Goal: Task Accomplishment & Management: Use online tool/utility

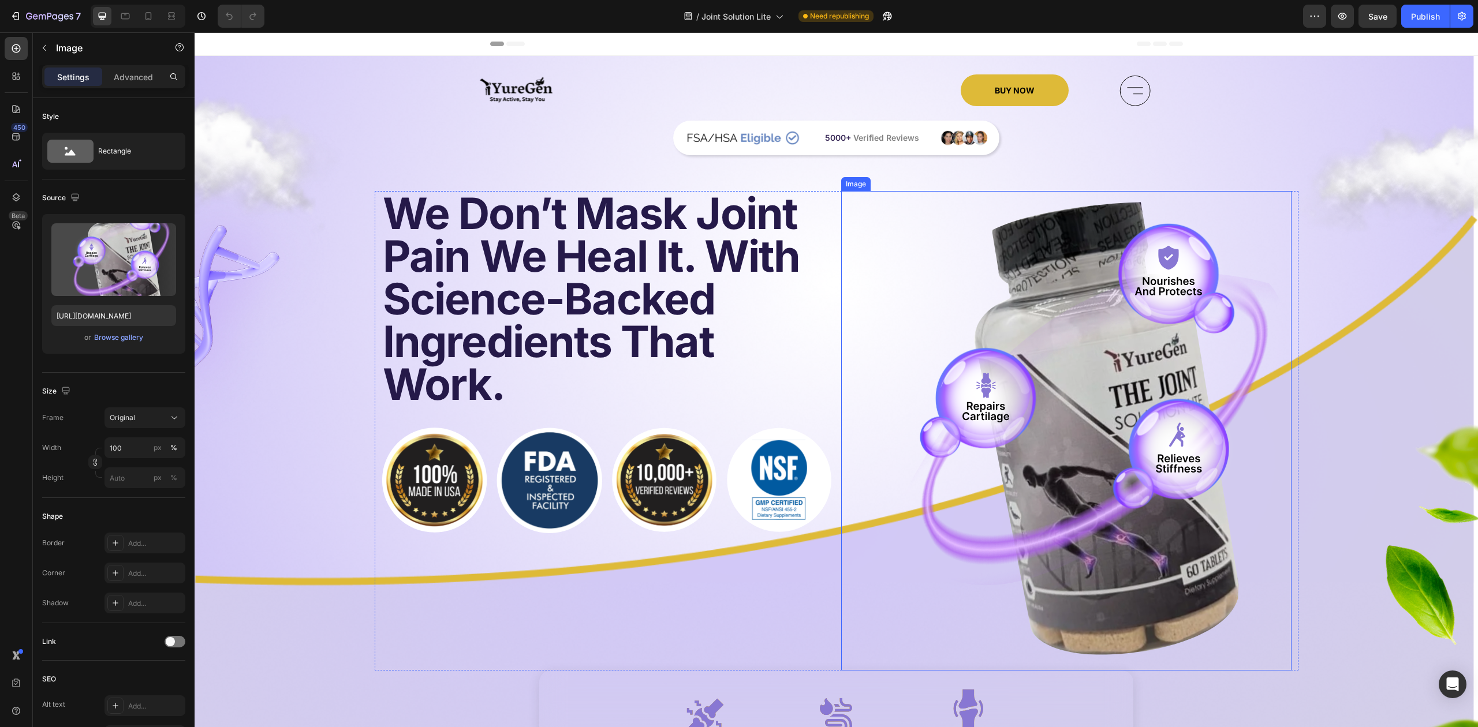
click at [1069, 326] on img at bounding box center [1066, 431] width 450 height 480
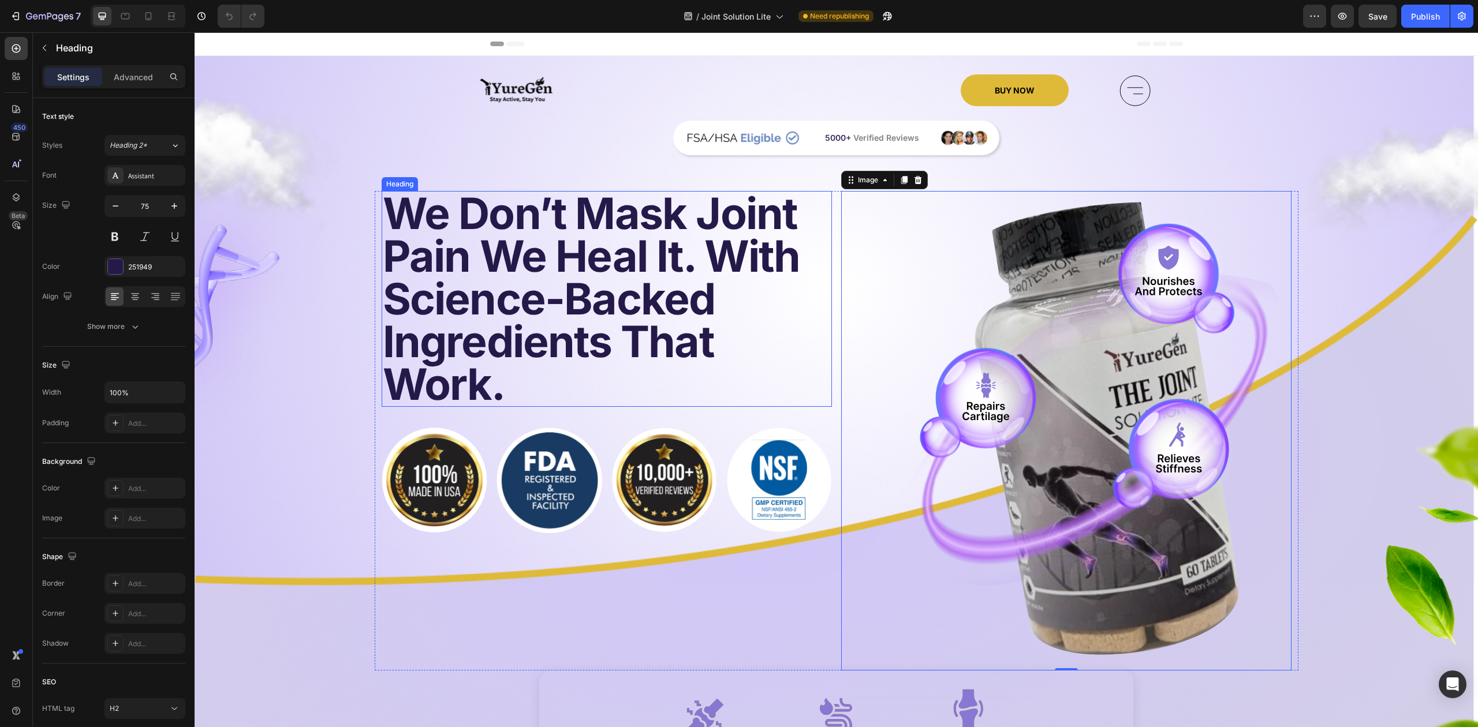
click at [491, 257] on h2 "We Don’t Mask Joint Pain We Heal It. With Science-Backed Ingredients That Work." at bounding box center [607, 299] width 450 height 216
click at [478, 257] on h2 "We Don’t Mask Joint Pain We Heal It. With Science-Backed Ingredients That Work." at bounding box center [607, 299] width 450 height 216
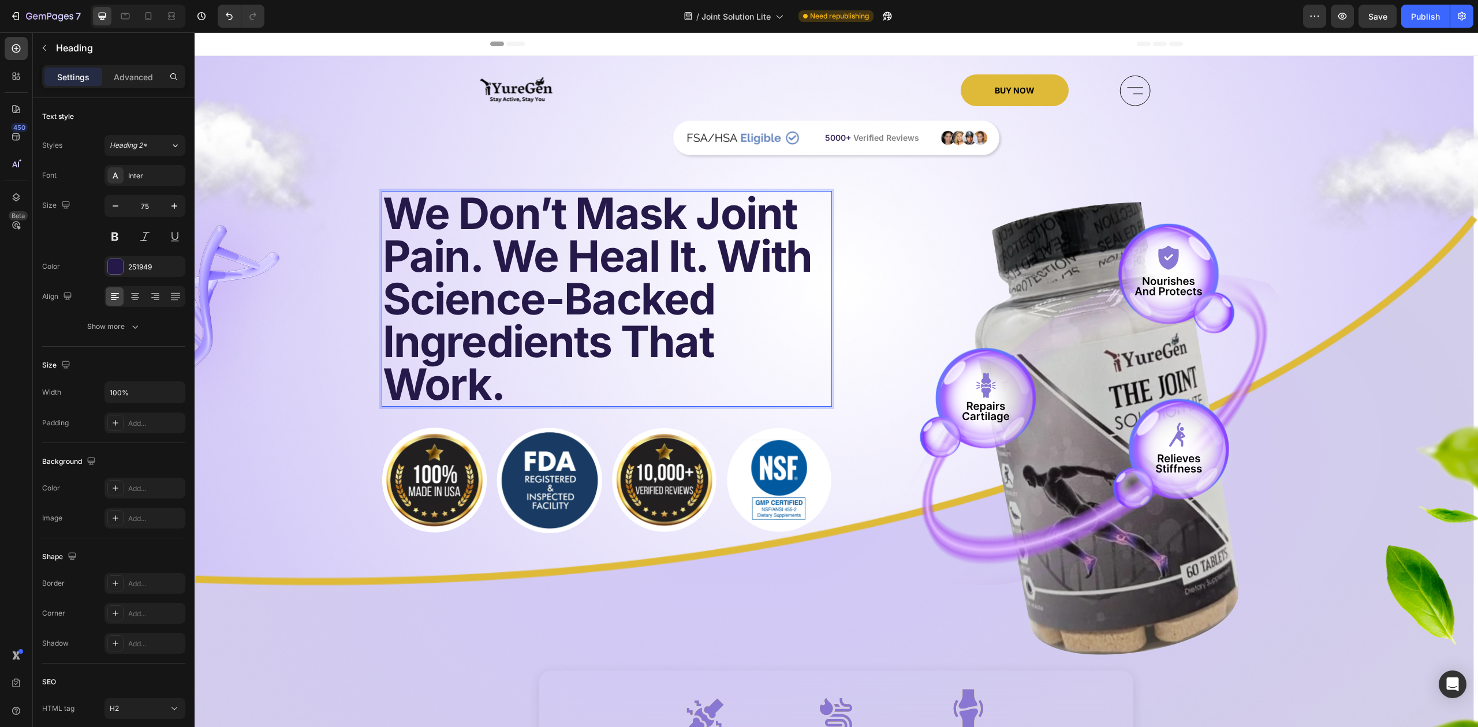
click at [714, 260] on p "We Don’t Mask Joint Pain. We Heal It. With Science-Backed Ingredients That Work." at bounding box center [607, 299] width 448 height 214
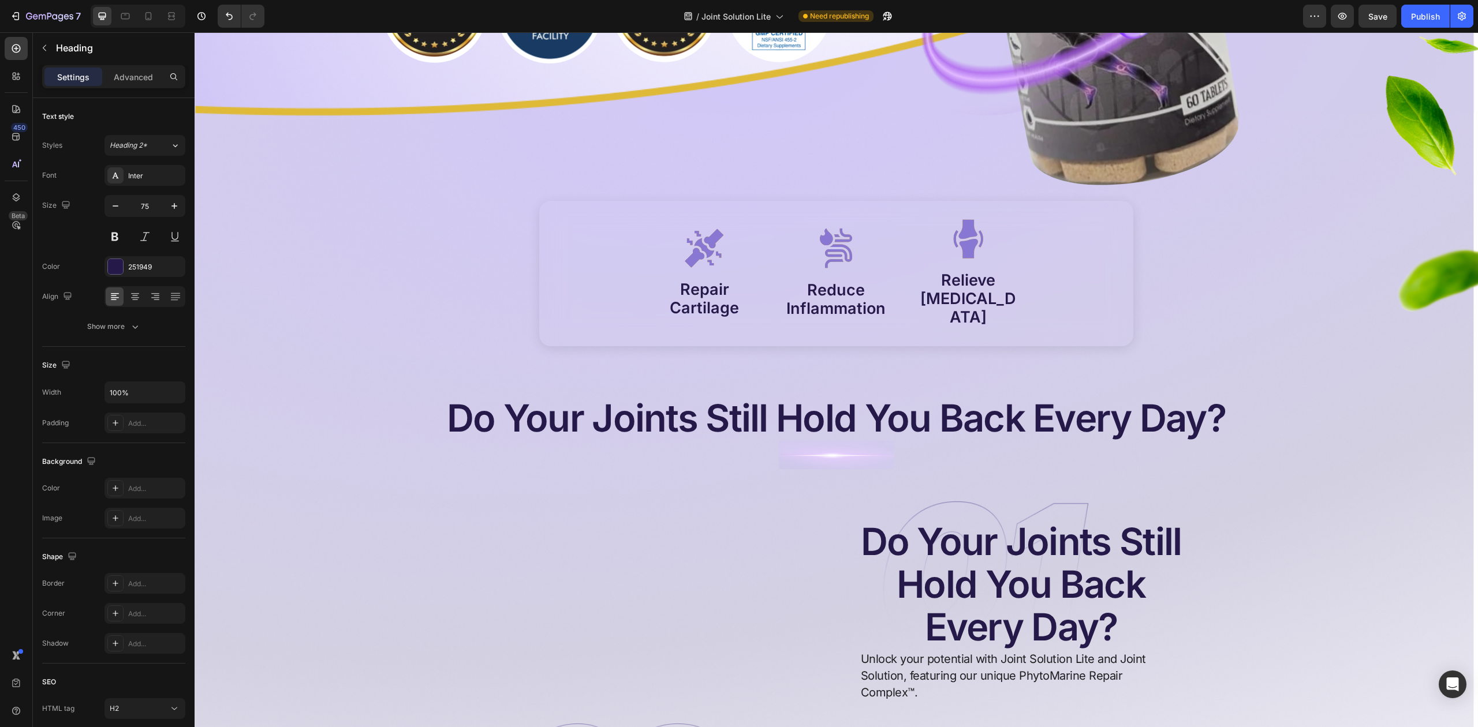
scroll to position [538, 0]
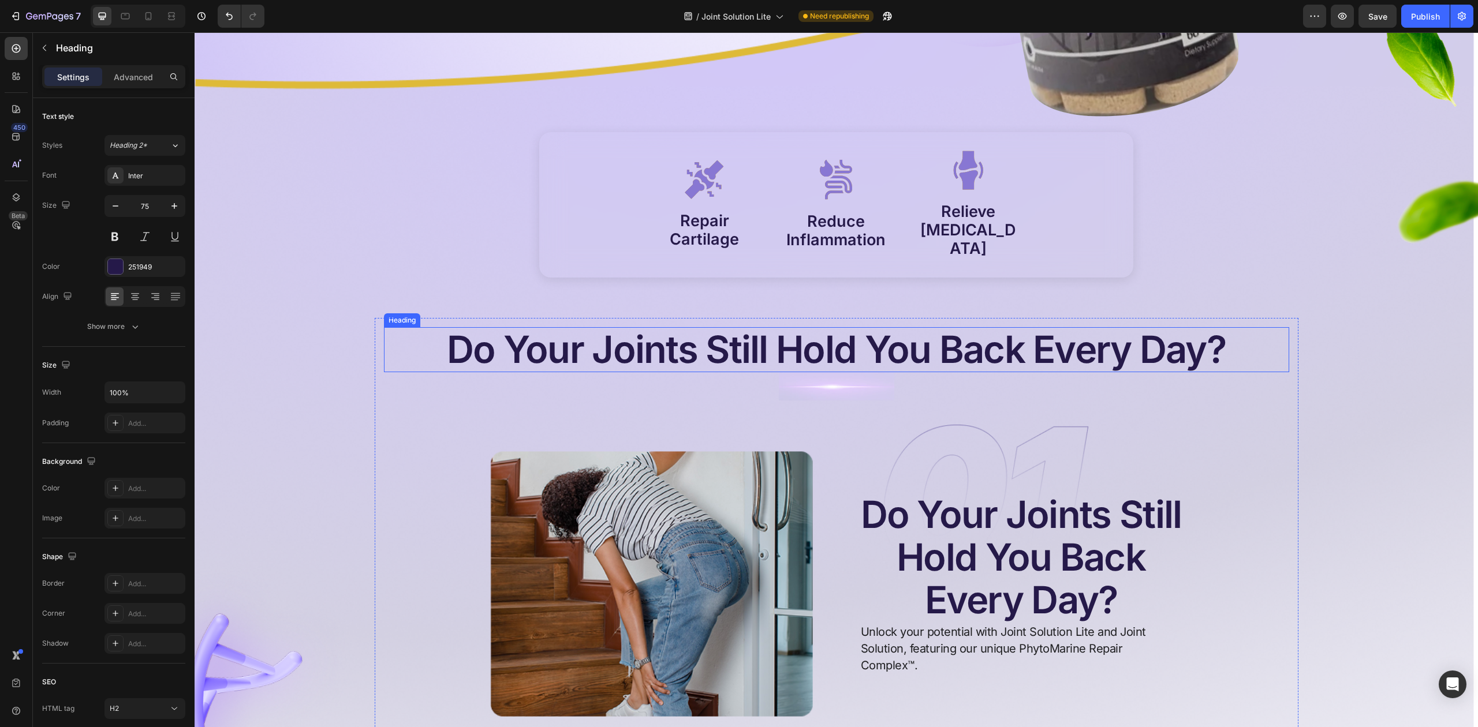
click at [469, 334] on h2 "Do Your Joints Still Hold You Back Every Day?" at bounding box center [836, 349] width 905 height 45
click at [455, 334] on h2 "Do Your Joints Still Hold You Back Every Day?" at bounding box center [836, 349] width 905 height 45
click at [446, 334] on p "Do Your Joints Still Hold You Back Every Day?" at bounding box center [836, 349] width 903 height 43
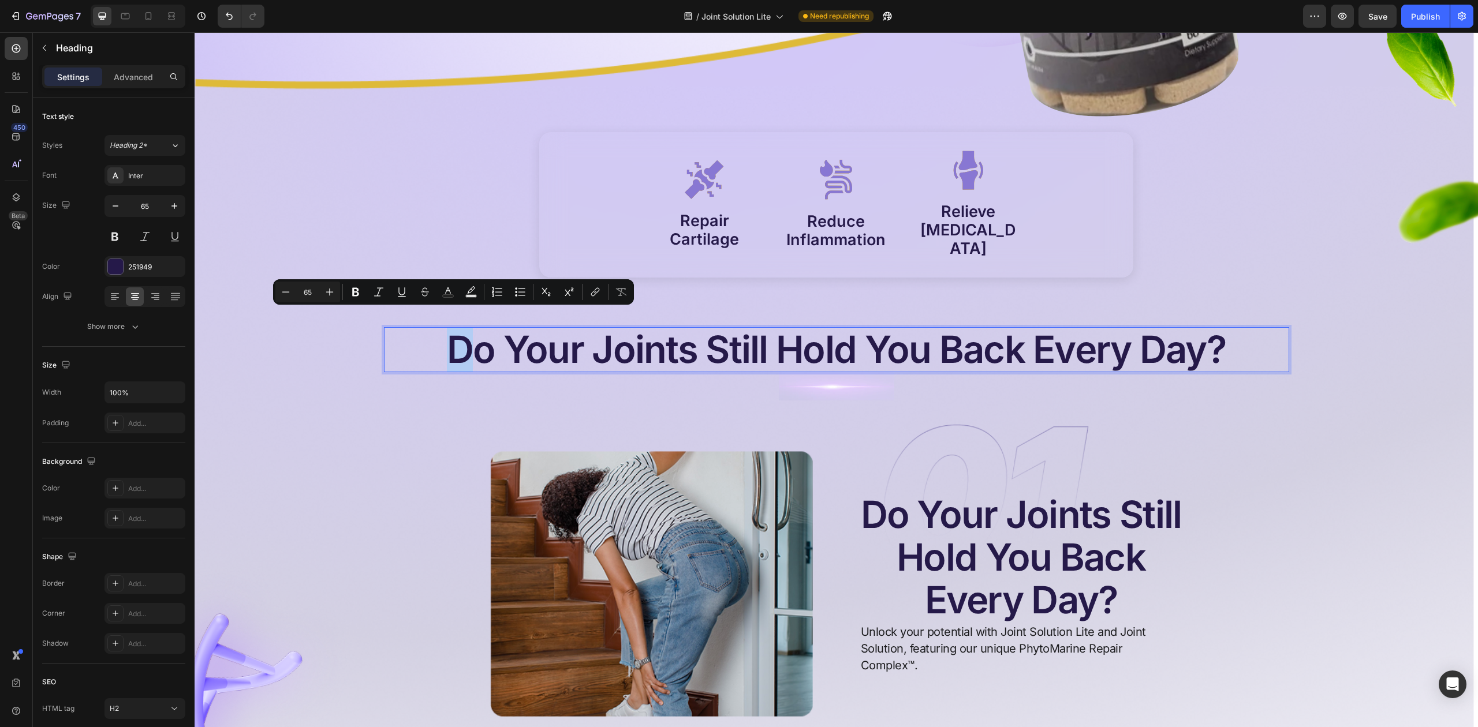
drag, startPoint x: 446, startPoint y: 334, endPoint x: 462, endPoint y: 331, distance: 15.8
click at [462, 331] on p "Do Your Joints Still Hold You Back Every Day?" at bounding box center [836, 349] width 903 height 43
click at [1402, 411] on div "Image Image Image Image Image Image BUY NOW Button Icon Row Image 5000+ Verifie…" at bounding box center [836, 543] width 1283 height 2014
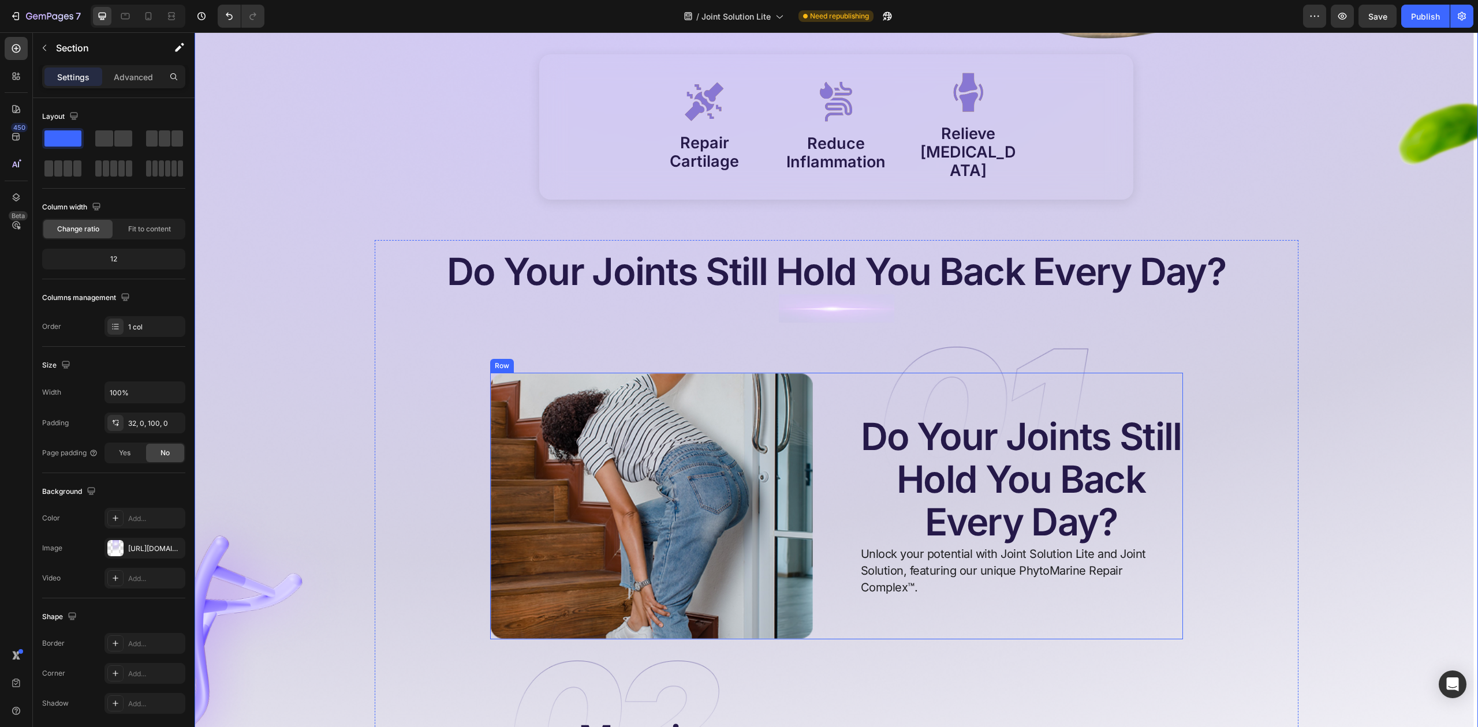
scroll to position [615, 0]
click at [866, 259] on p "Do Your Joints Still Hold You Back Every Day?" at bounding box center [836, 273] width 903 height 43
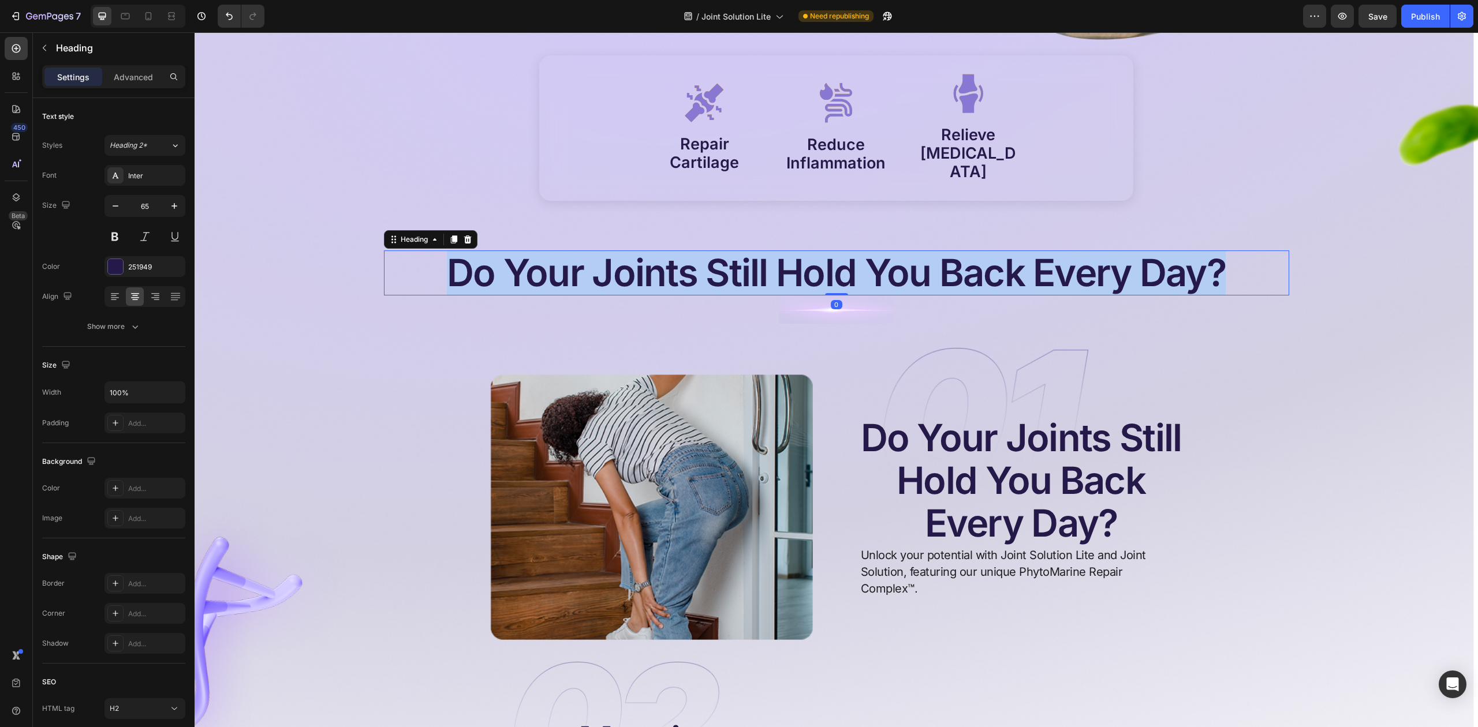
click at [866, 259] on p "Do Your Joints Still Hold You Back Every Day?" at bounding box center [836, 273] width 903 height 43
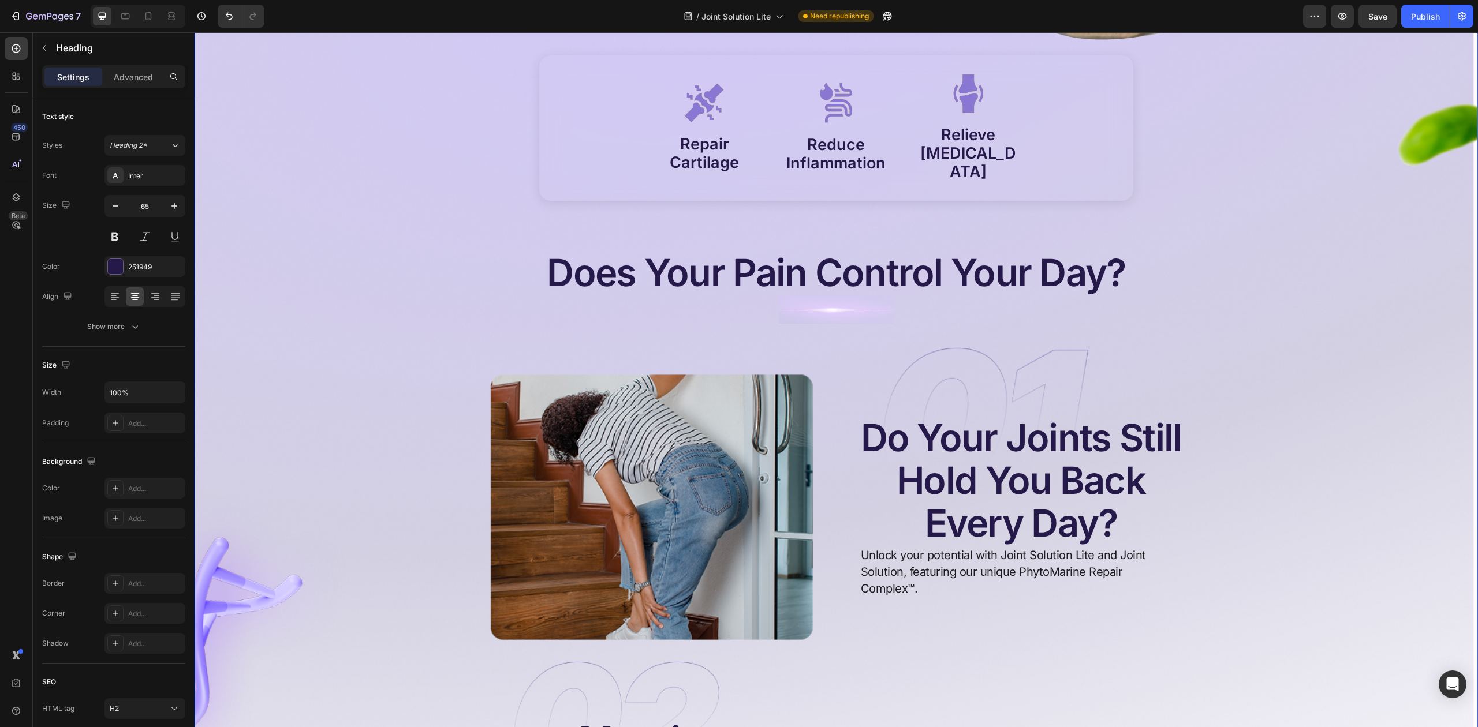
click at [1369, 248] on div "Image Image Image Image Image Image BUY NOW Button Icon Row Image 5000+ Verifie…" at bounding box center [836, 466] width 1283 height 2014
click at [966, 449] on h2 "Do Your Joints Still Hold You Back Every Day?" at bounding box center [1020, 481] width 323 height 130
click at [966, 449] on p "Do Your Joints Still Hold You Back Every Day?" at bounding box center [1021, 481] width 321 height 128
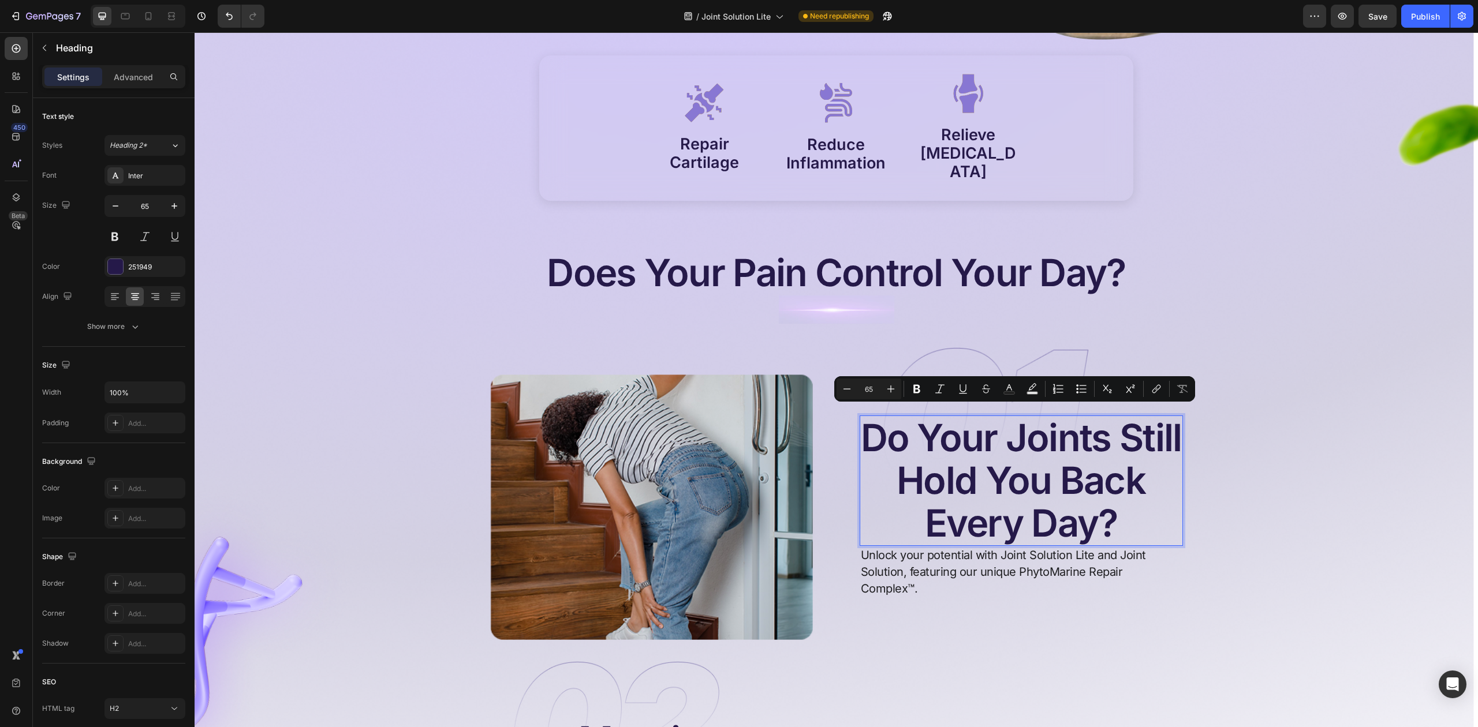
scroll to position [637, 0]
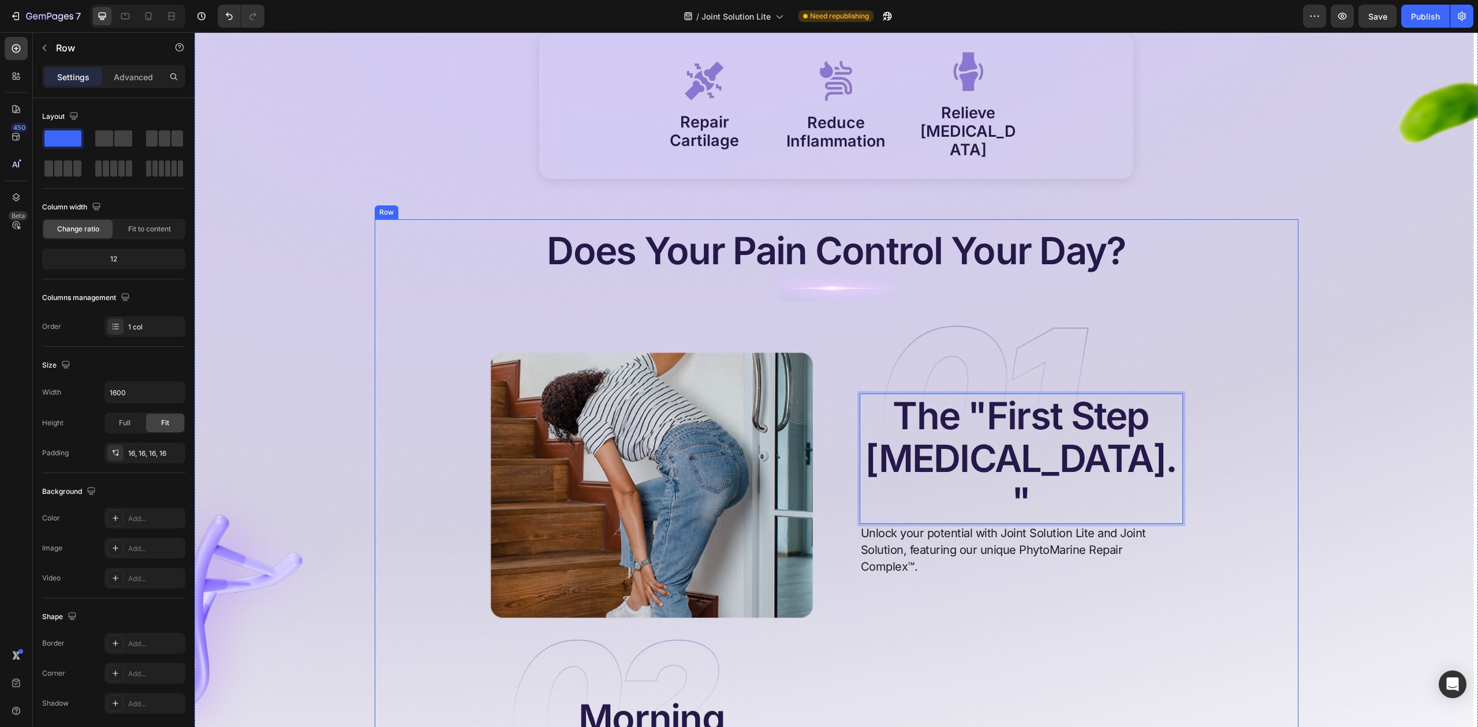
click at [949, 525] on p "Unlock your potential with Joint Solution Lite and Joint Solution, featuring ou…" at bounding box center [1021, 550] width 321 height 50
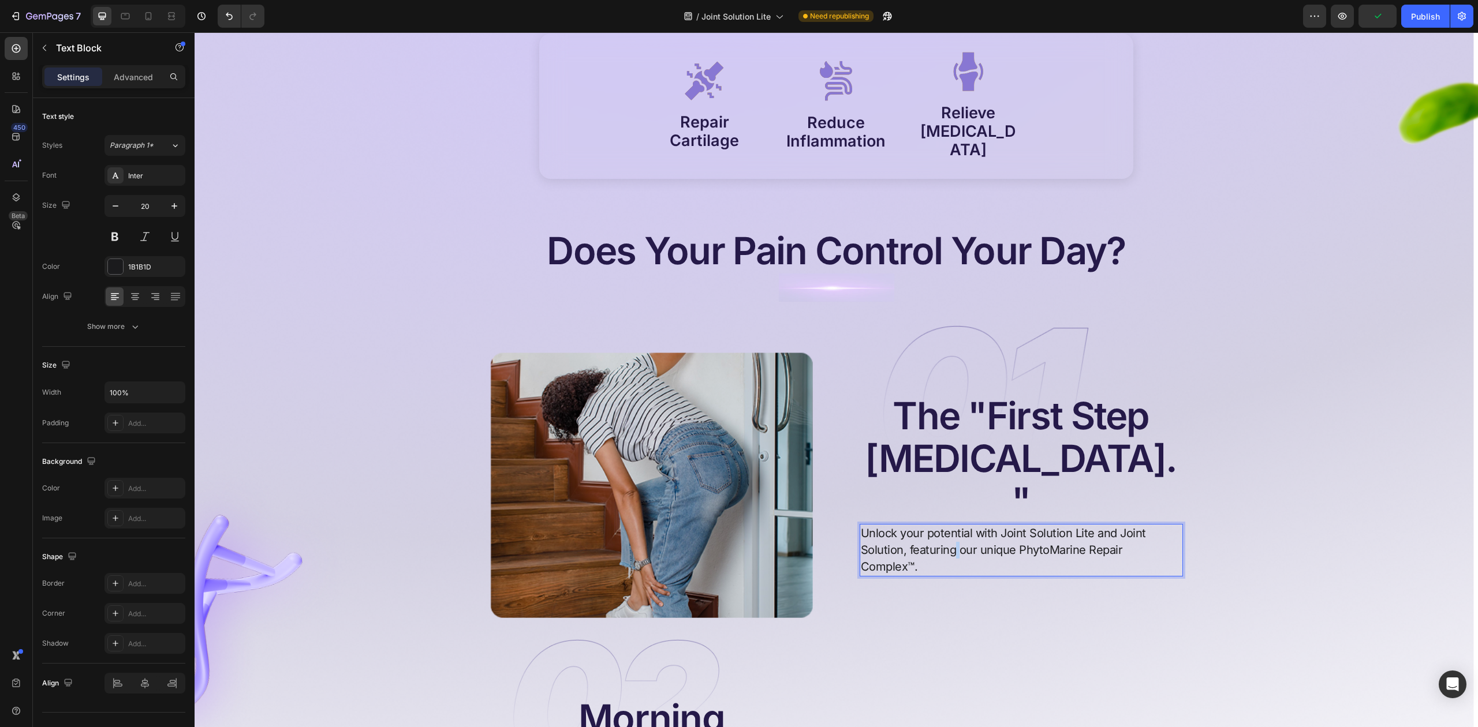
click at [949, 525] on p "Unlock your potential with Joint Solution Lite and Joint Solution, featuring ou…" at bounding box center [1021, 550] width 321 height 50
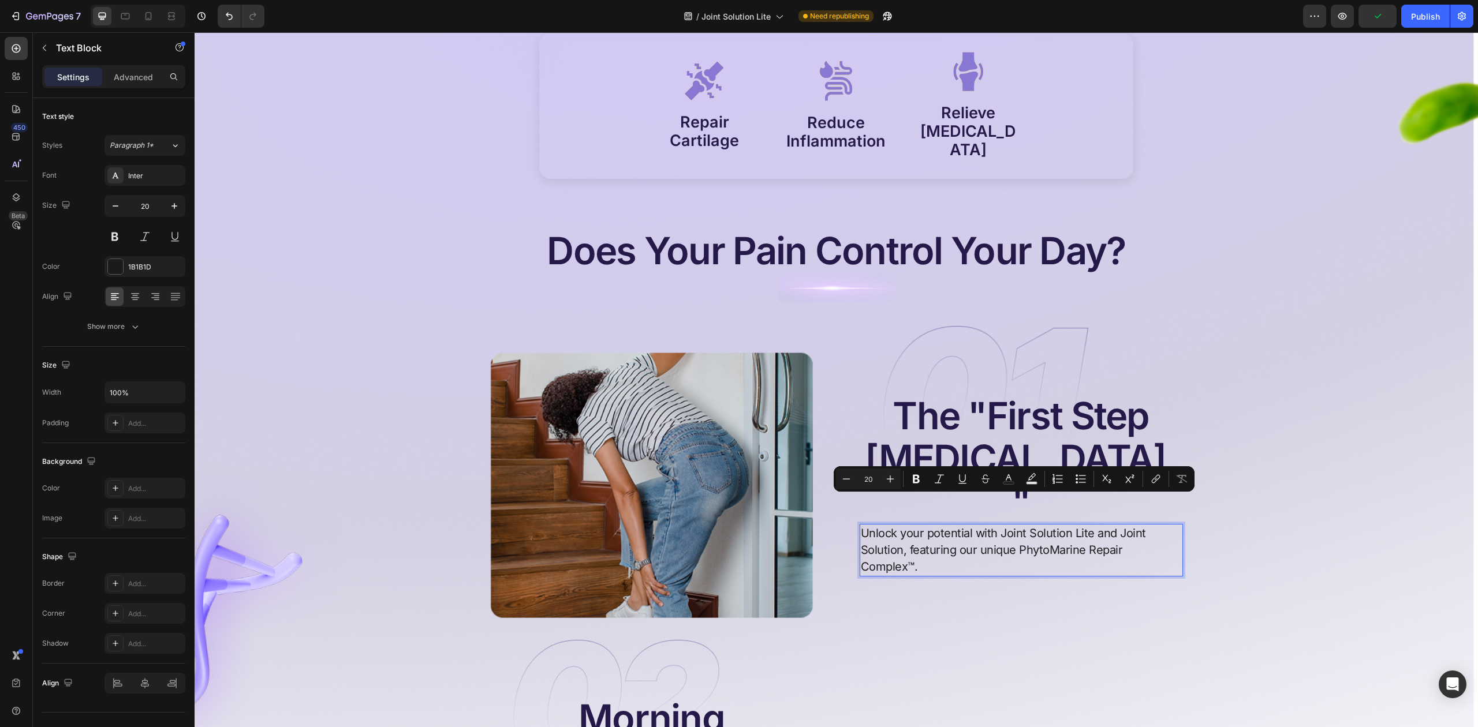
scroll to position [620, 0]
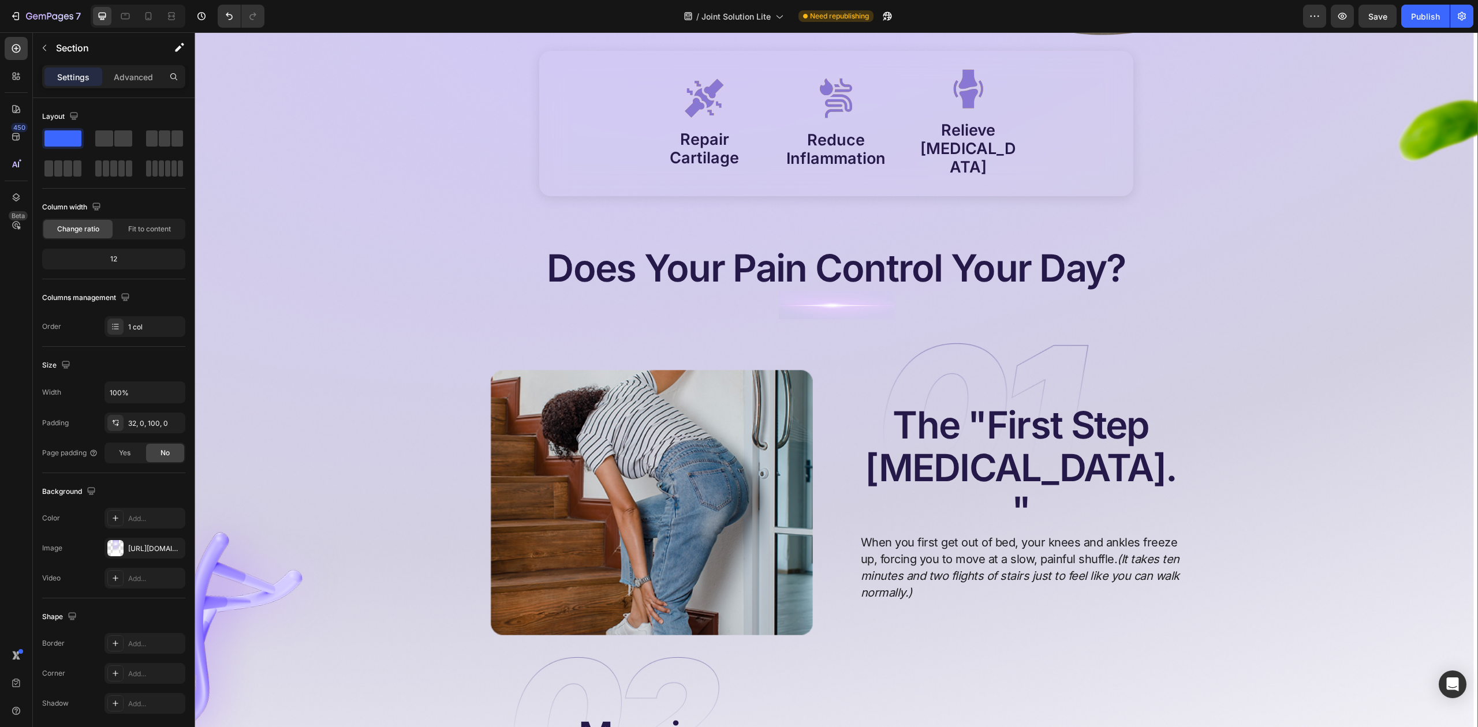
click at [1321, 455] on div "Image Image Image Image Image Image BUY NOW Button Icon Row Image 5000+ Verifie…" at bounding box center [836, 462] width 1283 height 2014
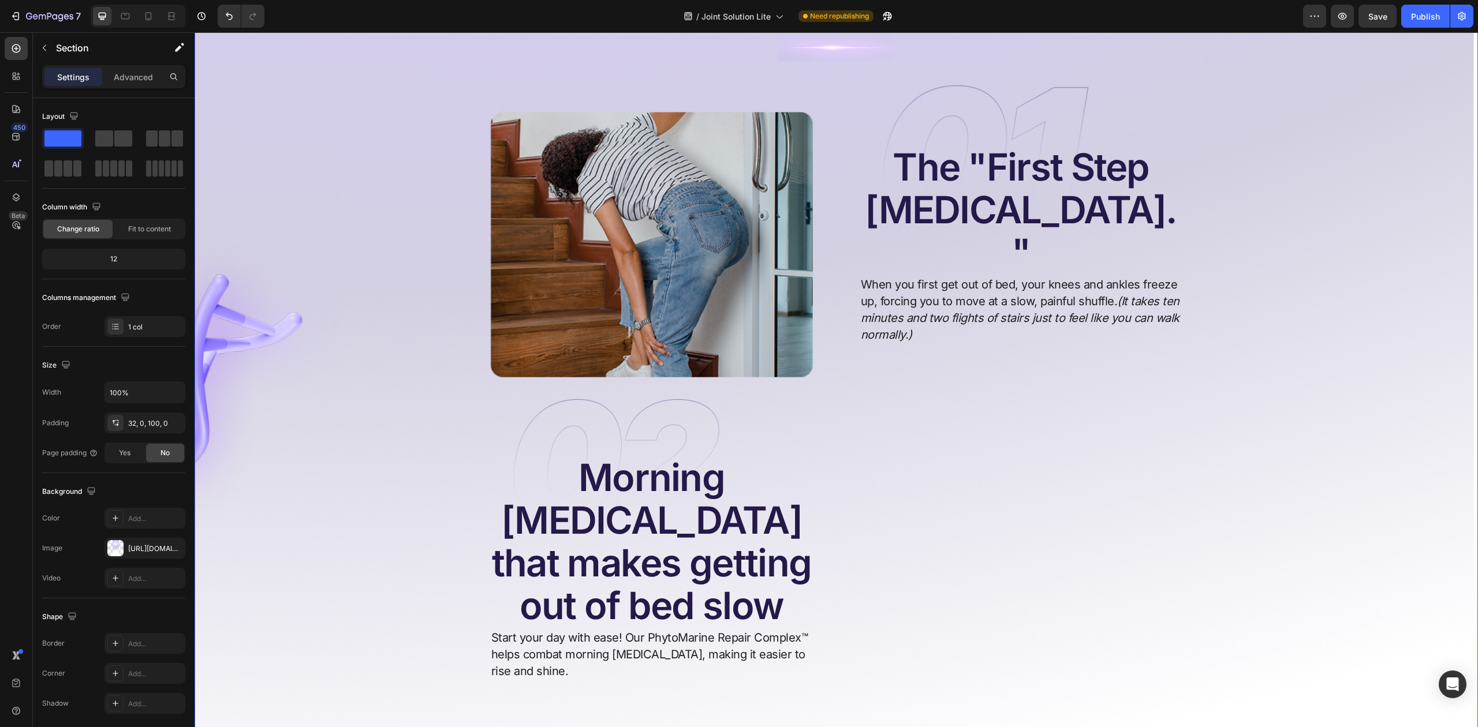
scroll to position [928, 0]
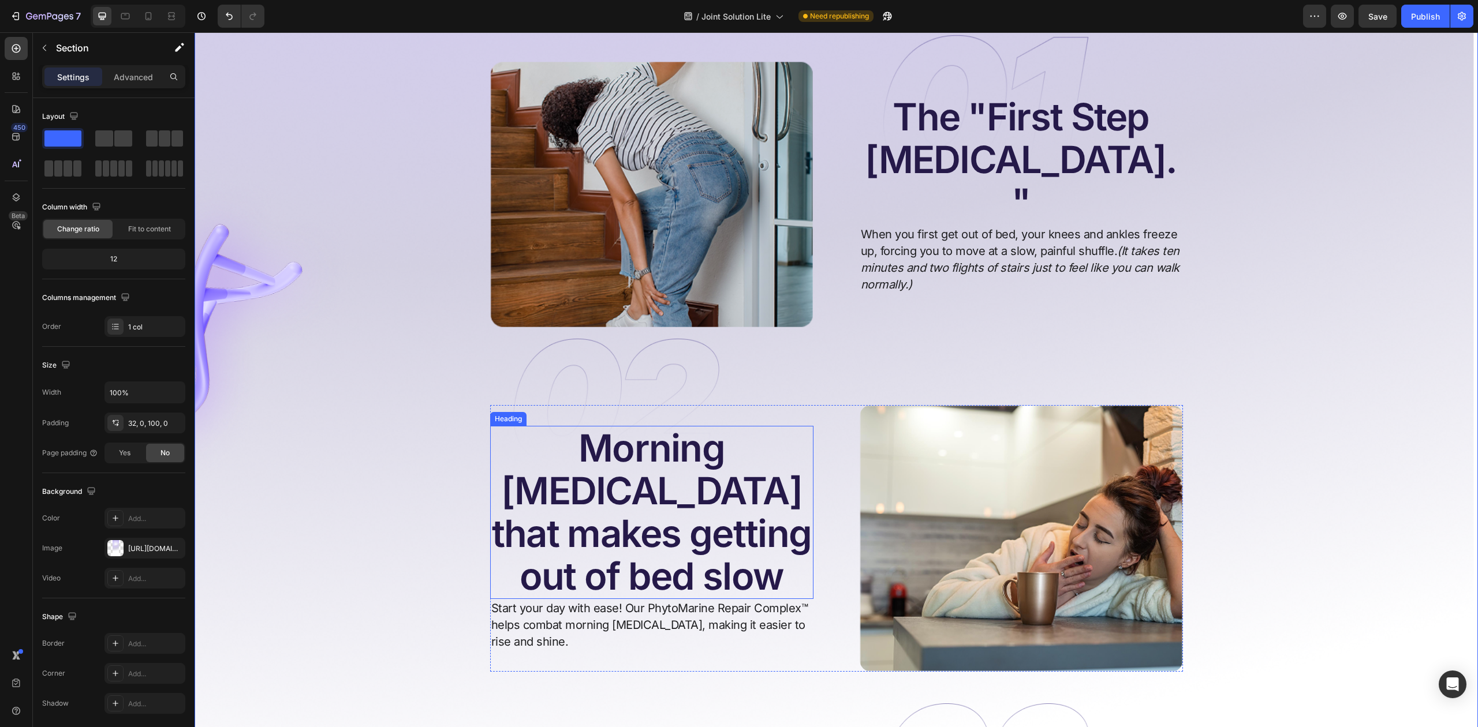
click at [646, 465] on h2 "Morning [MEDICAL_DATA] that makes getting out of bed slow" at bounding box center [651, 512] width 323 height 173
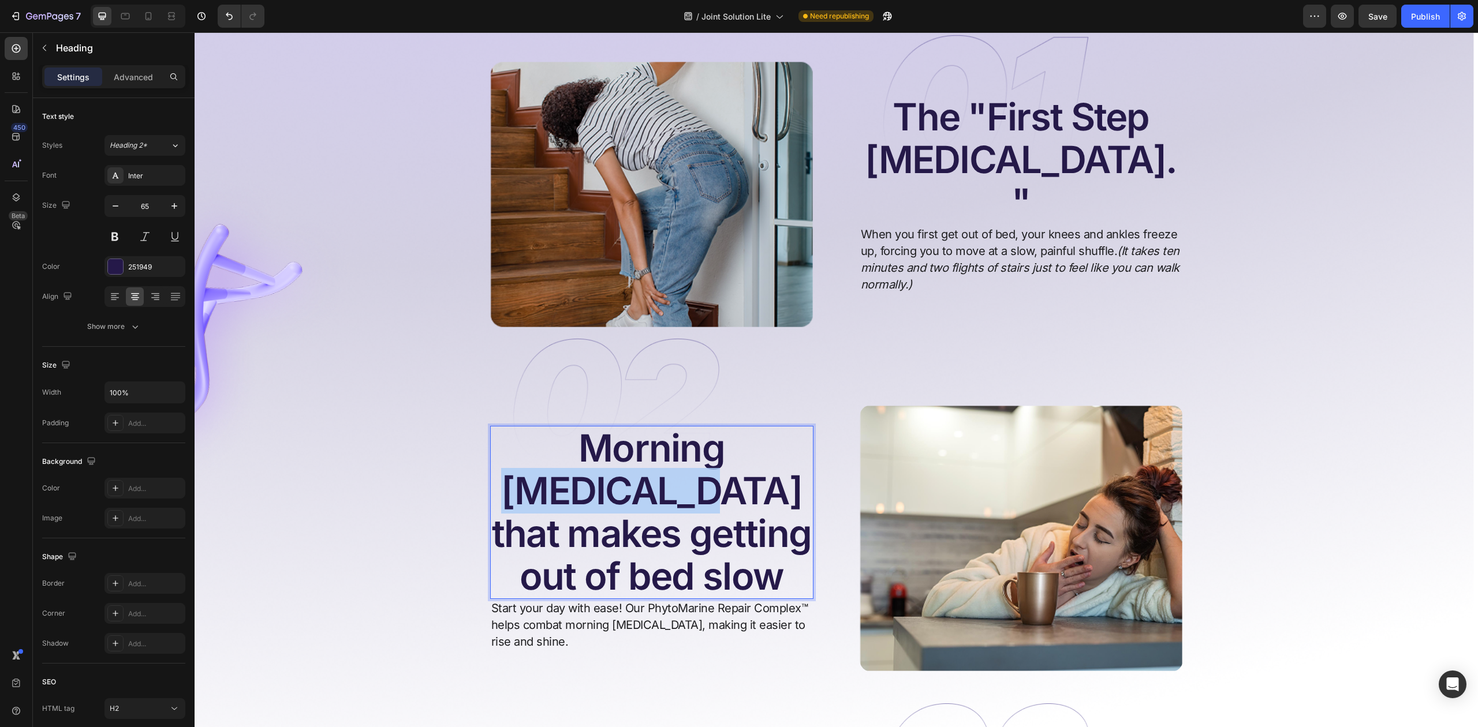
click at [646, 465] on h2 "Morning [MEDICAL_DATA] that makes getting out of bed slow" at bounding box center [651, 512] width 323 height 173
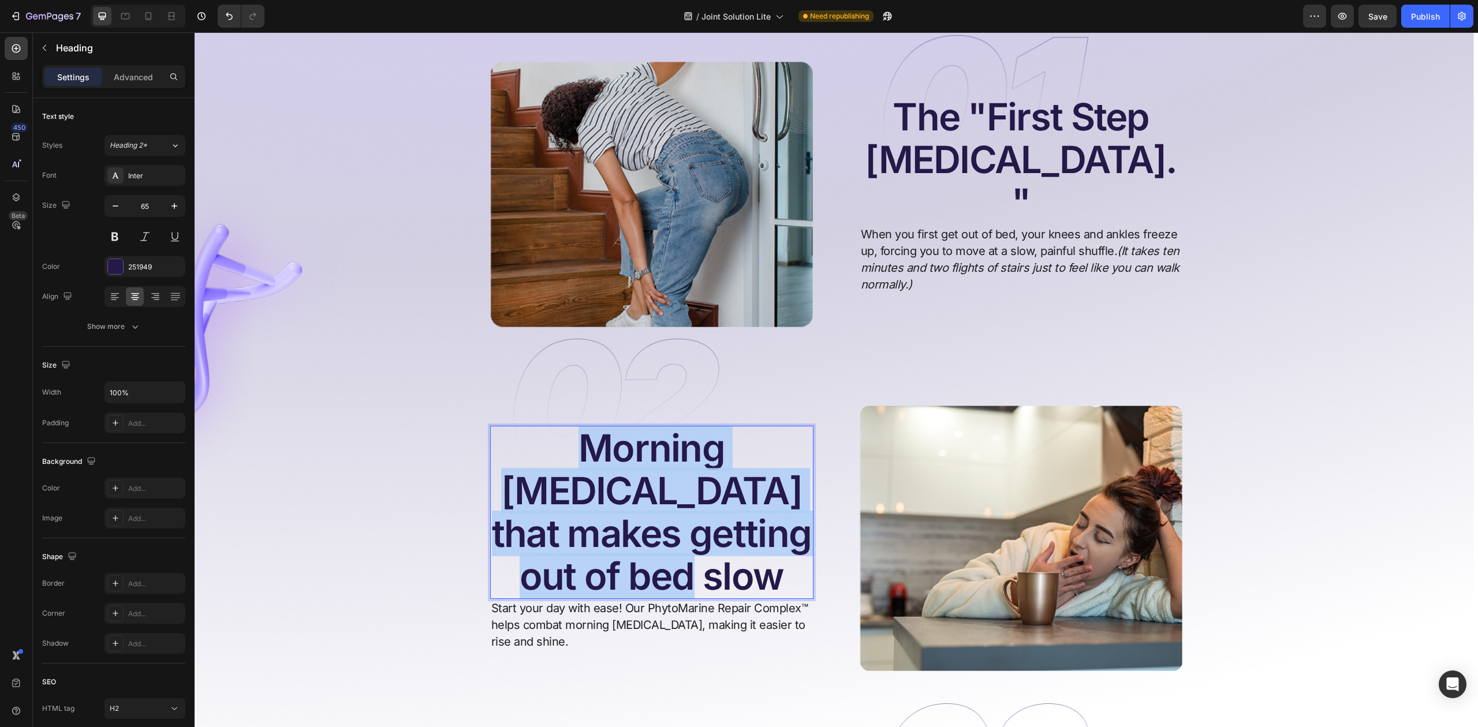
click at [646, 465] on p "Morning [MEDICAL_DATA] that makes getting out of bed slow" at bounding box center [651, 512] width 321 height 171
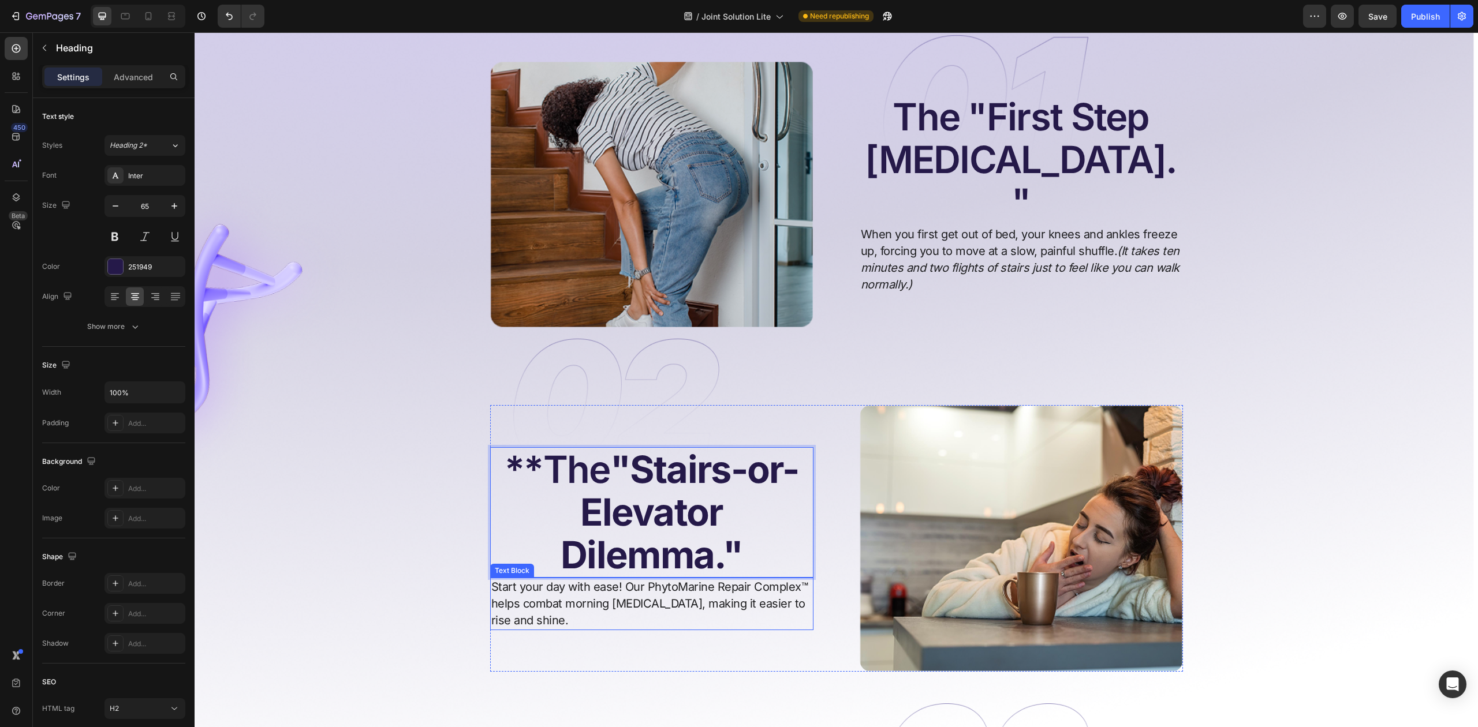
click at [546, 585] on p "Start your day with ease! Our PhytoMarine Repair Complex™ helps combat morning …" at bounding box center [651, 604] width 321 height 50
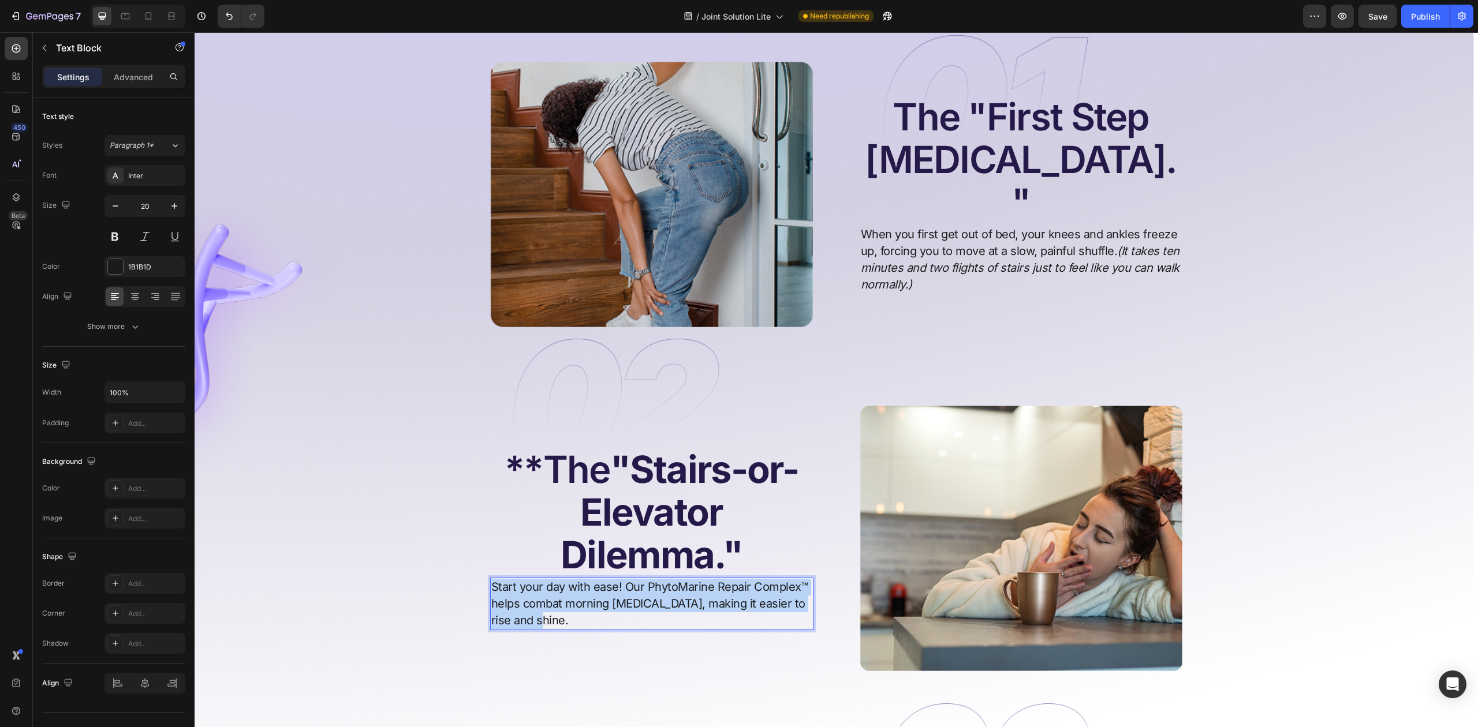
click at [546, 585] on p "Start your day with ease! Our PhytoMarine Repair Complex™ helps combat morning …" at bounding box center [651, 604] width 321 height 50
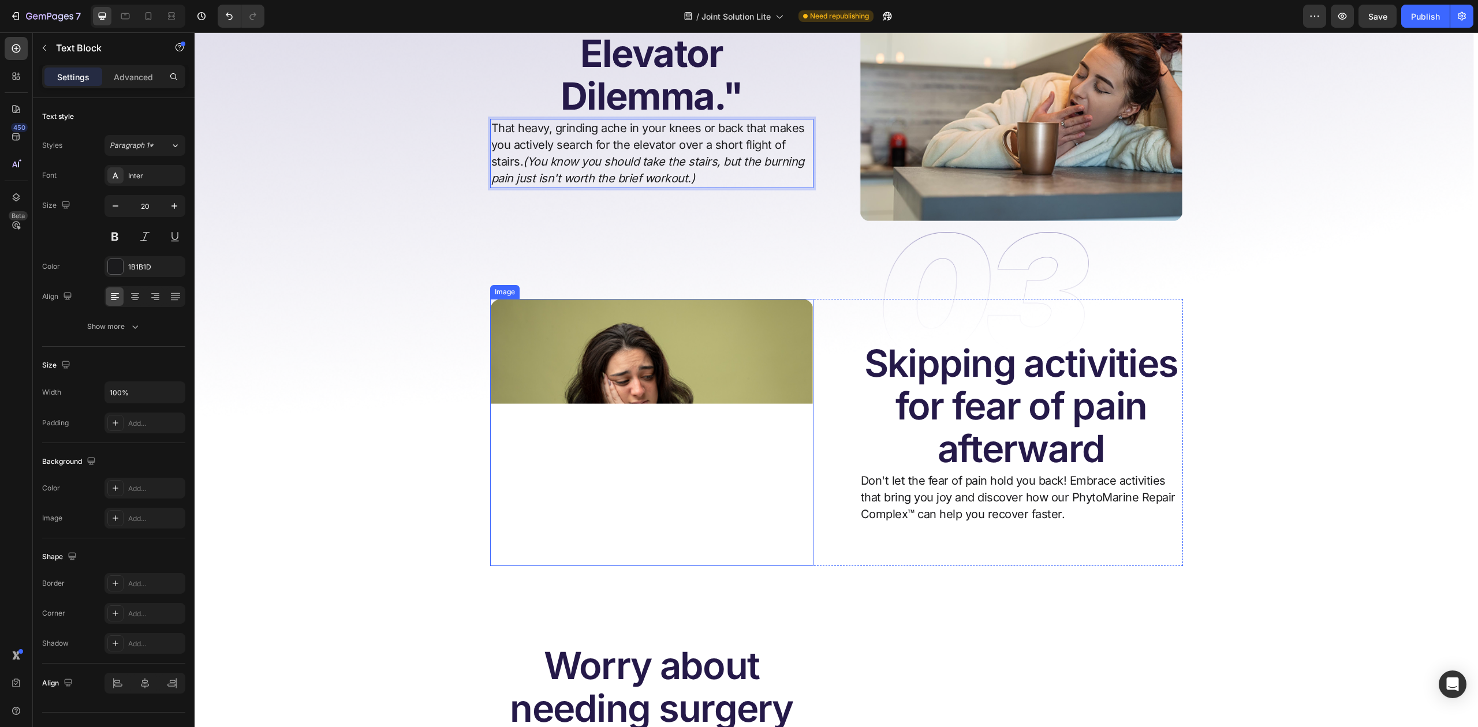
scroll to position [1381, 0]
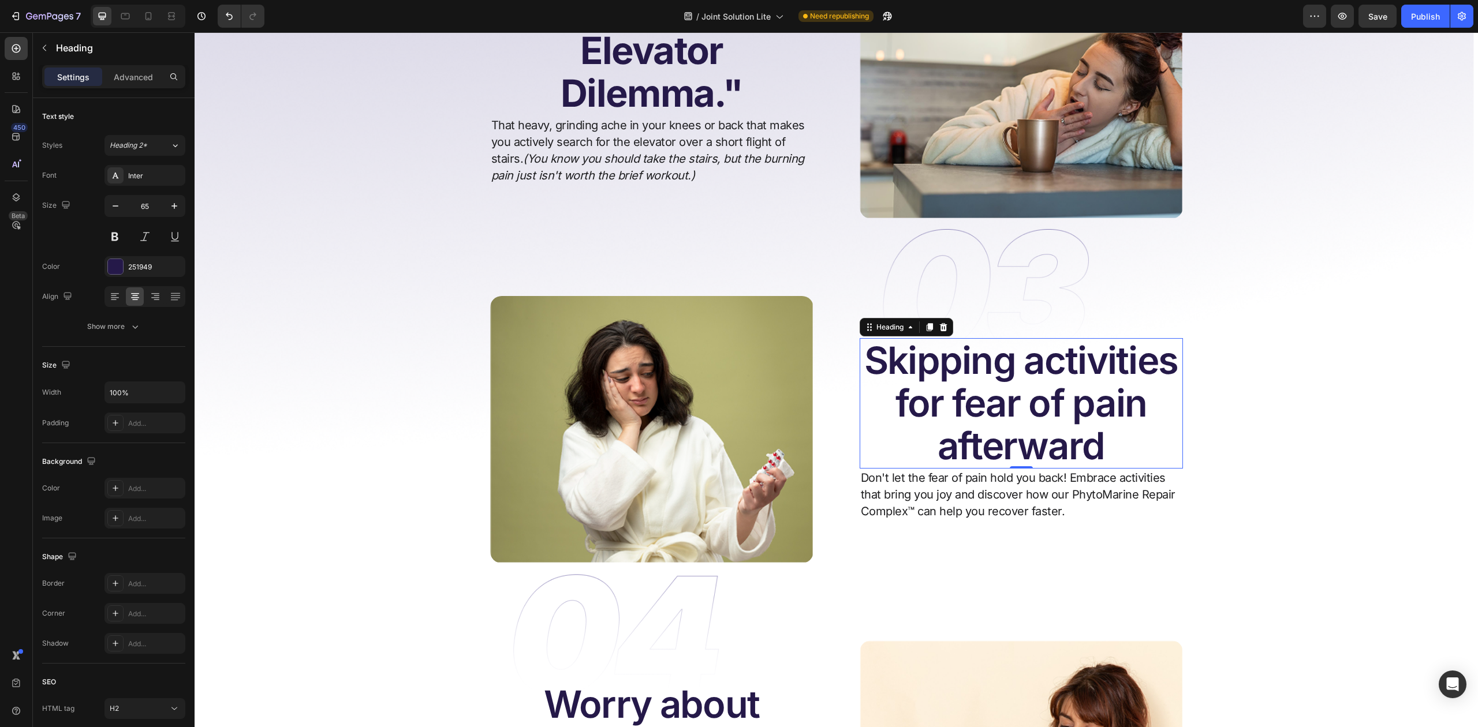
click at [989, 392] on h2 "Skipping activities for fear of pain afterward" at bounding box center [1020, 403] width 323 height 130
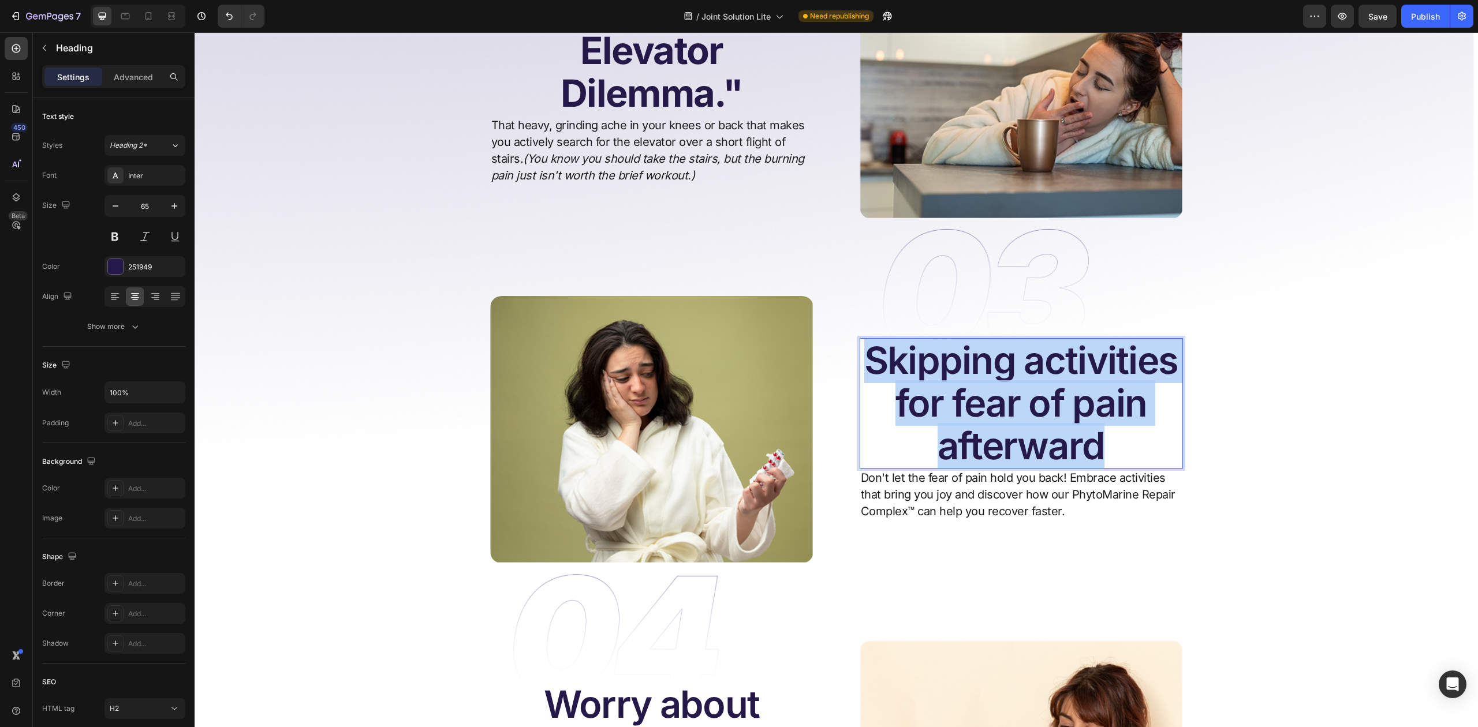
click at [990, 393] on p "Skipping activities for fear of pain afterward" at bounding box center [1021, 403] width 321 height 128
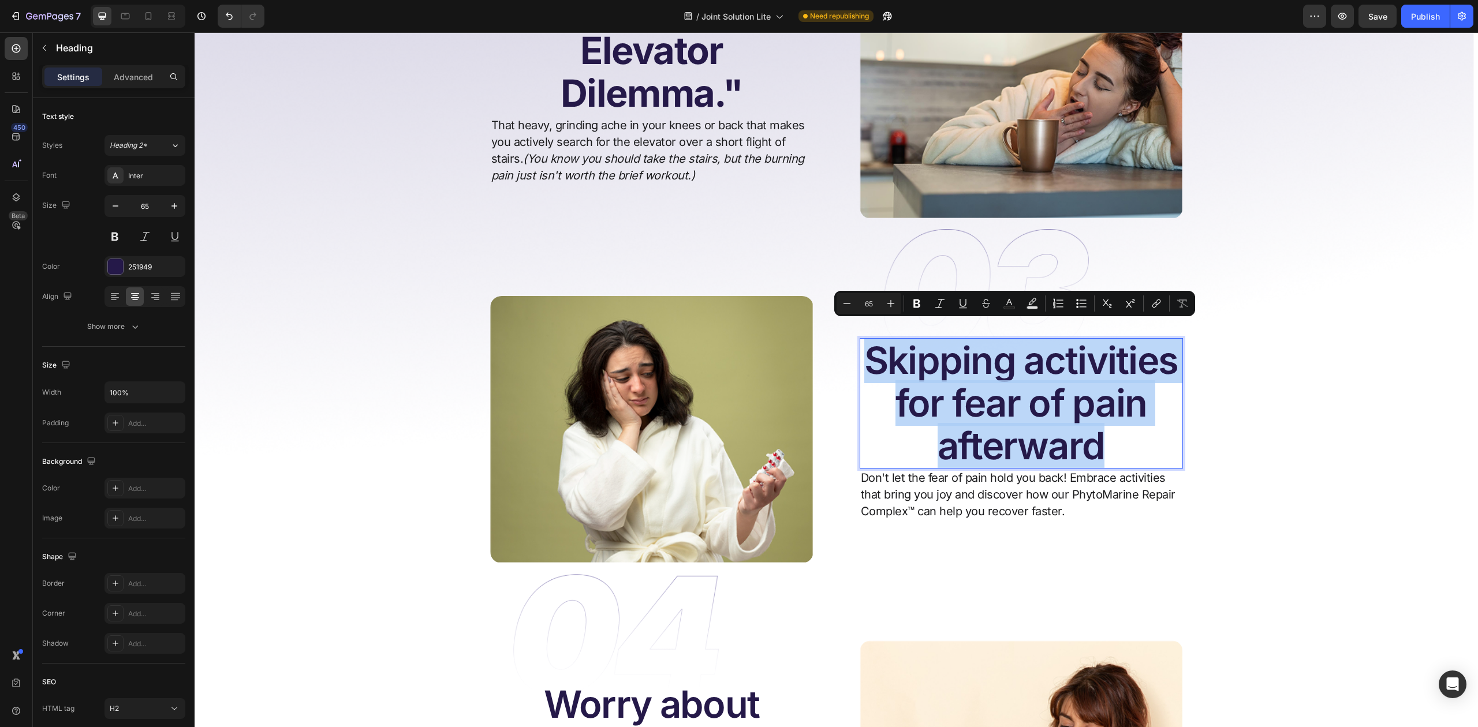
scroll to position [1402, 0]
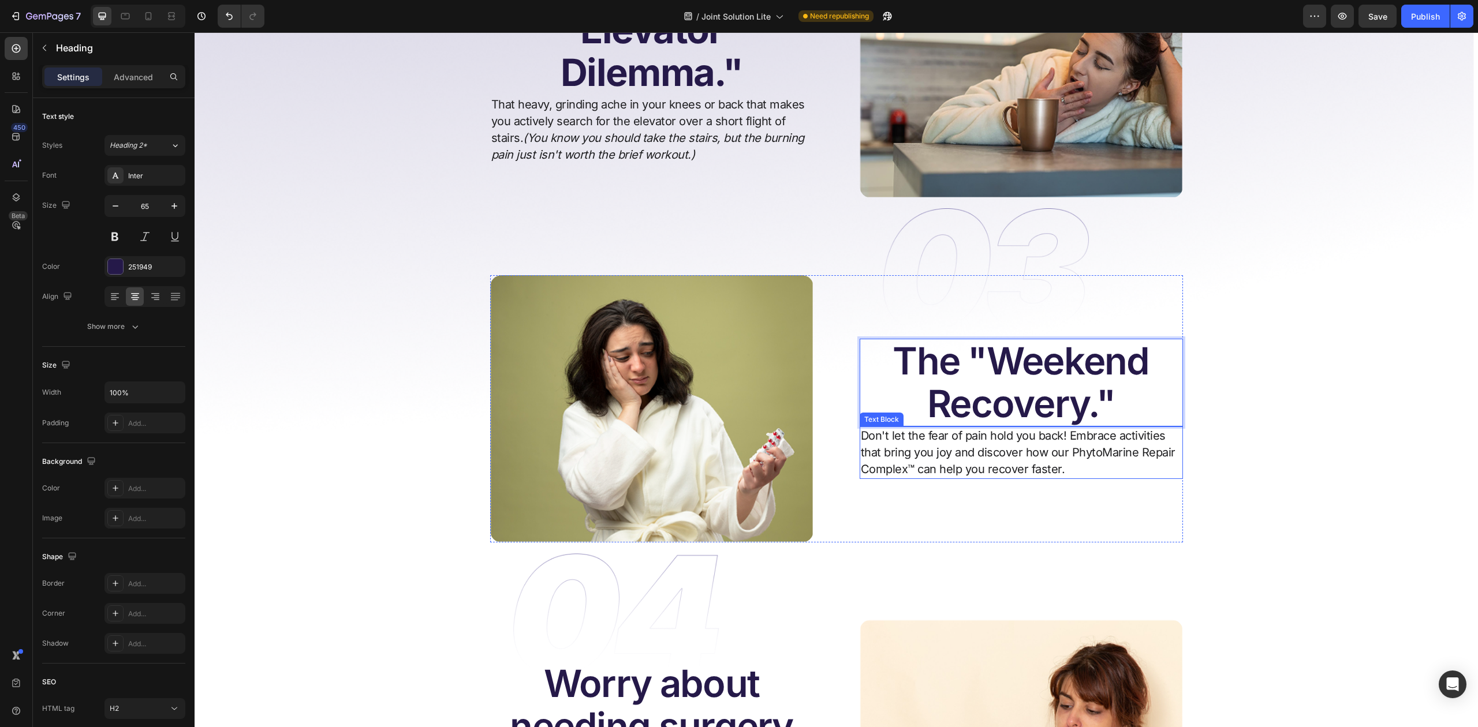
click at [927, 449] on p "Don't let the fear of pain hold you back! Embrace activities that bring you joy…" at bounding box center [1021, 453] width 321 height 50
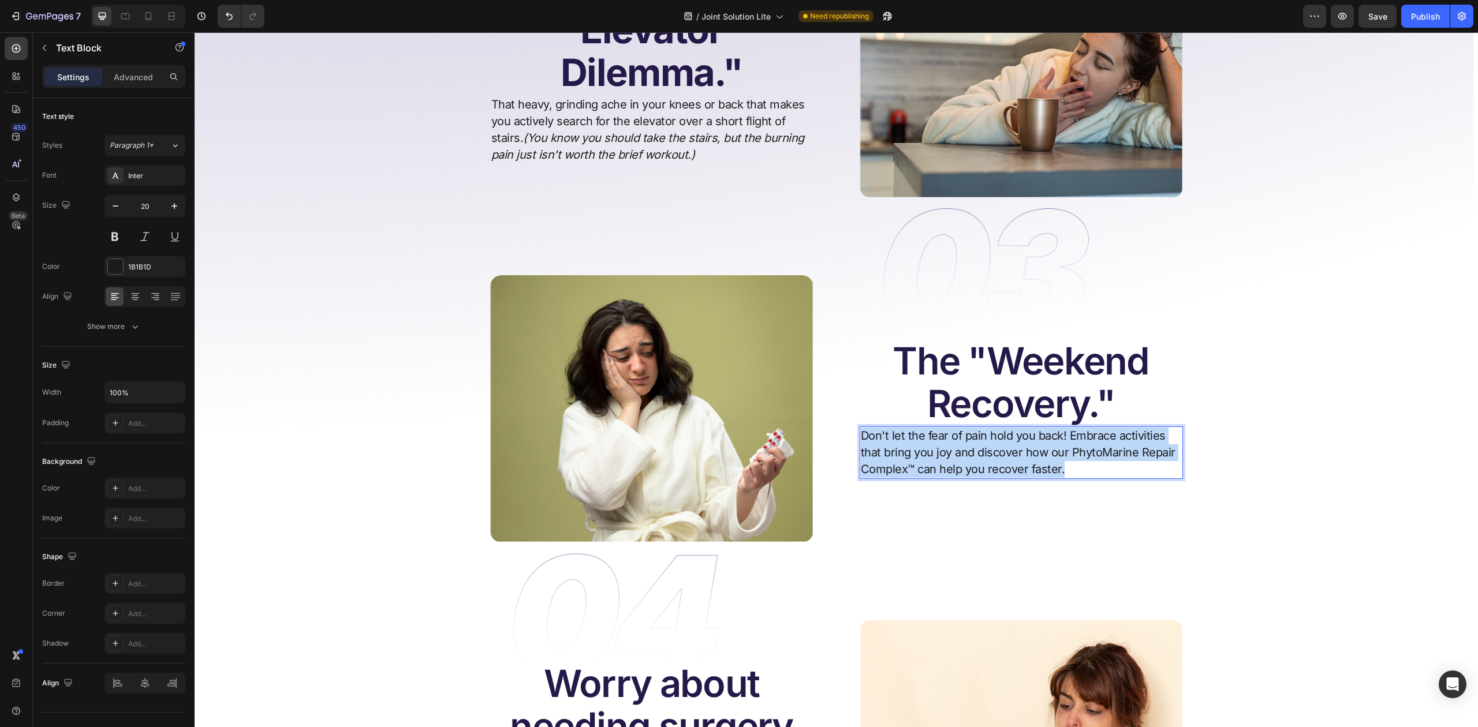
click at [927, 449] on p "Don't let the fear of pain hold you back! Embrace activities that bring you joy…" at bounding box center [1021, 453] width 321 height 50
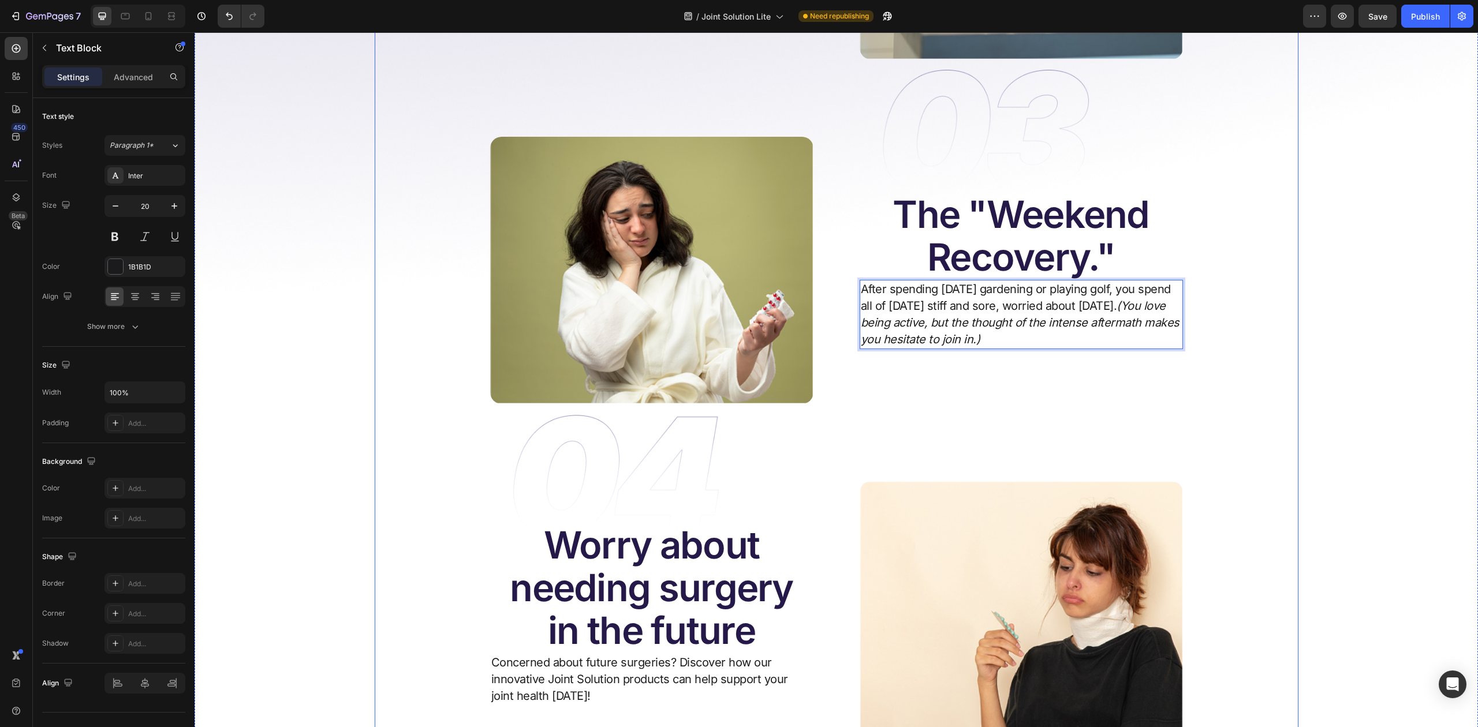
scroll to position [1624, 0]
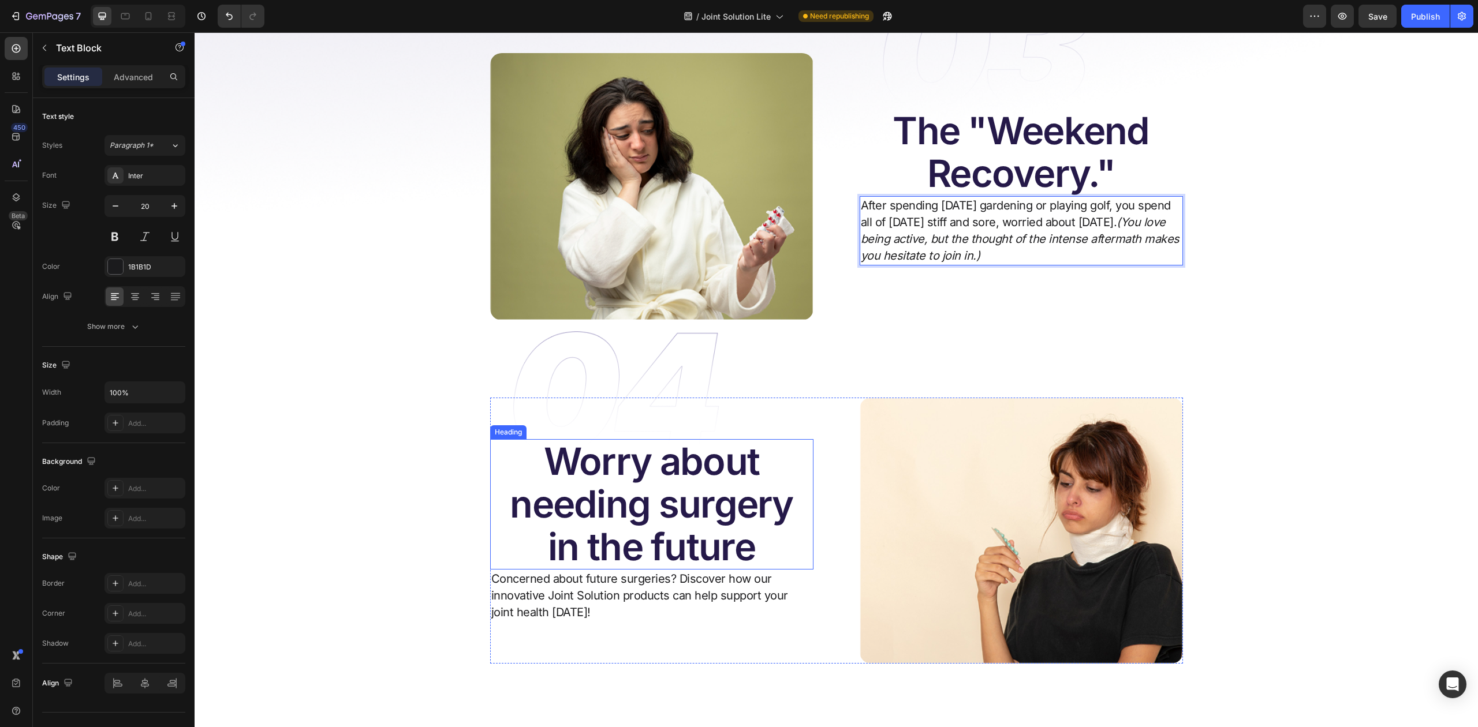
click at [665, 486] on h2 "Worry about needing surgery in the future" at bounding box center [651, 504] width 323 height 130
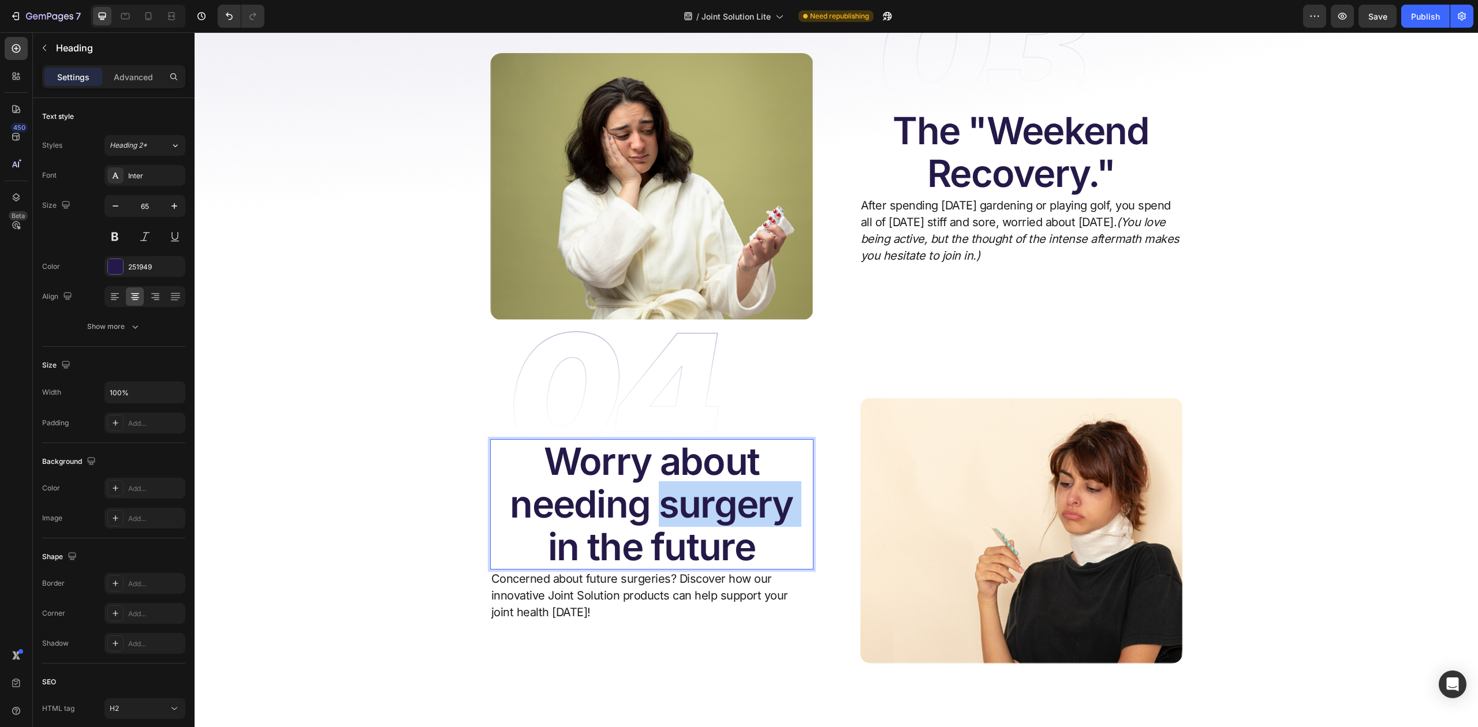
click at [665, 486] on h2 "Worry about needing surgery in the future" at bounding box center [651, 504] width 323 height 130
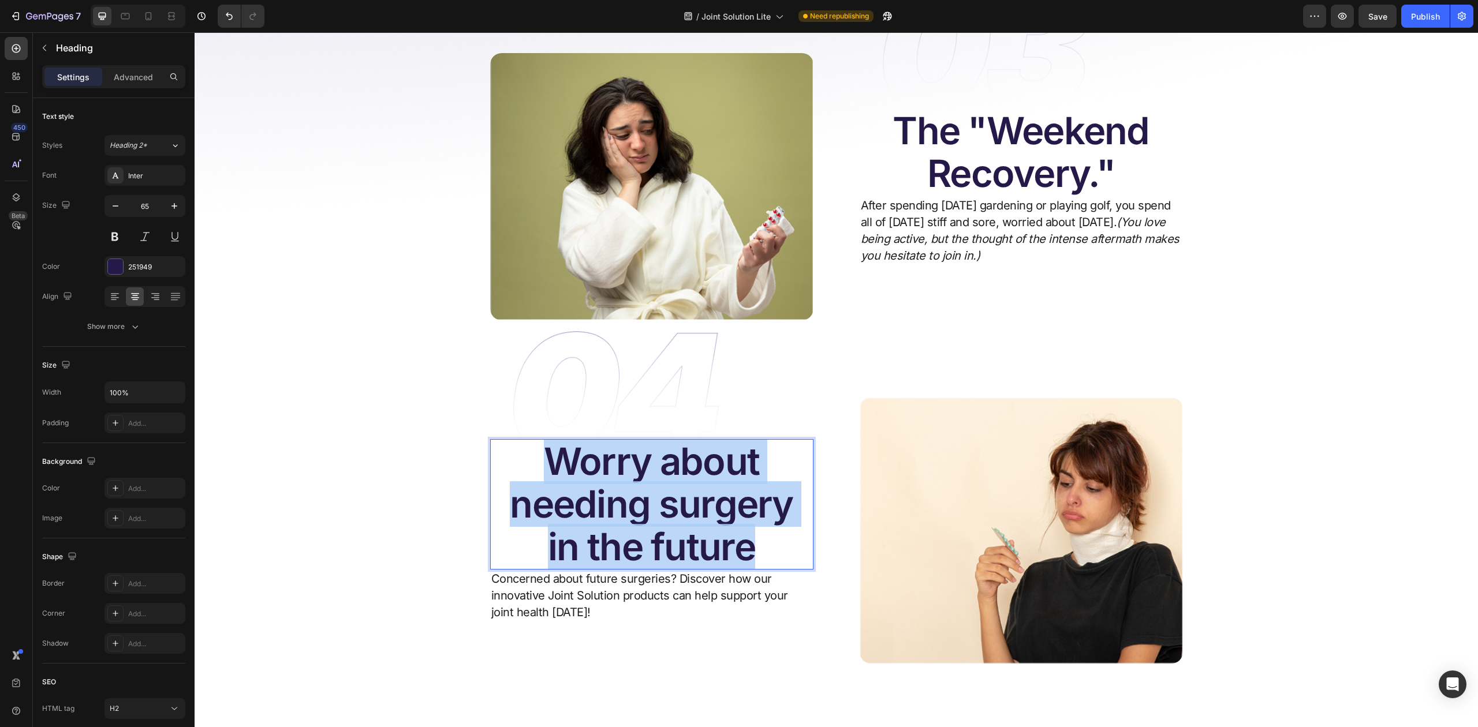
click at [665, 486] on p "Worry about needing surgery in the future" at bounding box center [651, 504] width 321 height 128
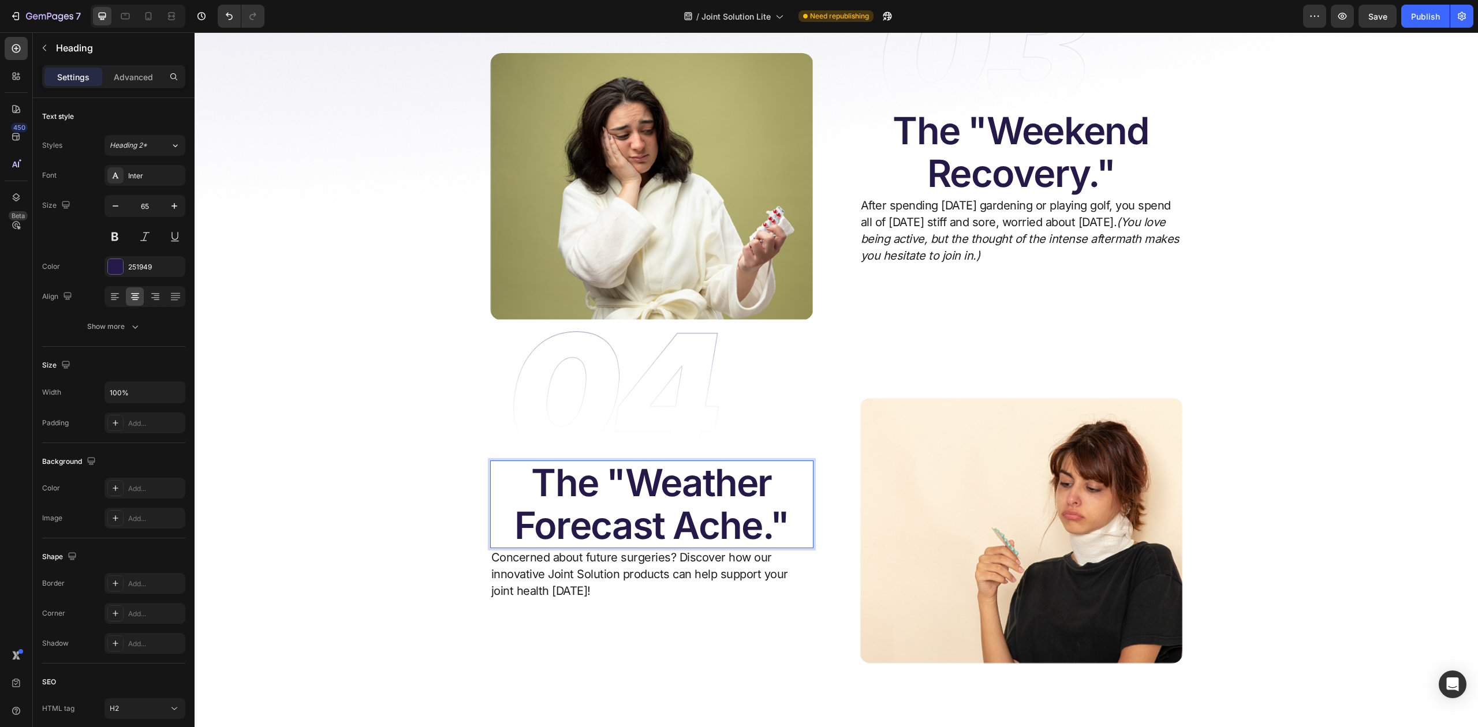
scroll to position [1646, 0]
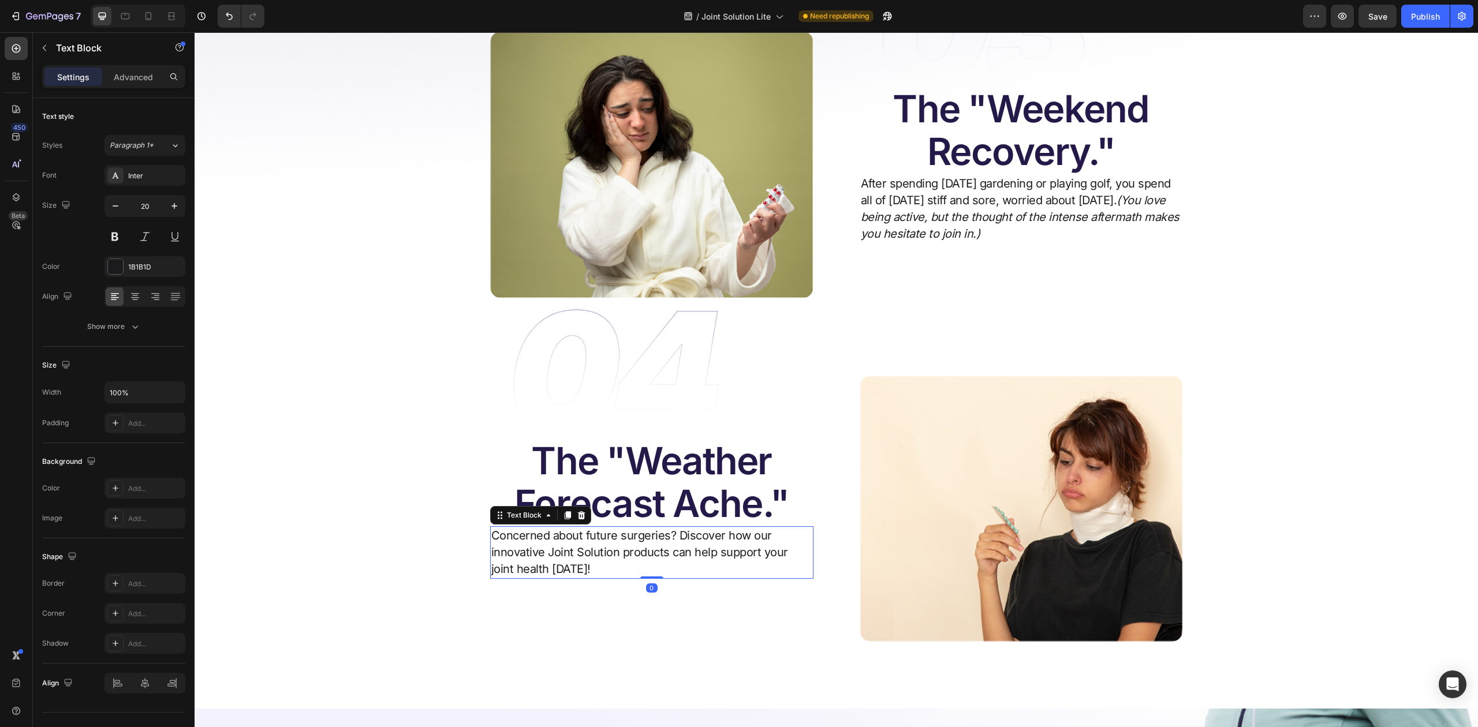
click at [646, 528] on p "Concerned about future surgeries? Discover how our innovative Joint Solution pr…" at bounding box center [651, 553] width 321 height 50
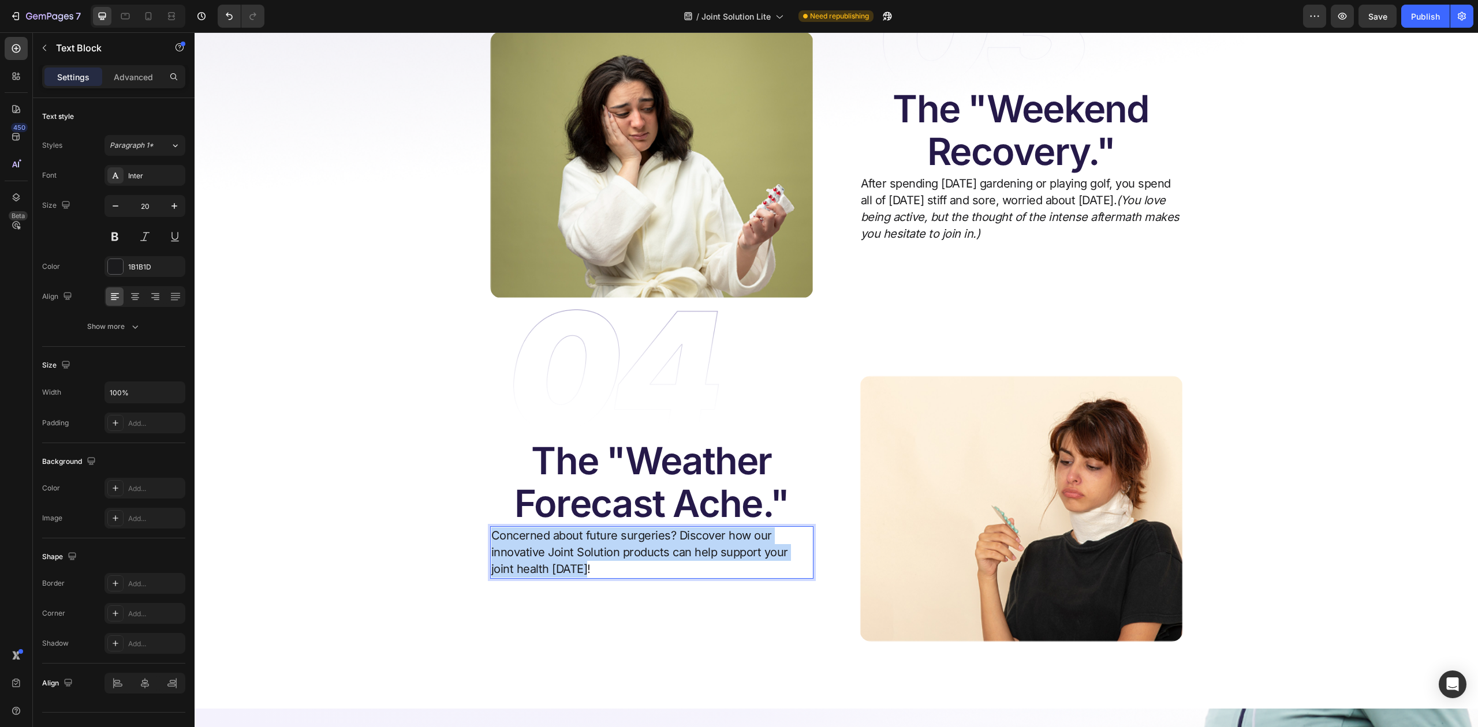
click at [646, 528] on p "Concerned about future surgeries? Discover how our innovative Joint Solution pr…" at bounding box center [651, 553] width 321 height 50
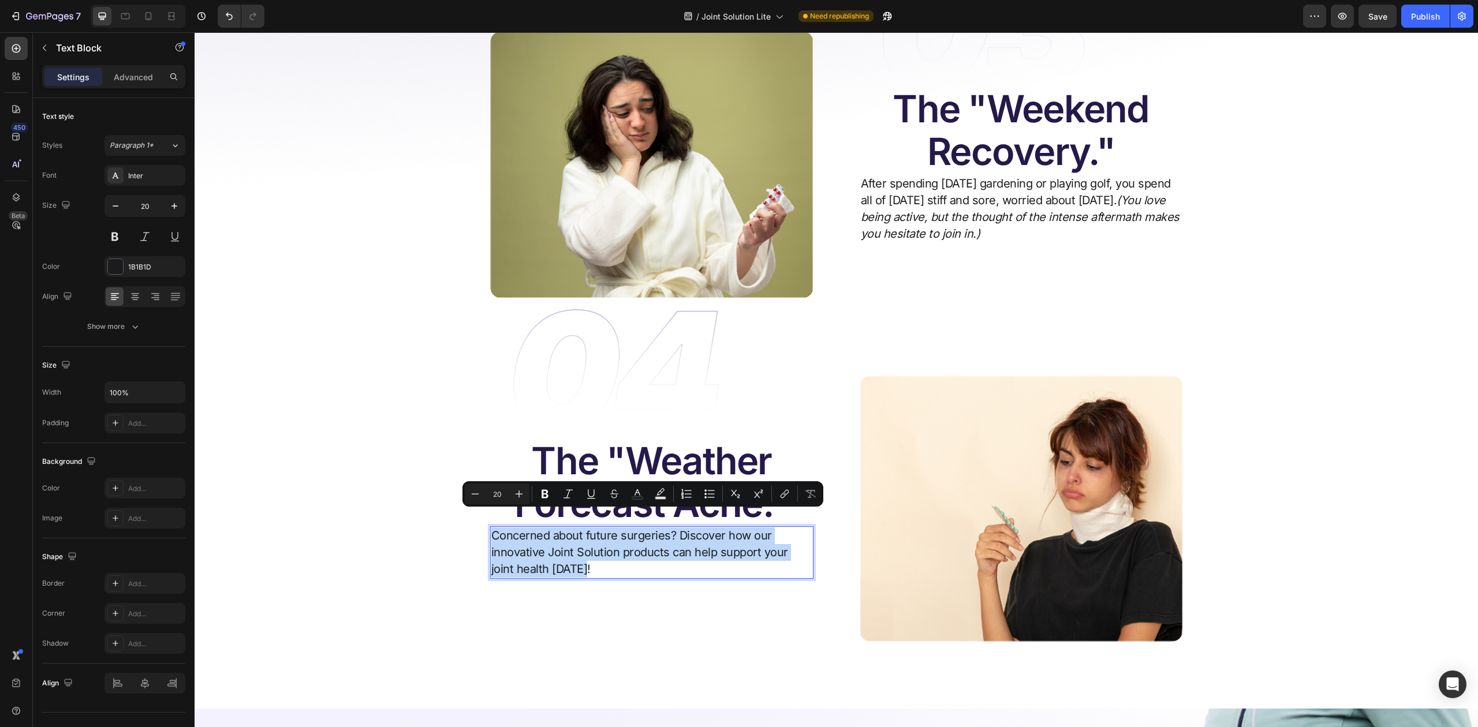
scroll to position [1637, 0]
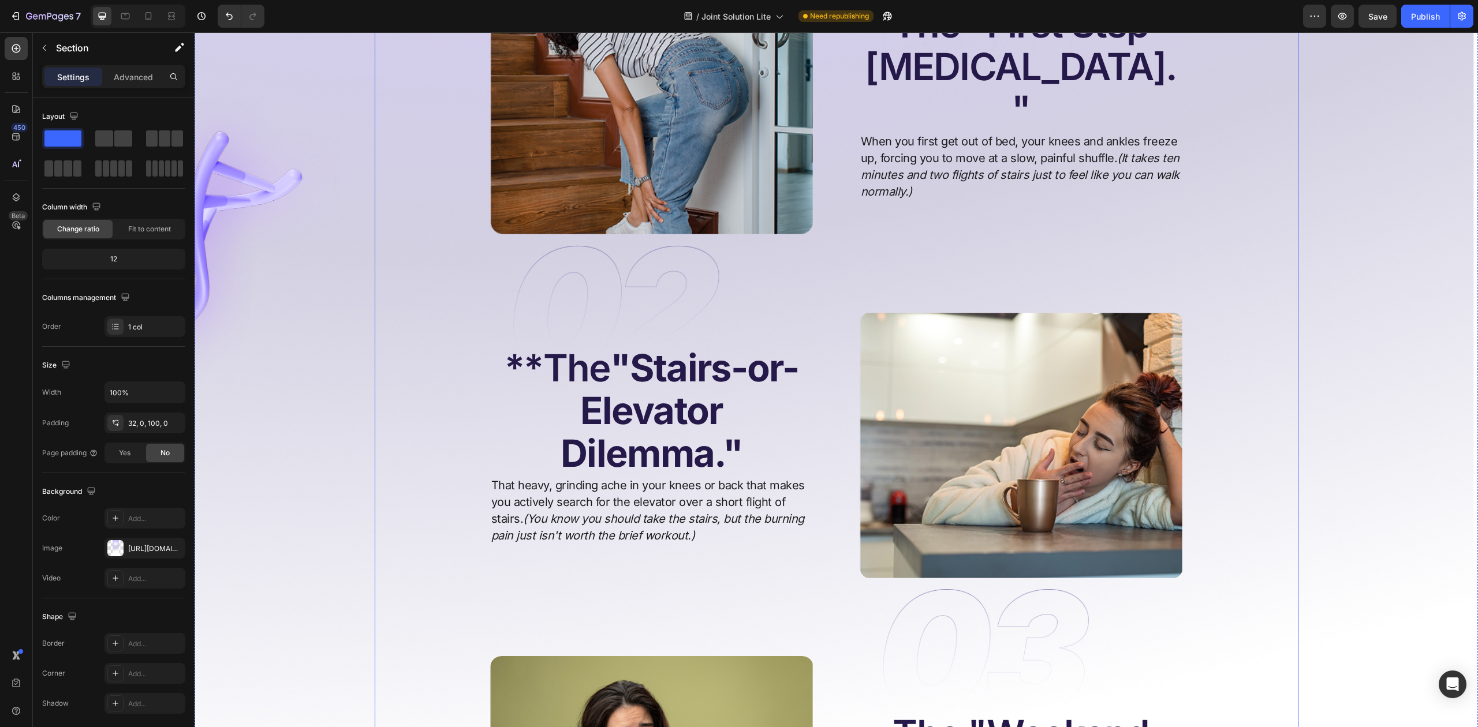
scroll to position [945, 0]
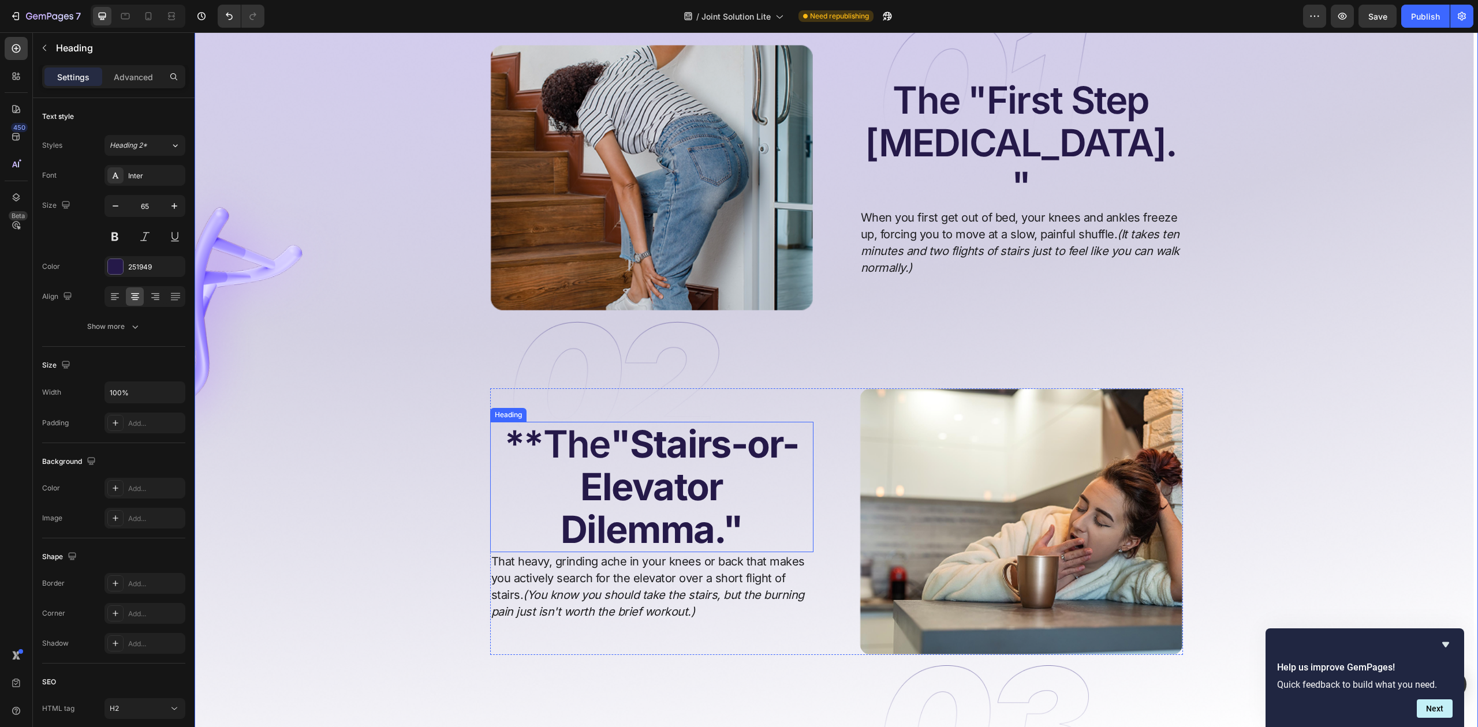
click at [656, 448] on strong ""Stairs-or-Elevator Dilemma."" at bounding box center [679, 486] width 238 height 131
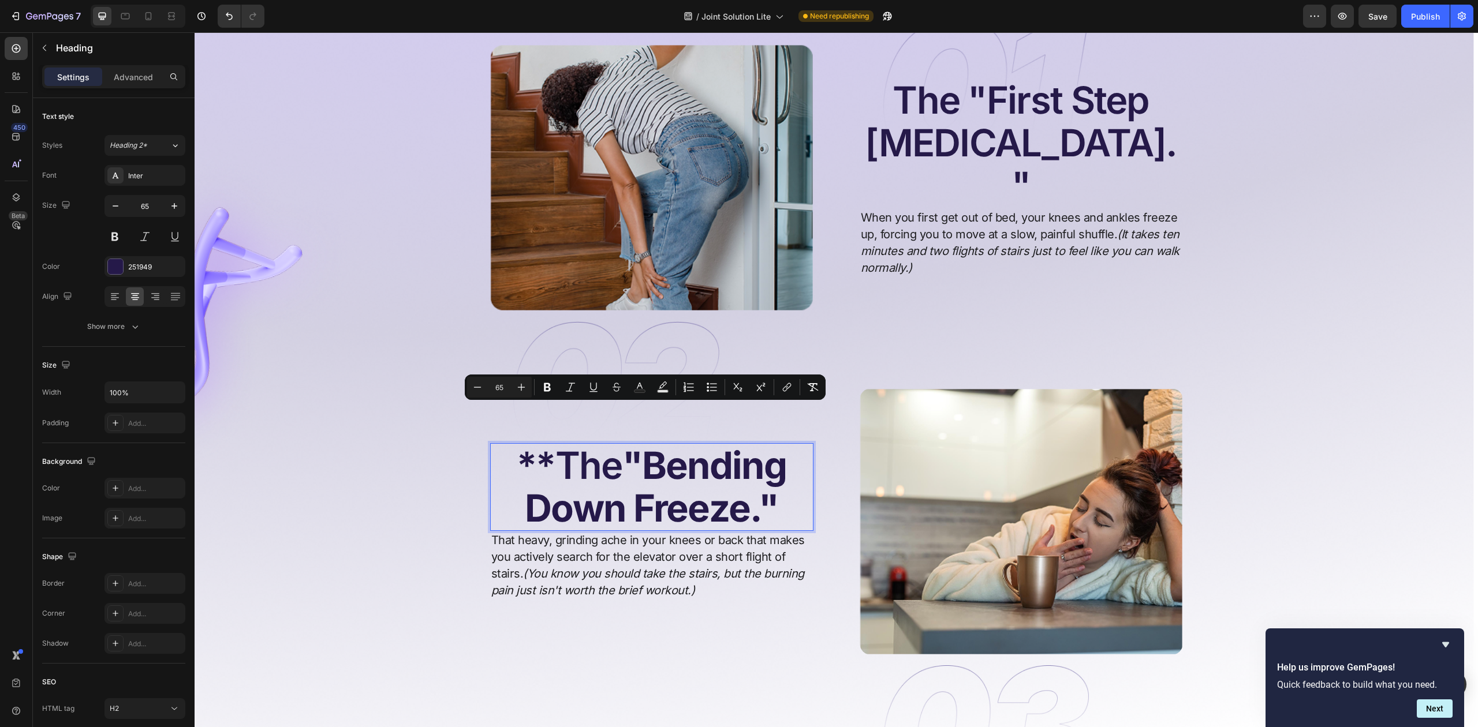
scroll to position [966, 0]
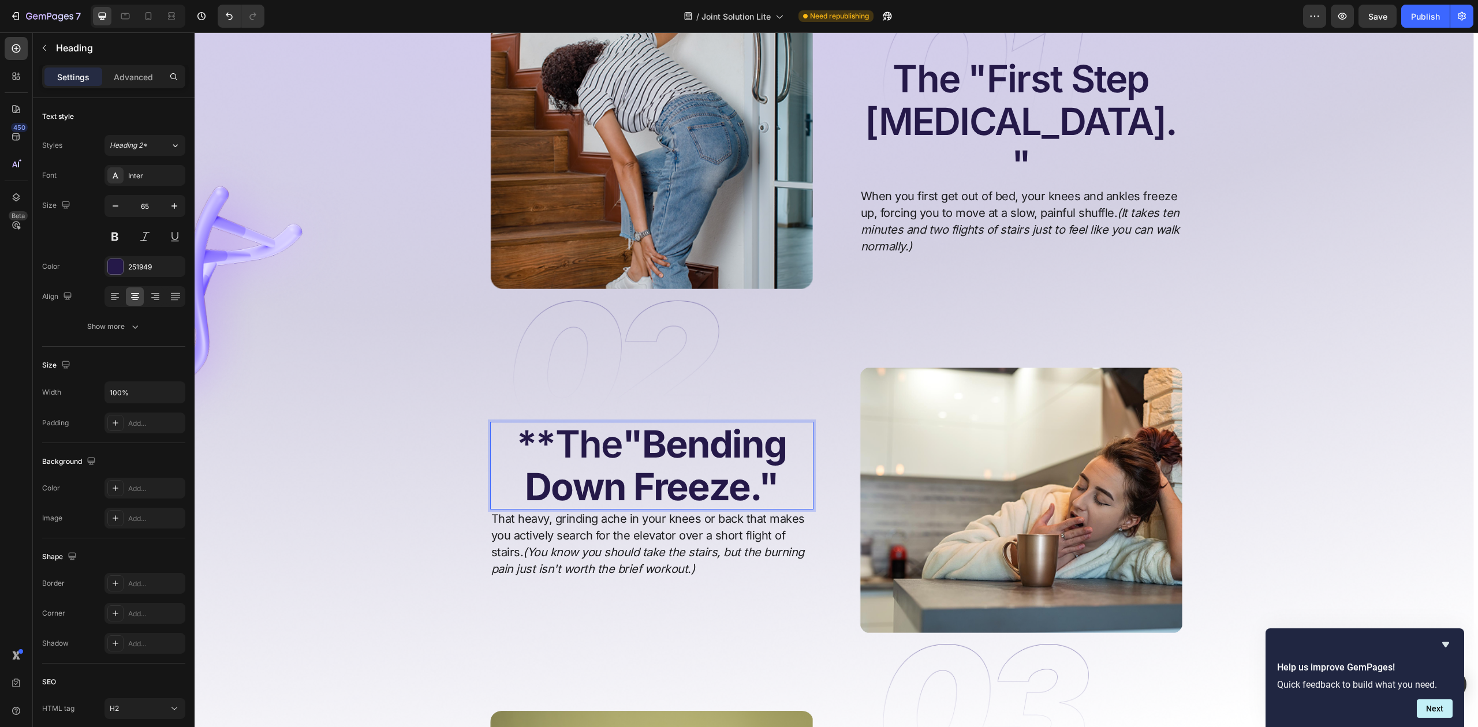
click at [545, 423] on p "**The "Bending Down Freeze."" at bounding box center [651, 465] width 321 height 85
click at [659, 526] on p "That heavy, grinding ache in your knees or back that makes you actively search …" at bounding box center [651, 544] width 321 height 67
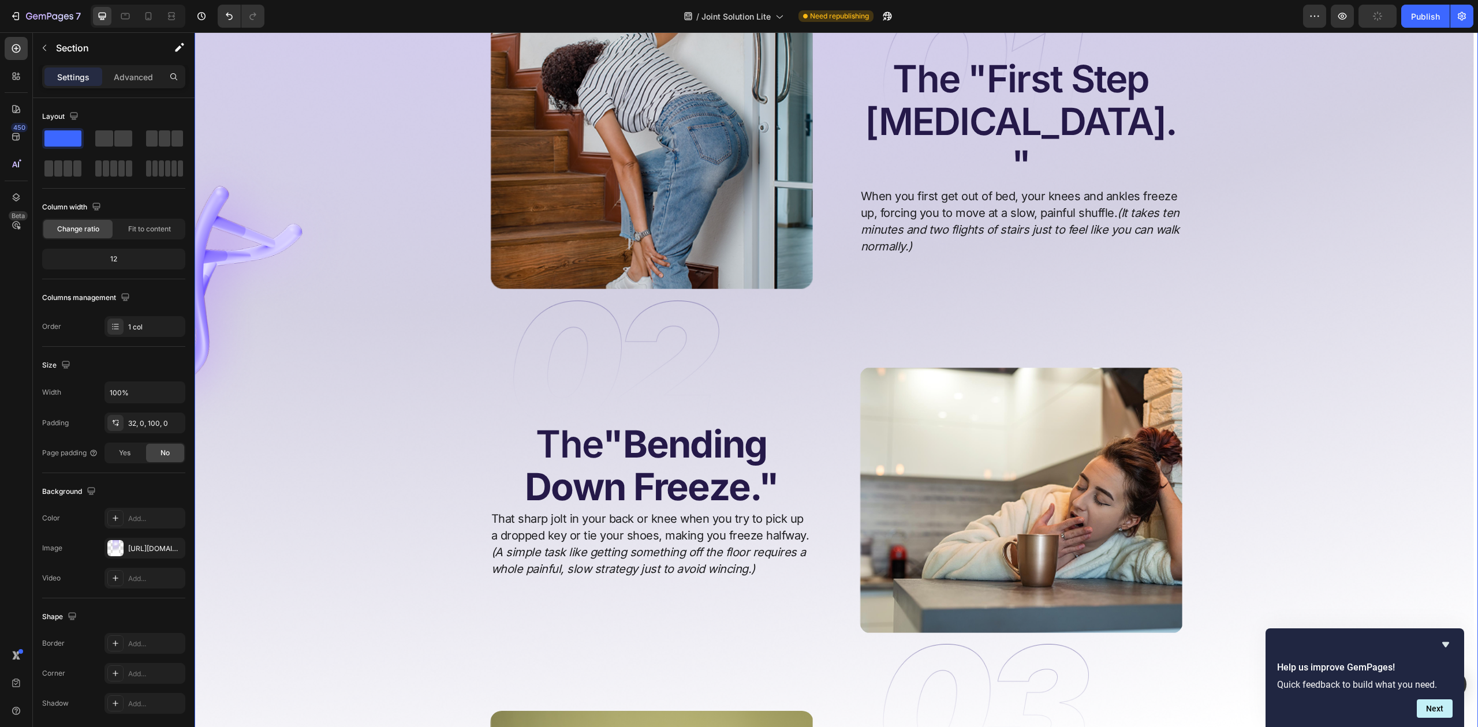
click at [1351, 321] on div "Image Image Image Image Image Image BUY NOW Button Icon Row Image 5000+ Verifie…" at bounding box center [836, 219] width 1283 height 2223
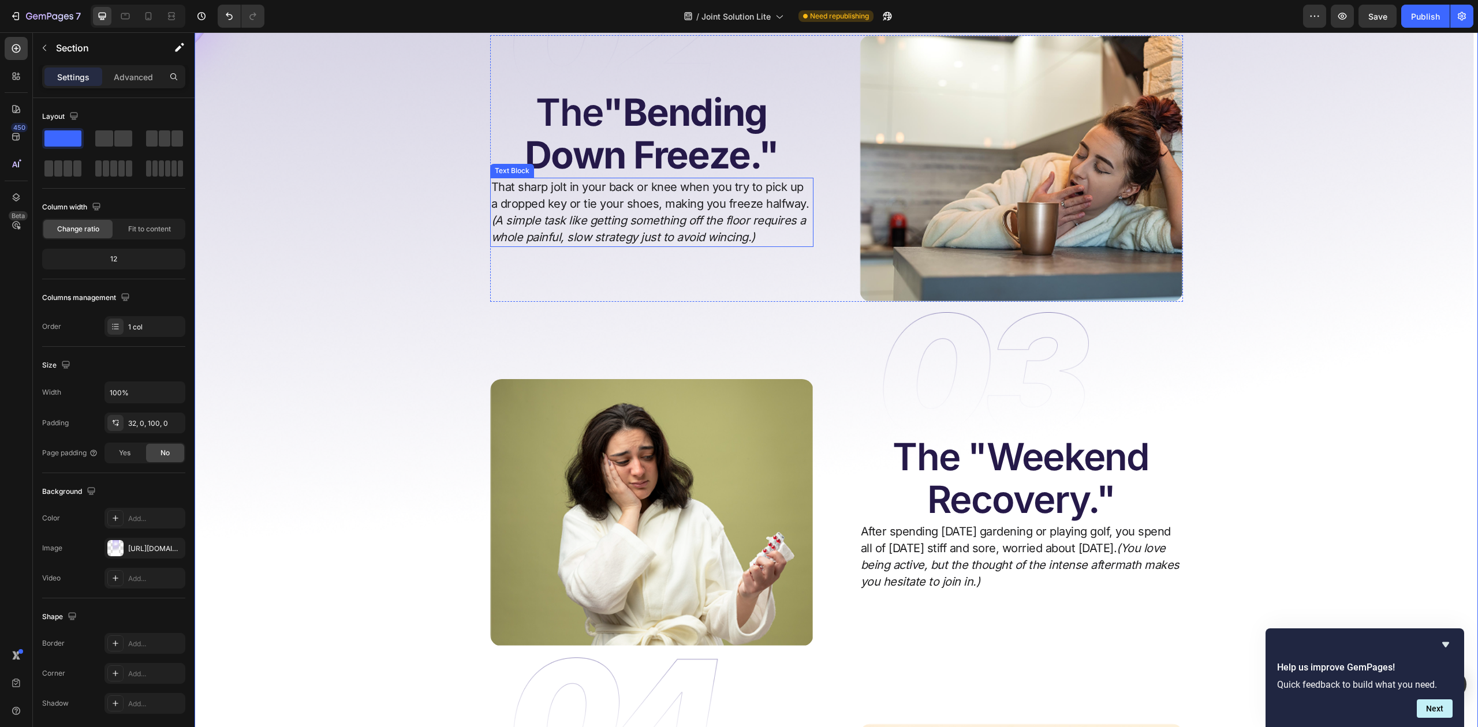
scroll to position [1197, 0]
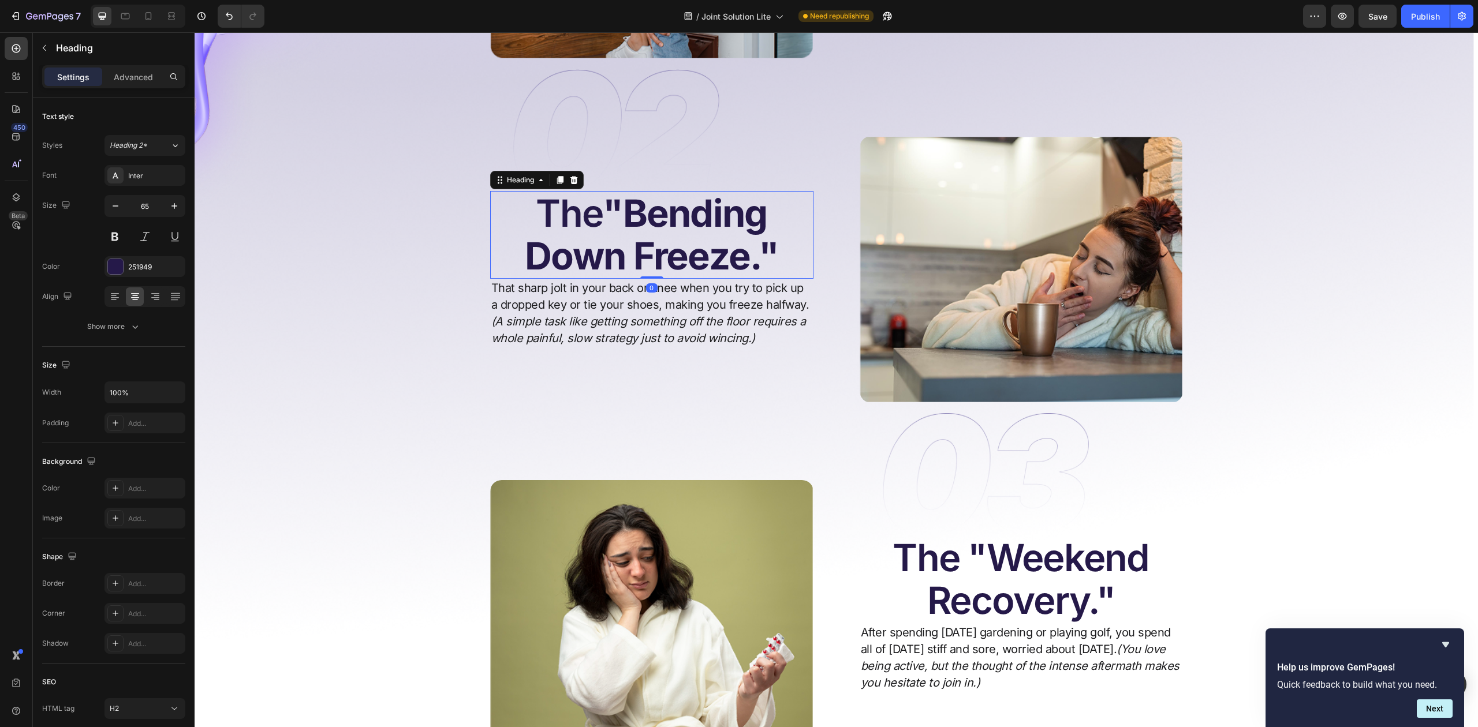
click at [640, 231] on strong ""Bending Down Freeze."" at bounding box center [651, 234] width 253 height 88
click at [596, 315] on icon "(A simple task like getting something off the floor requires a whole painful, s…" at bounding box center [648, 330] width 315 height 31
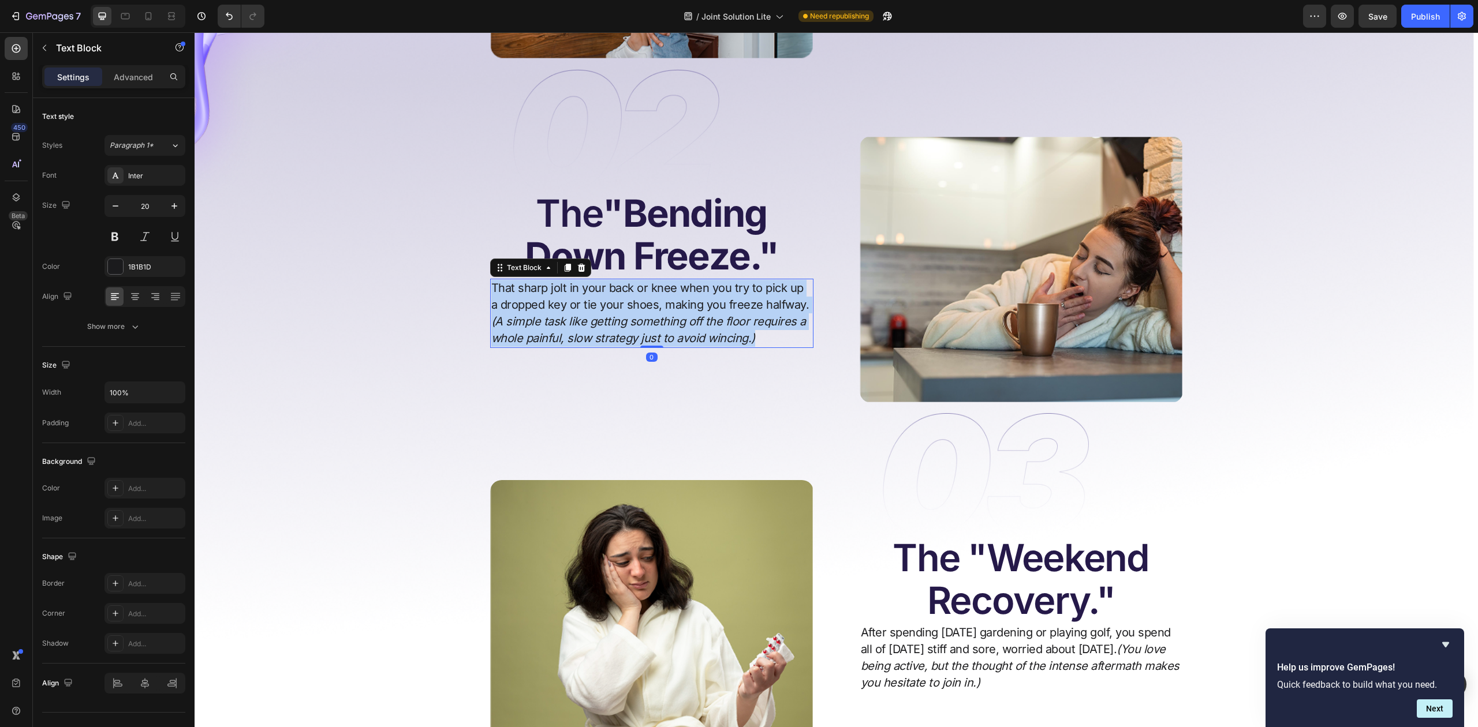
click at [596, 315] on icon "(A simple task like getting something off the floor requires a whole painful, s…" at bounding box center [648, 330] width 315 height 31
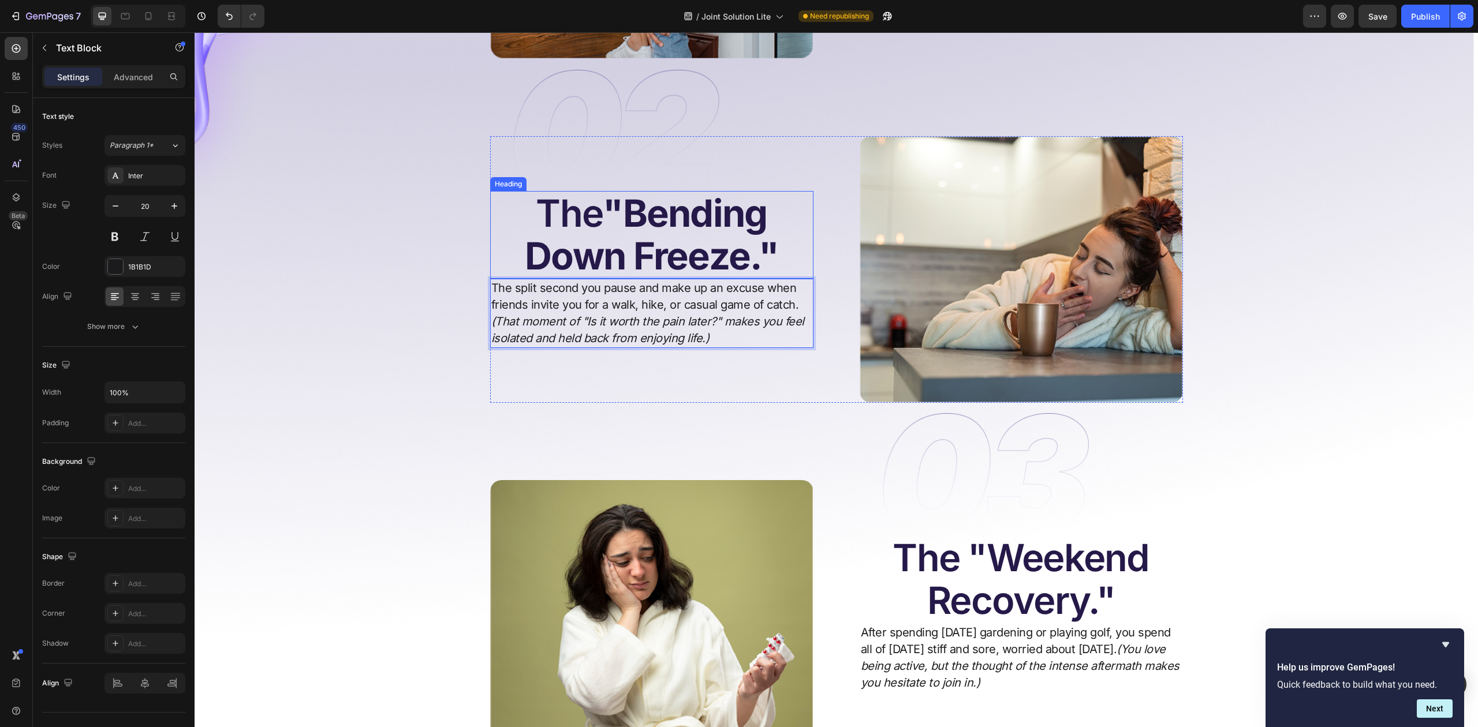
click at [615, 224] on strong ""Bending Down Freeze."" at bounding box center [651, 234] width 253 height 88
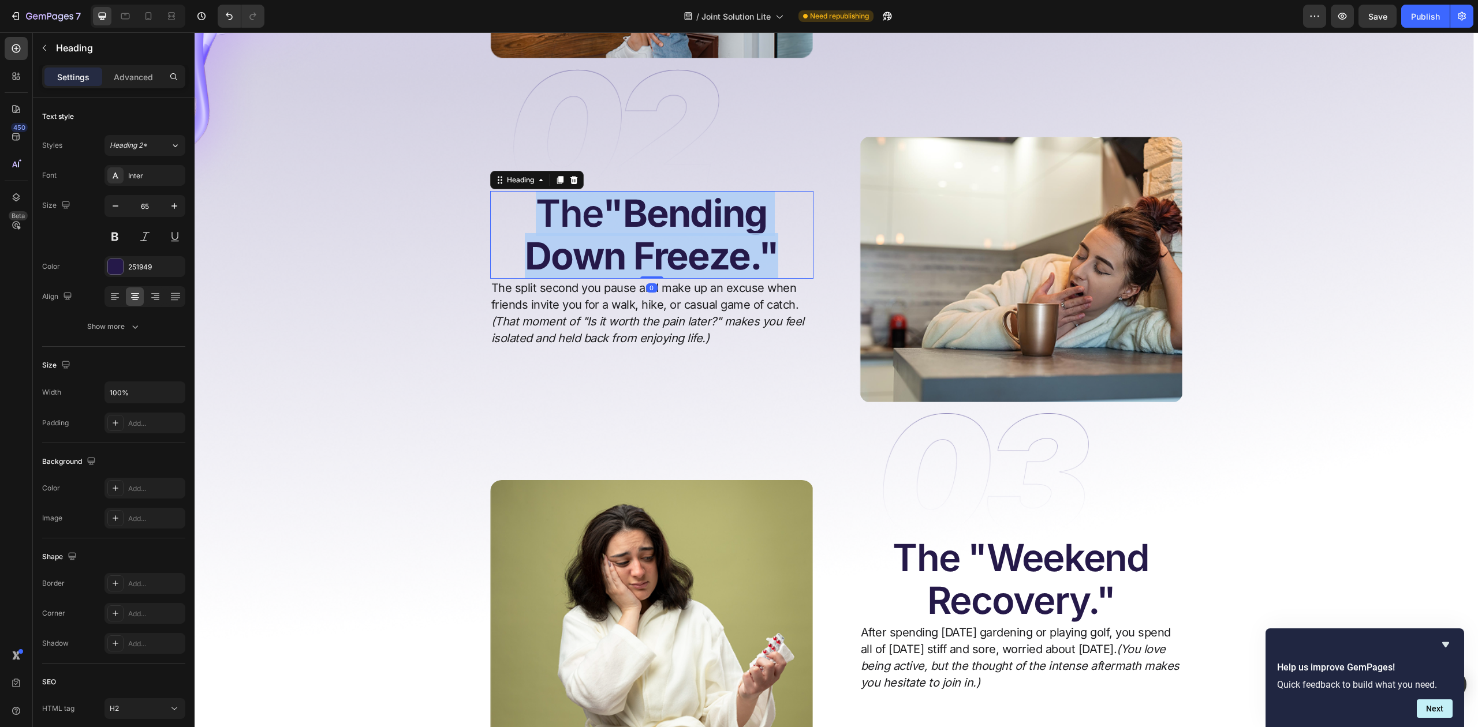
click at [615, 224] on strong ""Bending Down Freeze."" at bounding box center [651, 234] width 253 height 88
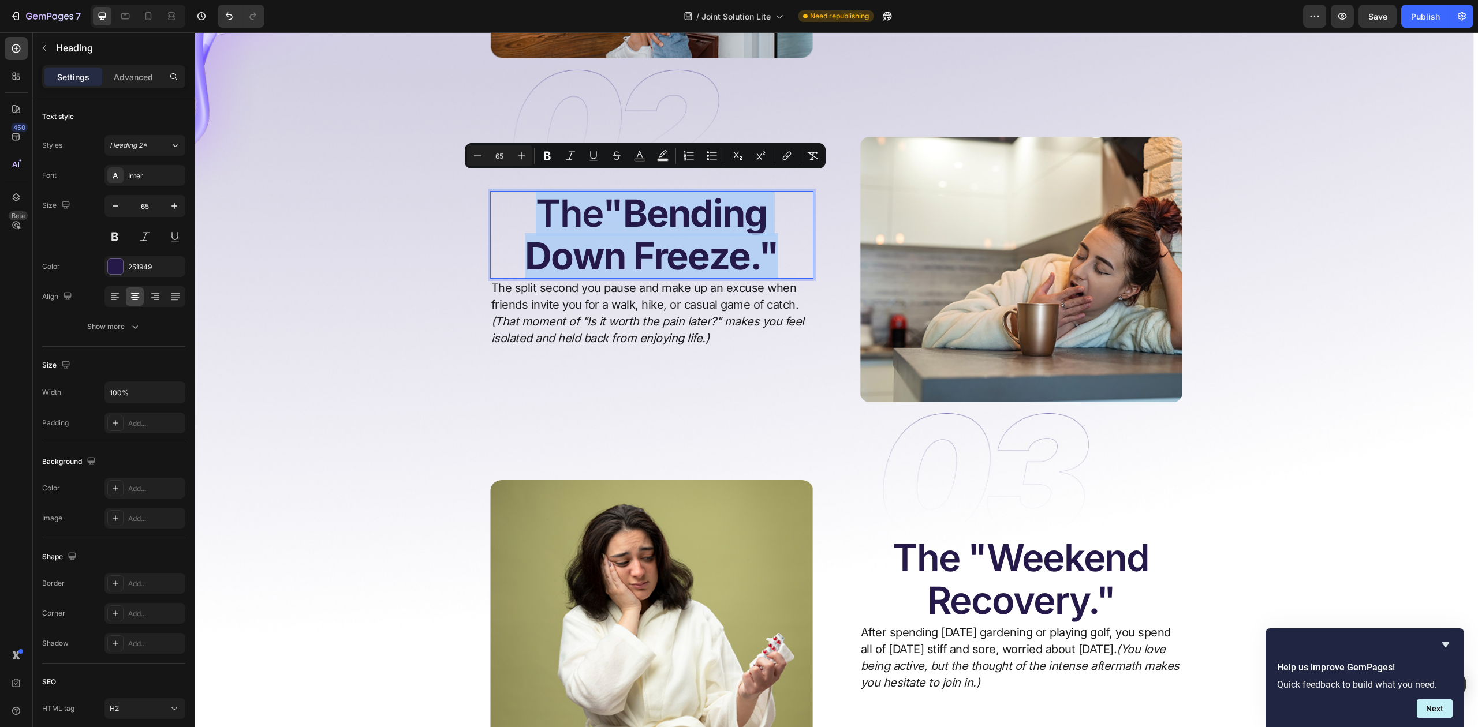
scroll to position [1219, 0]
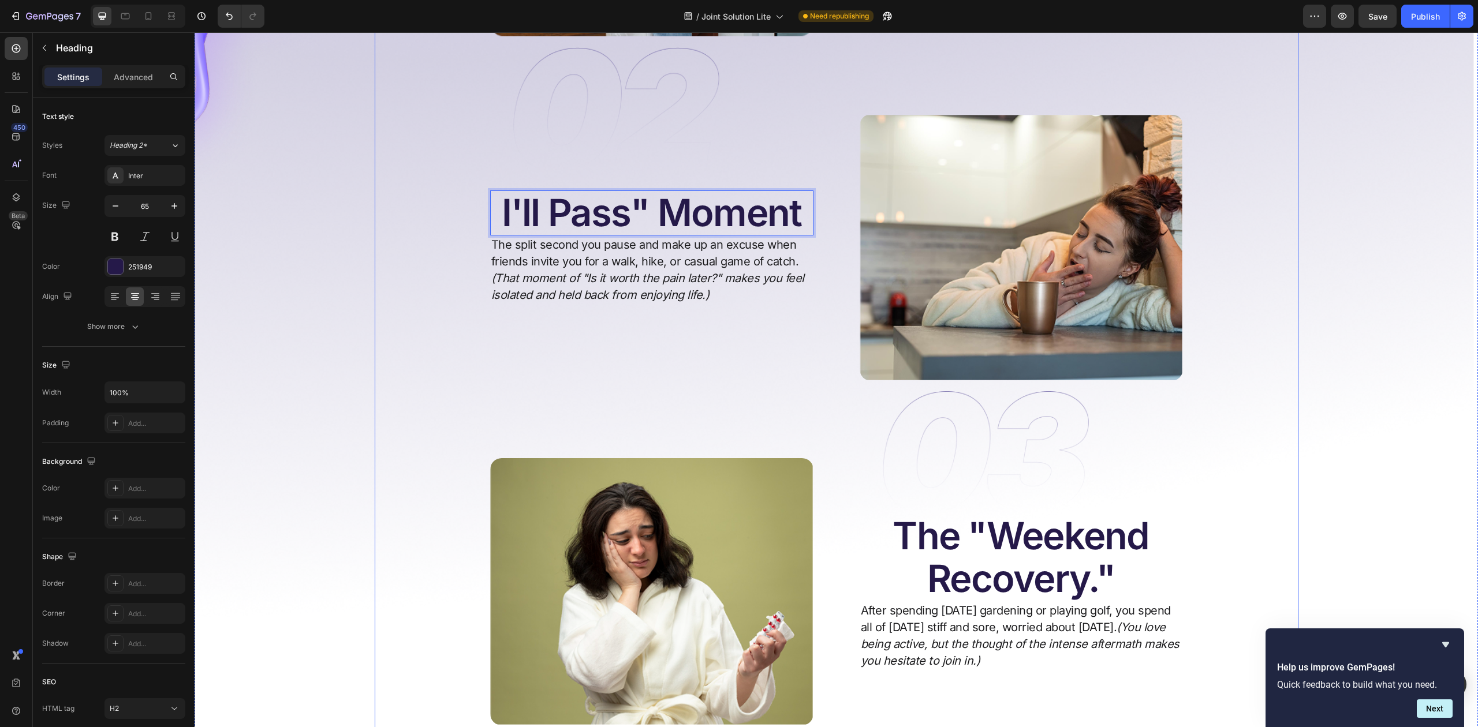
click at [1281, 206] on div "Does Your Pain Control Your Day? Heading Image Image Image The "First Step [MED…" at bounding box center [836, 358] width 905 height 1422
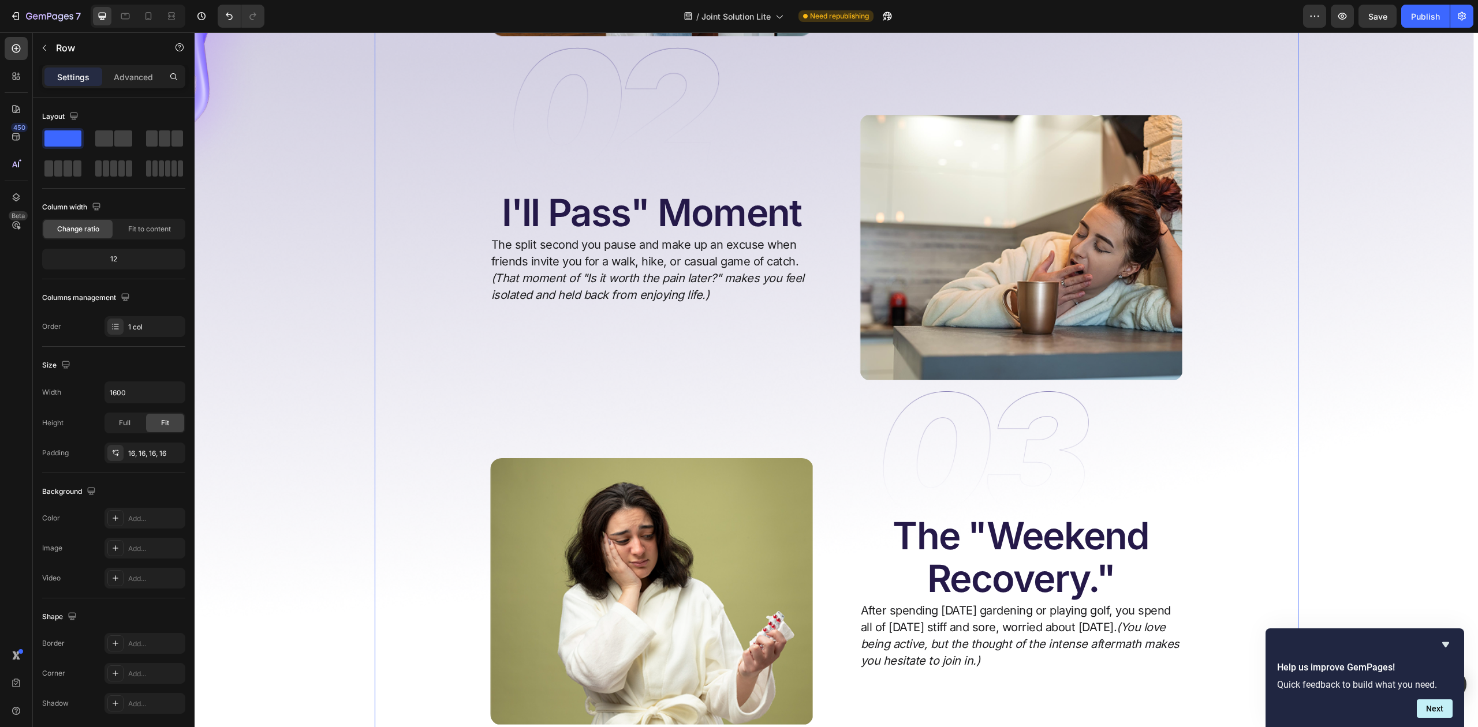
click at [474, 188] on div "Does Your Pain Control Your Day? Heading Image Image Image The "First Step [MED…" at bounding box center [836, 358] width 905 height 1422
click at [497, 192] on p "I'll Pass" Moment" at bounding box center [651, 213] width 321 height 43
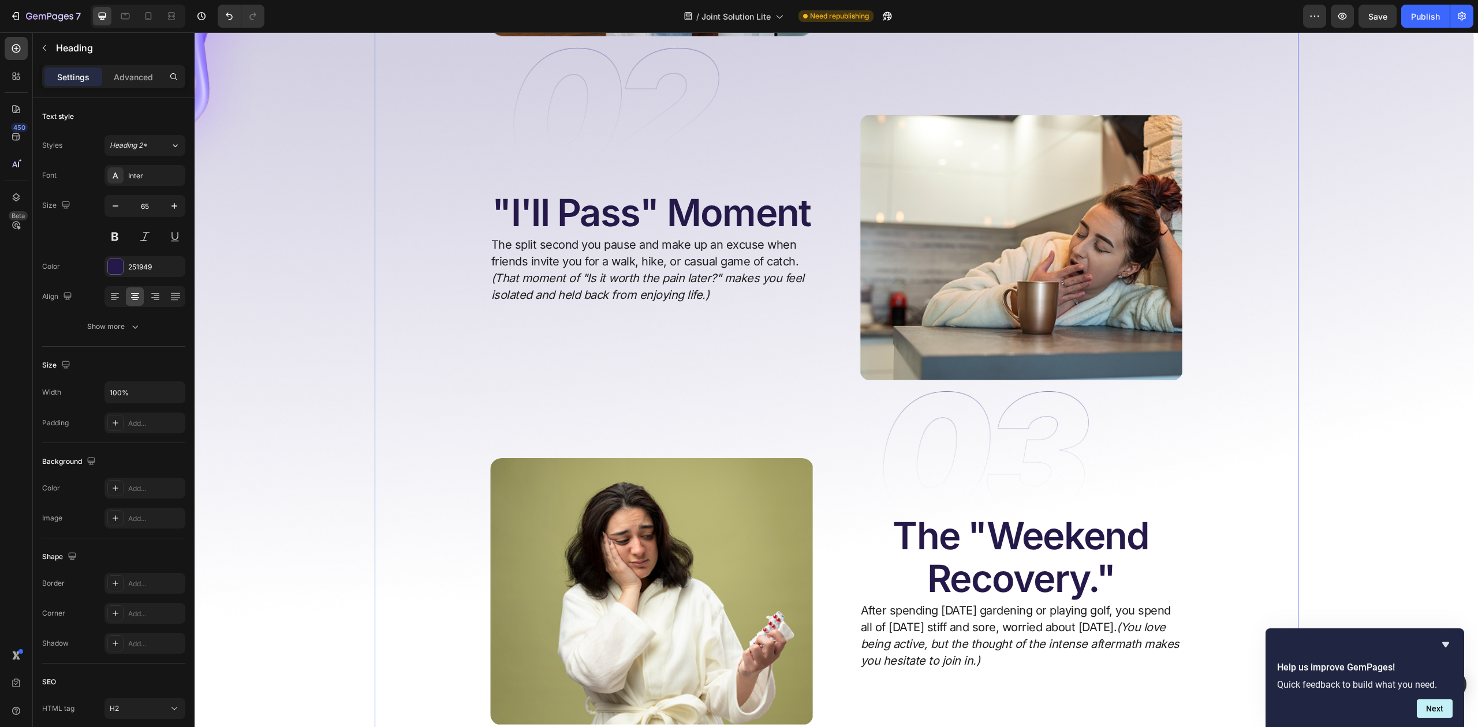
click at [1236, 213] on div "Does Your Pain Control Your Day? Heading Image Image Image The "First Step [MED…" at bounding box center [836, 358] width 905 height 1422
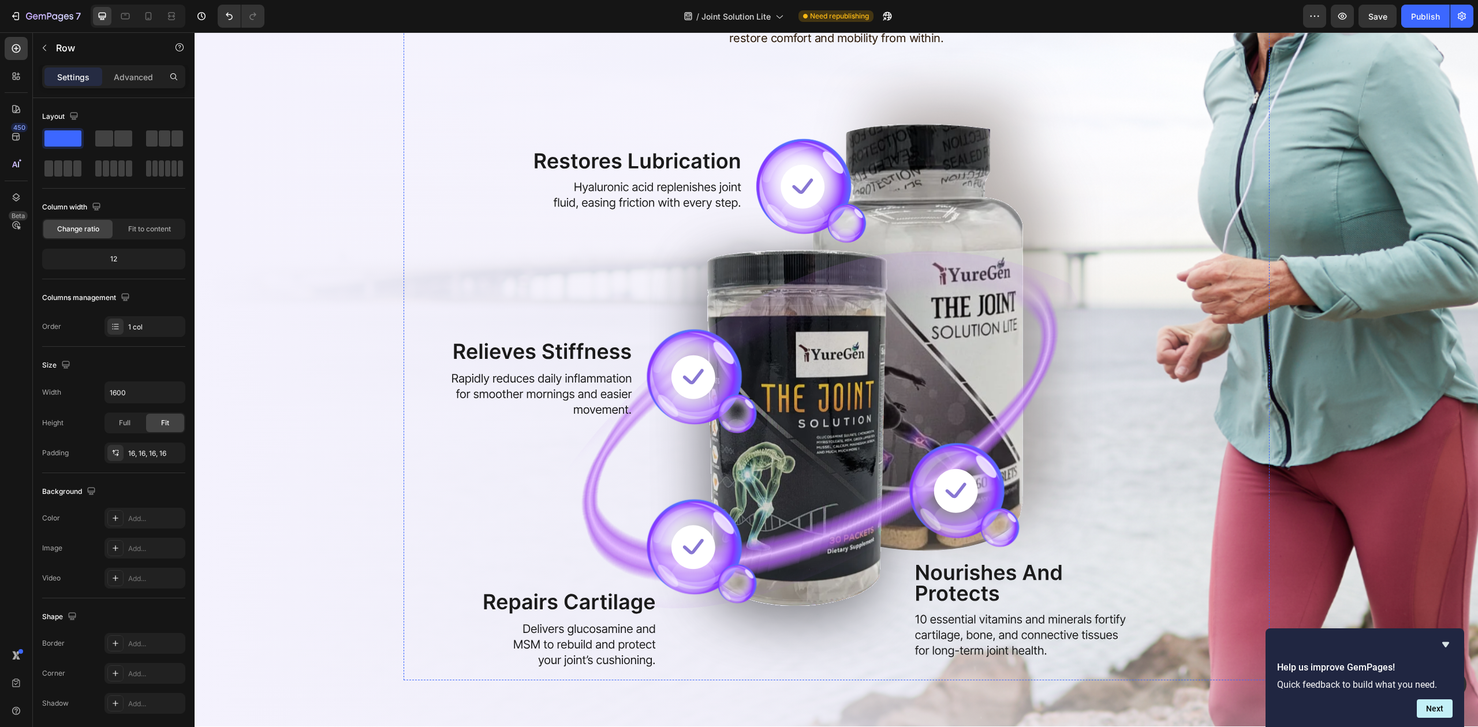
scroll to position [2527, 0]
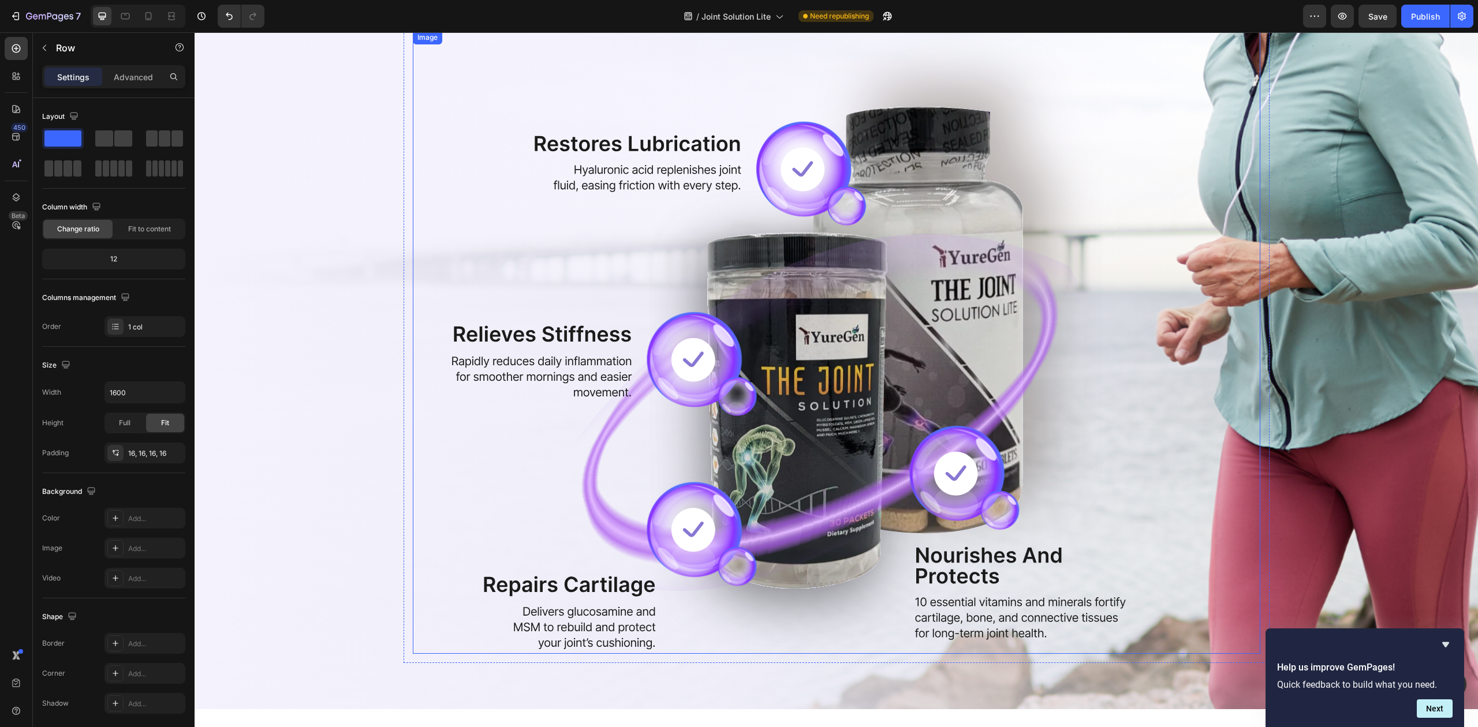
click at [936, 306] on img at bounding box center [773, 342] width 720 height 623
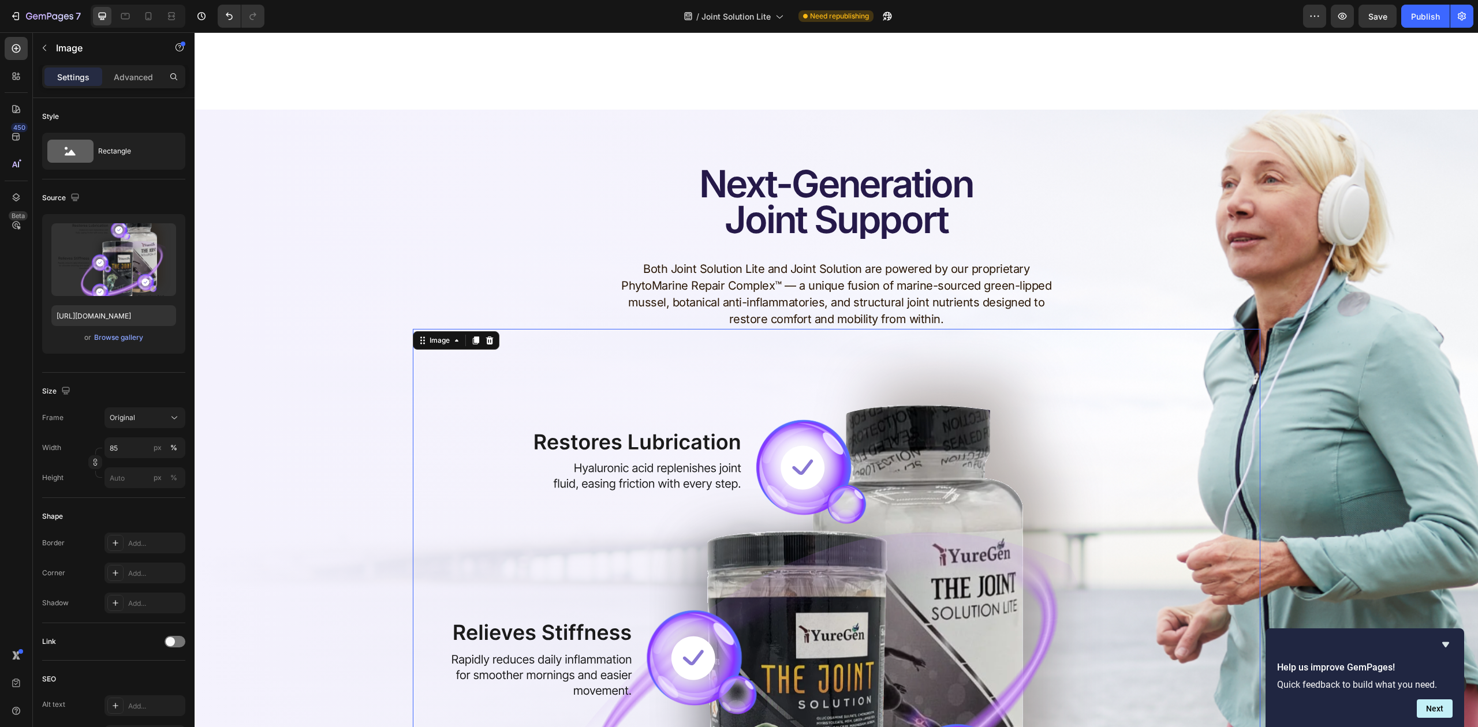
scroll to position [2142, 0]
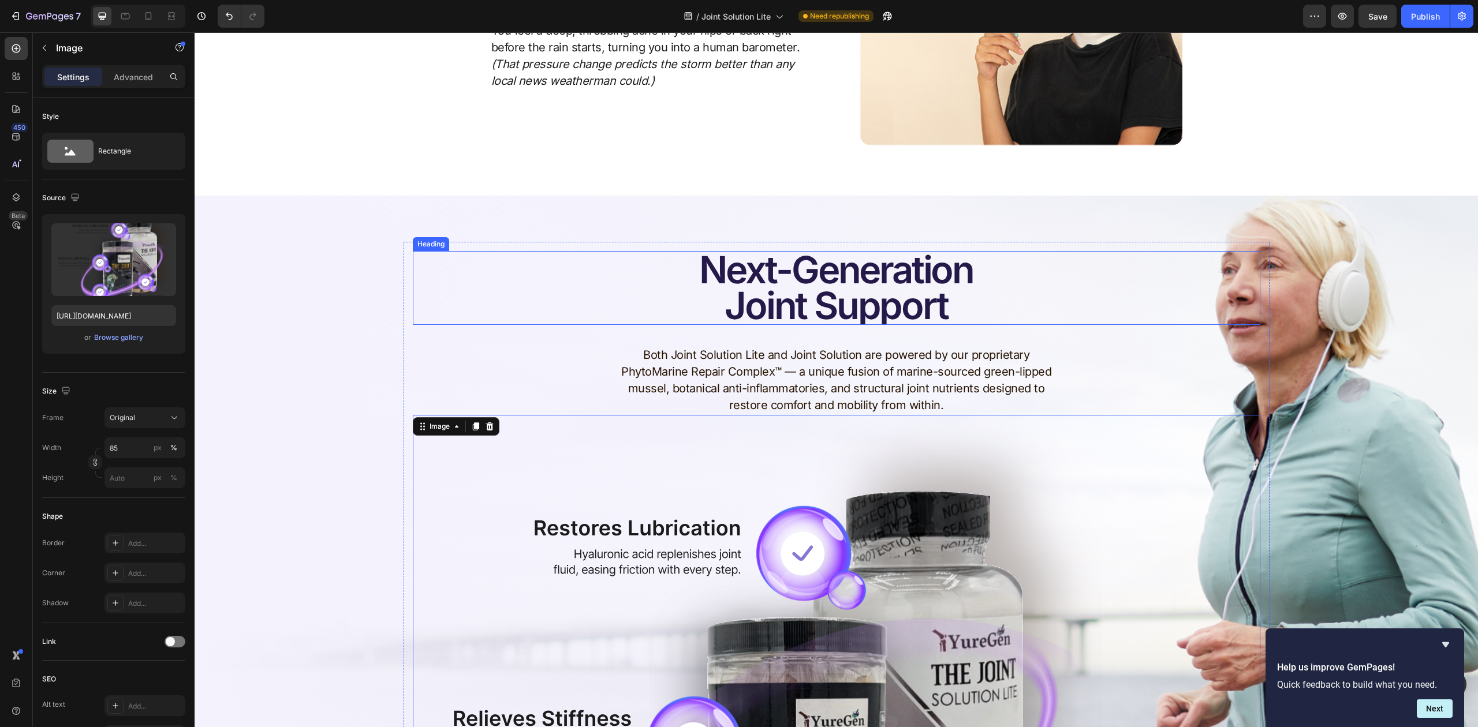
click at [689, 272] on h2 "Next-Generation Joint Support" at bounding box center [836, 288] width 847 height 74
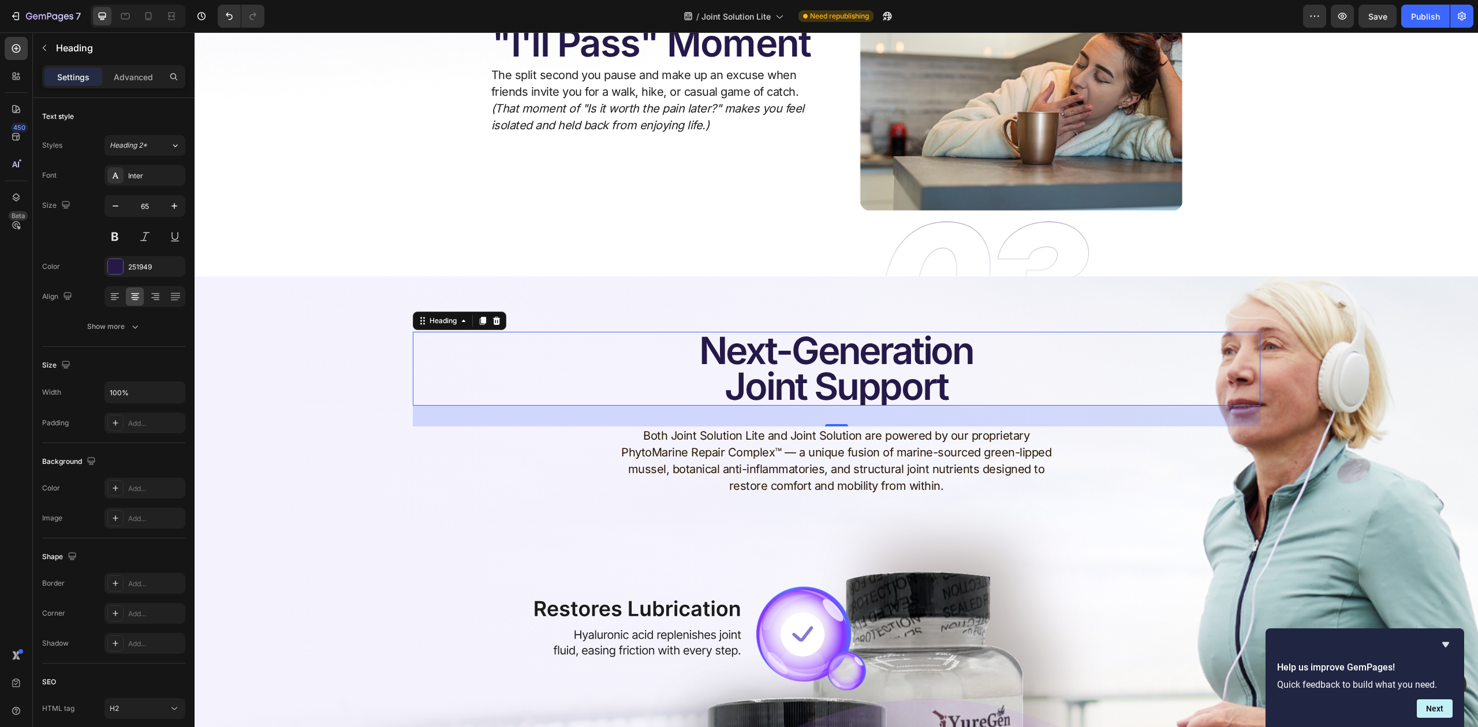
click at [708, 354] on h2 "Next-Generation Joint Support" at bounding box center [836, 369] width 847 height 74
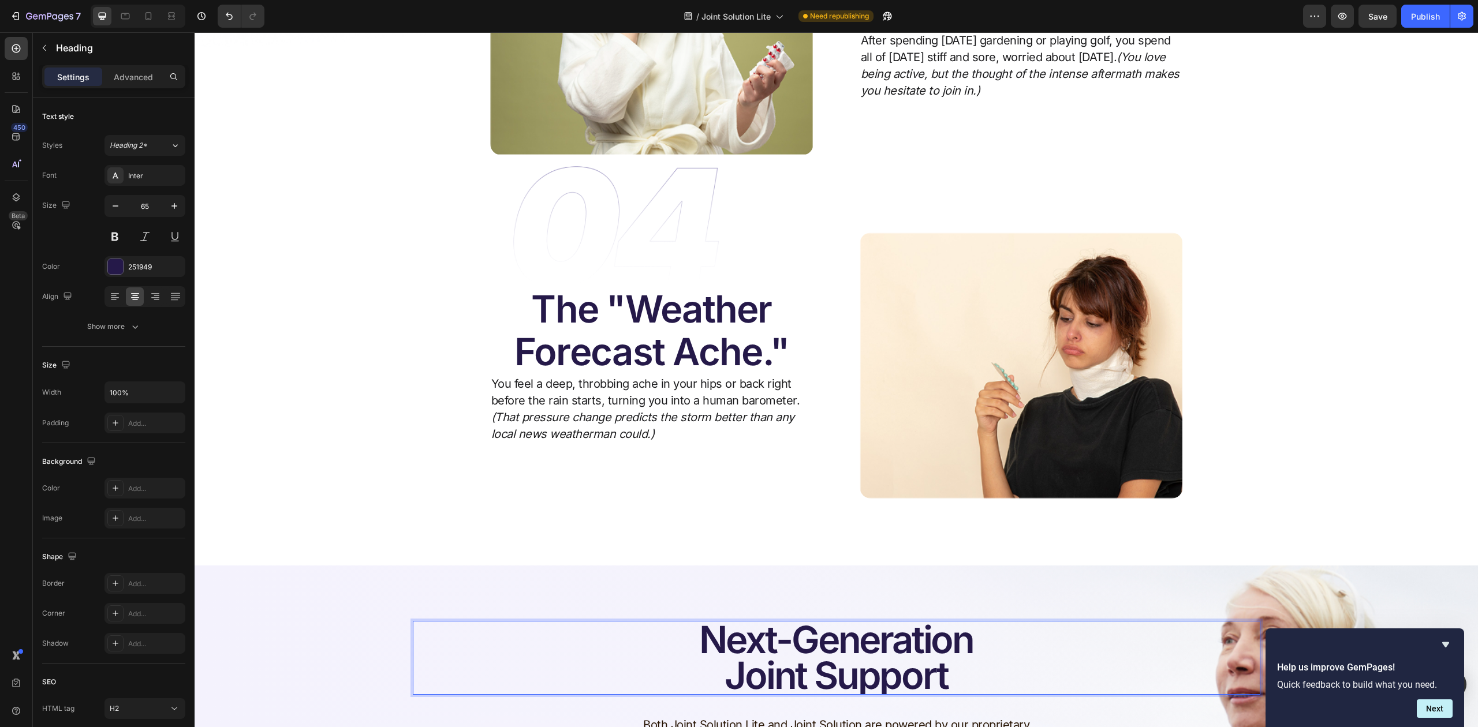
click at [691, 622] on p "Next-Generation Joint Support" at bounding box center [836, 658] width 845 height 72
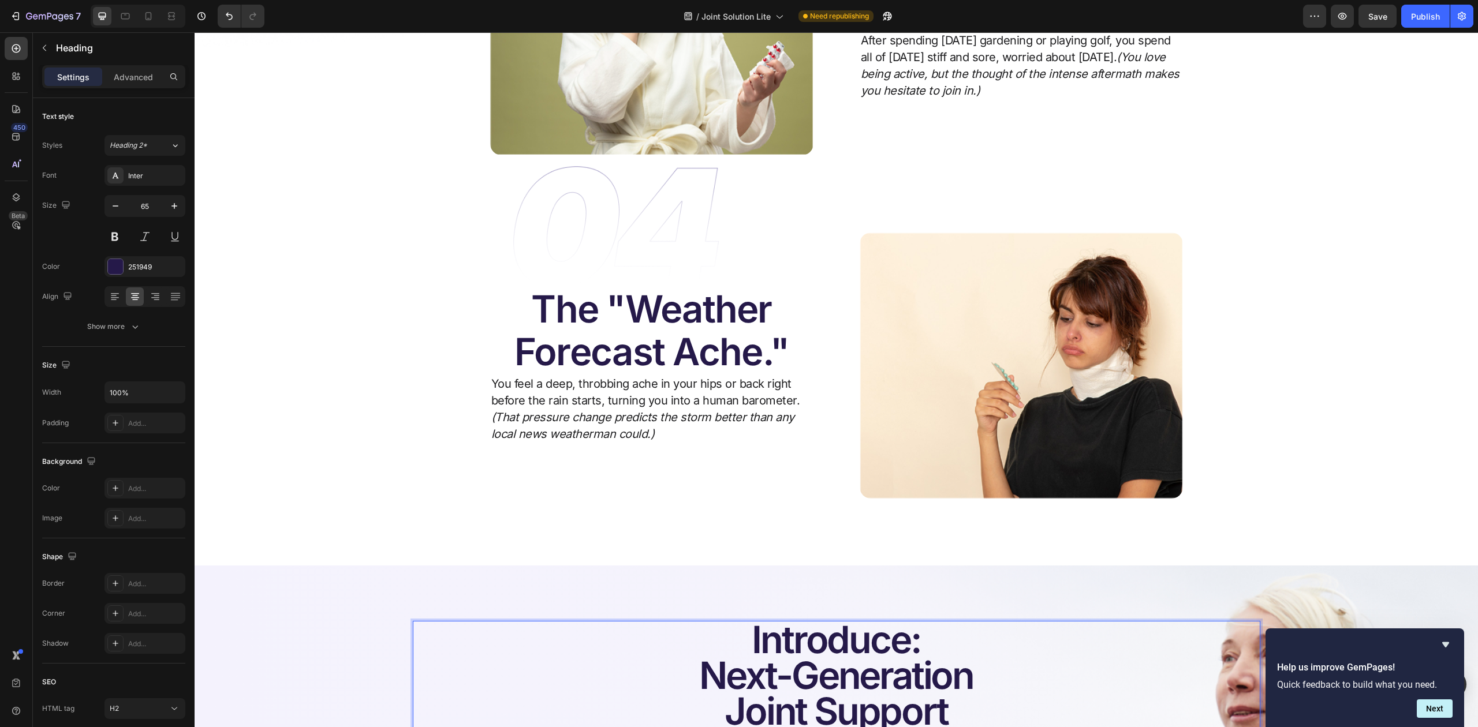
click at [719, 622] on p "Introduce: Next-Generation Joint Support" at bounding box center [836, 675] width 845 height 107
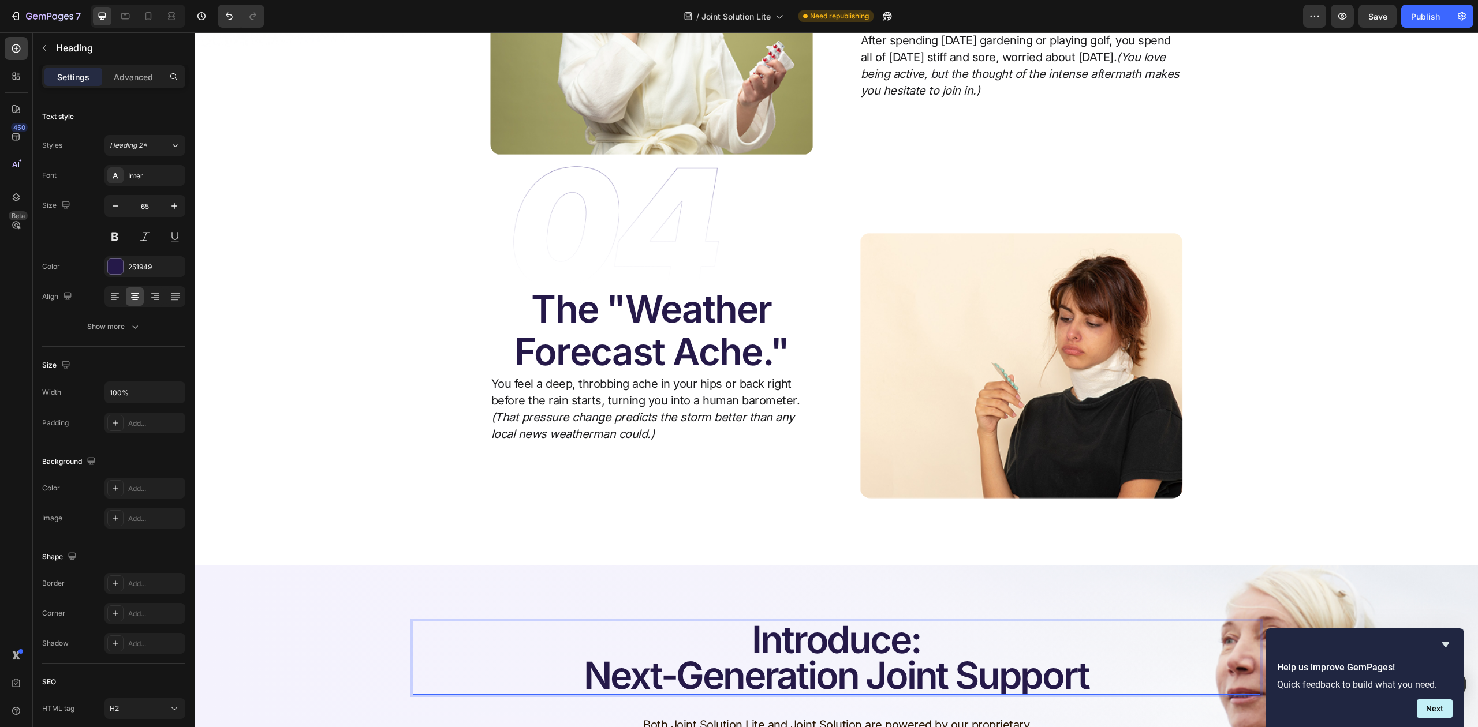
scroll to position [3, 0]
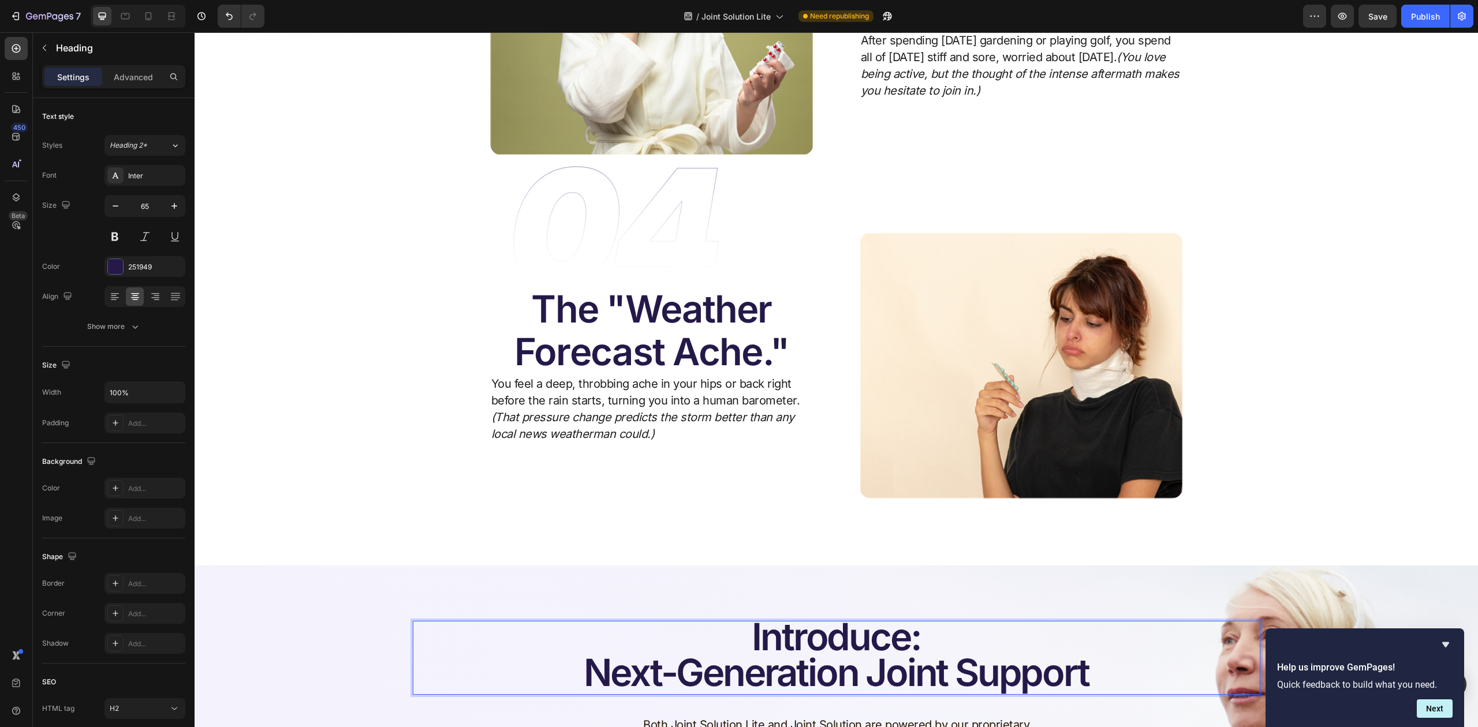
click at [895, 619] on p "Introduce: Next-Generation Joint Support" at bounding box center [836, 655] width 845 height 72
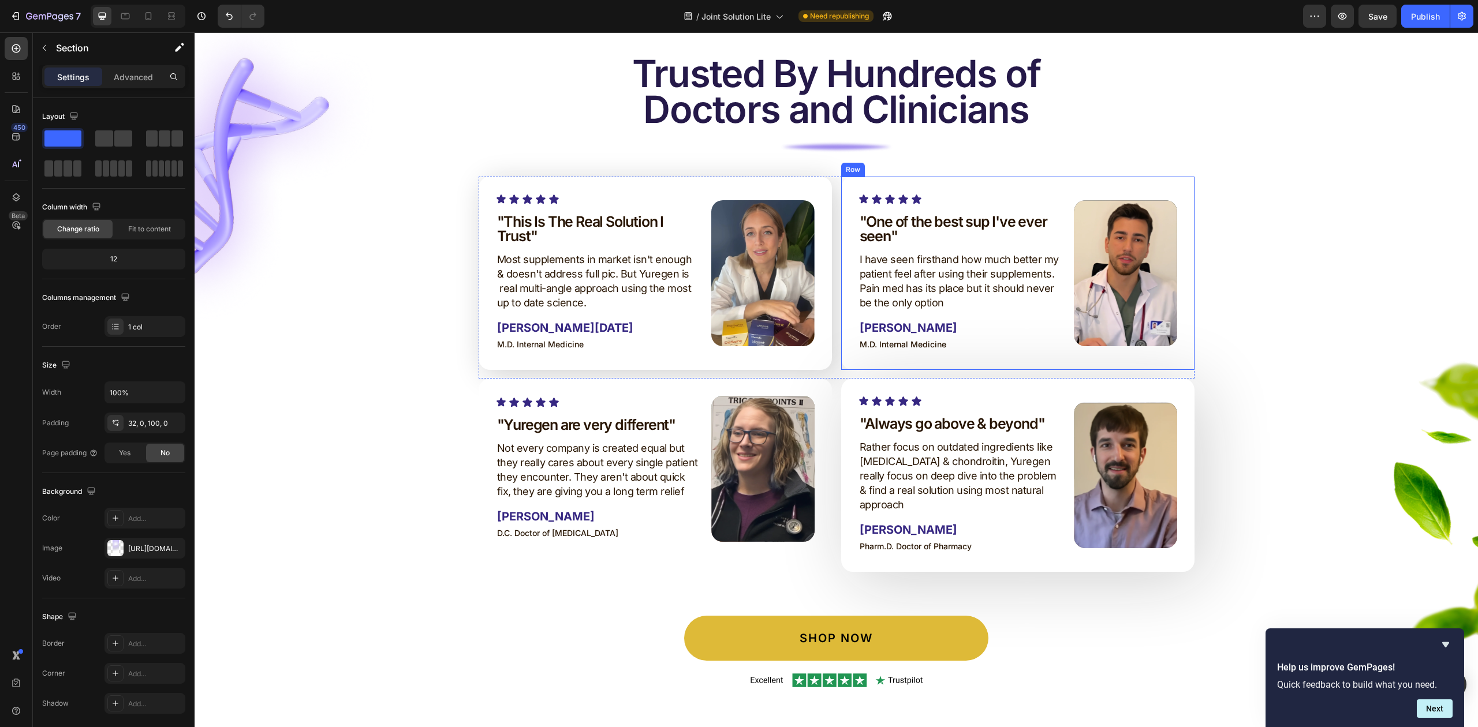
scroll to position [3020, 0]
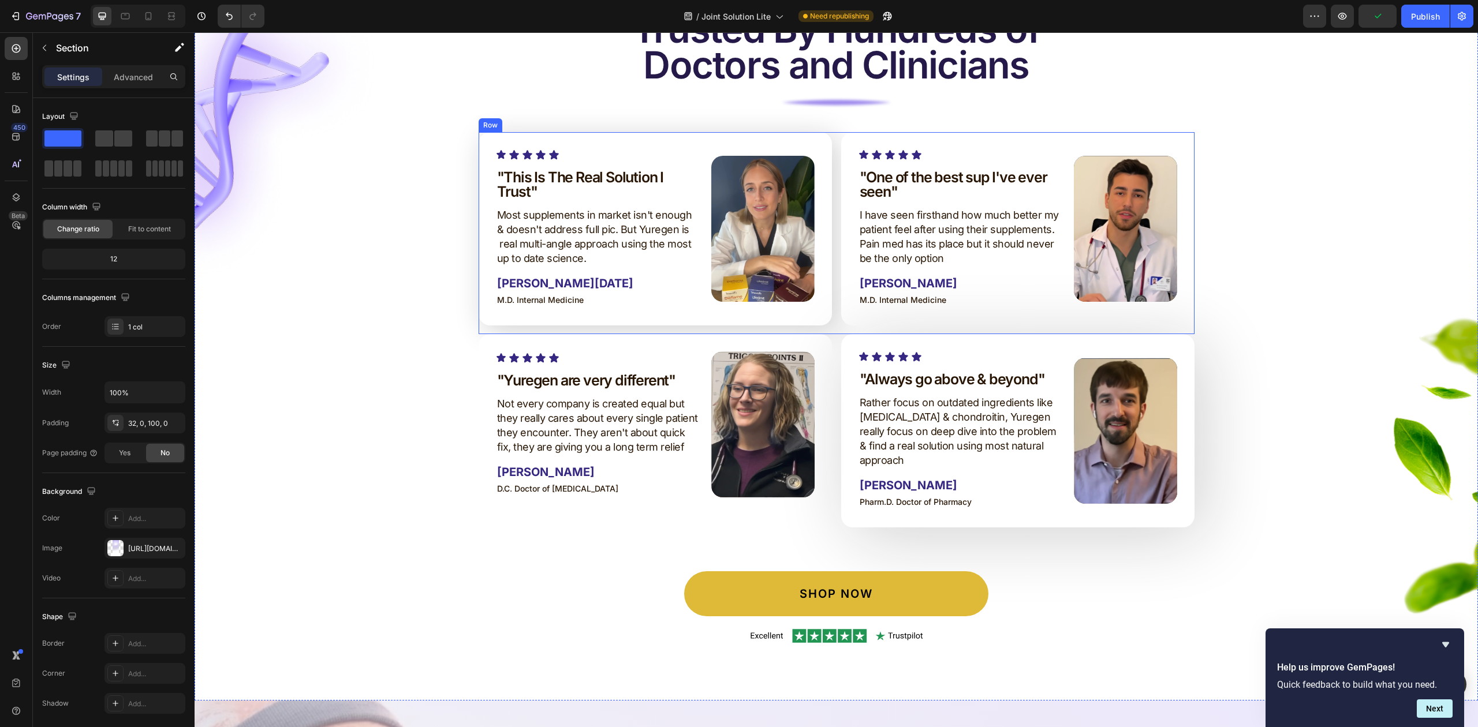
click at [825, 255] on div "Icon Icon Icon Icon Icon Icon List "This Is The Real Solution I Trust" Heading …" at bounding box center [836, 233] width 716 height 202
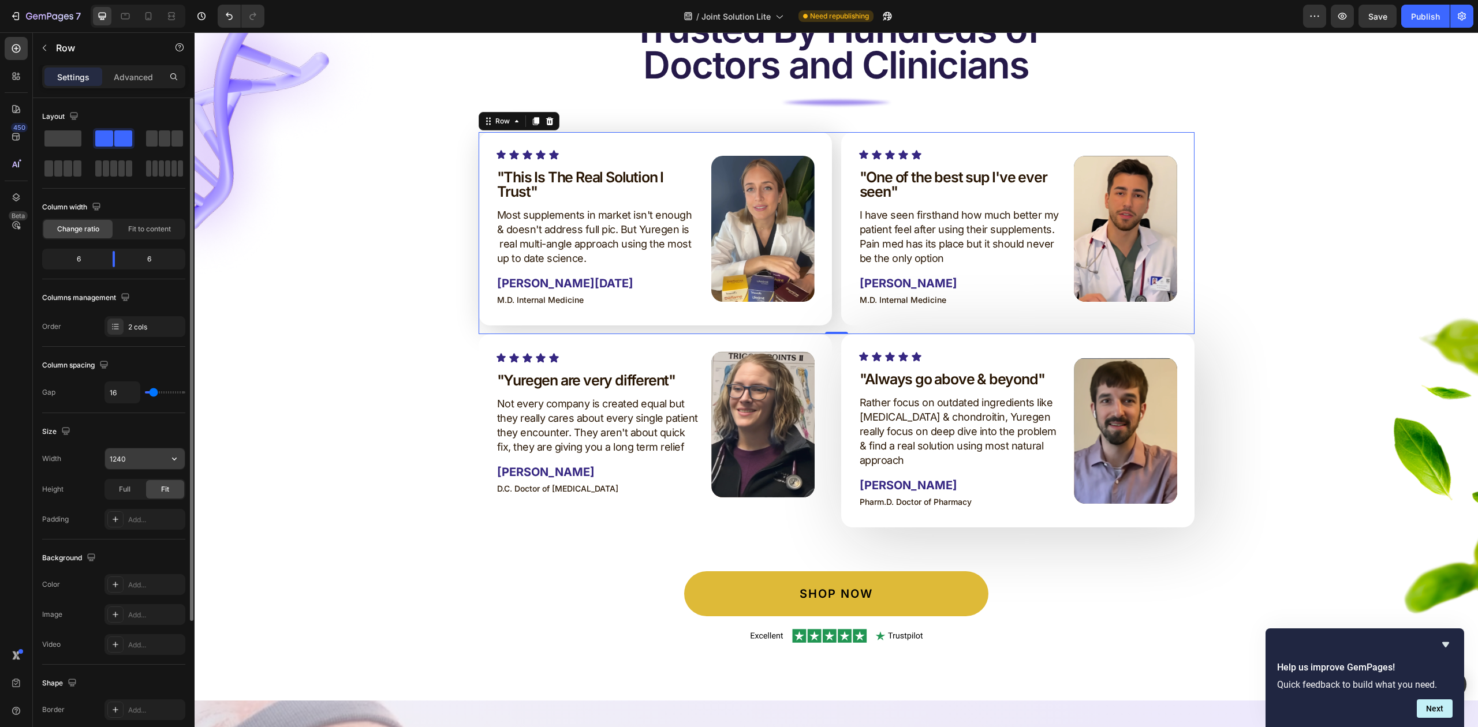
click at [136, 465] on input "1240" at bounding box center [145, 458] width 80 height 21
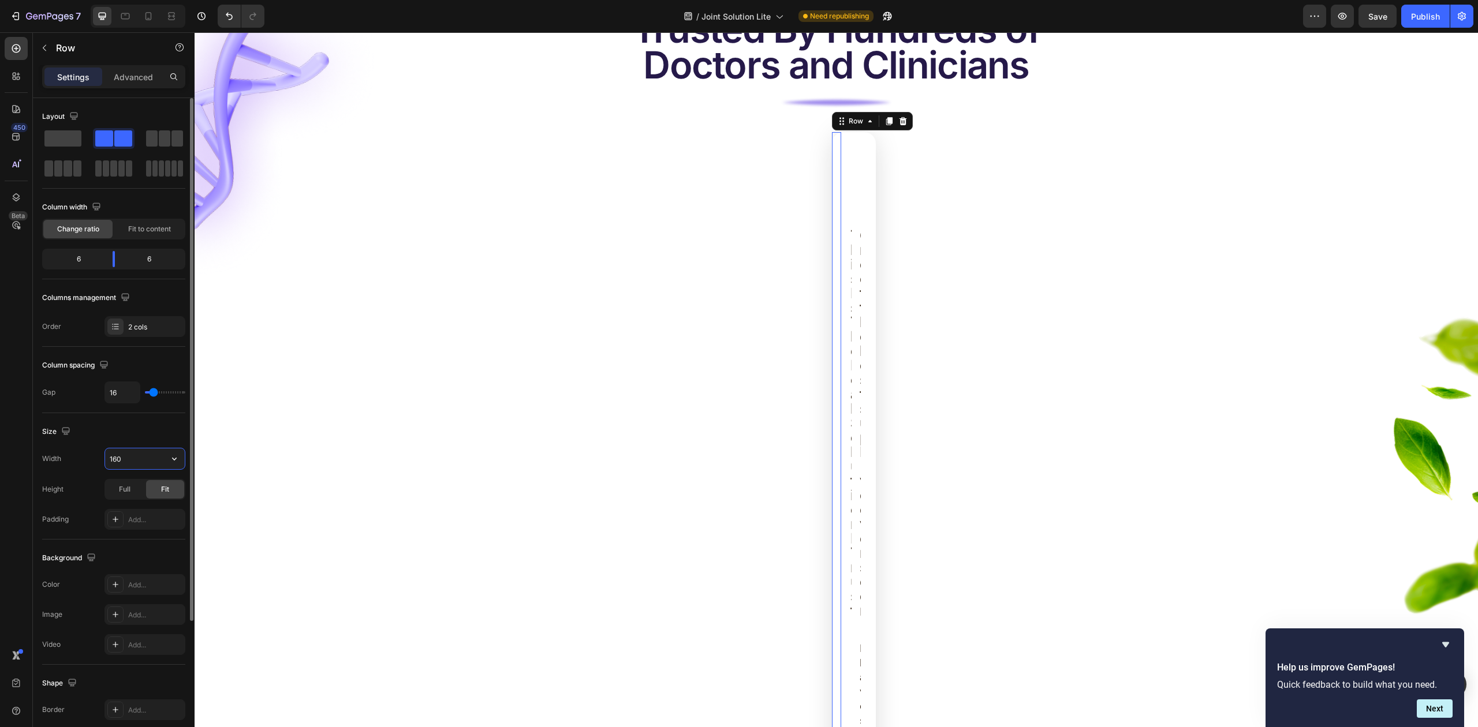
type input "1600"
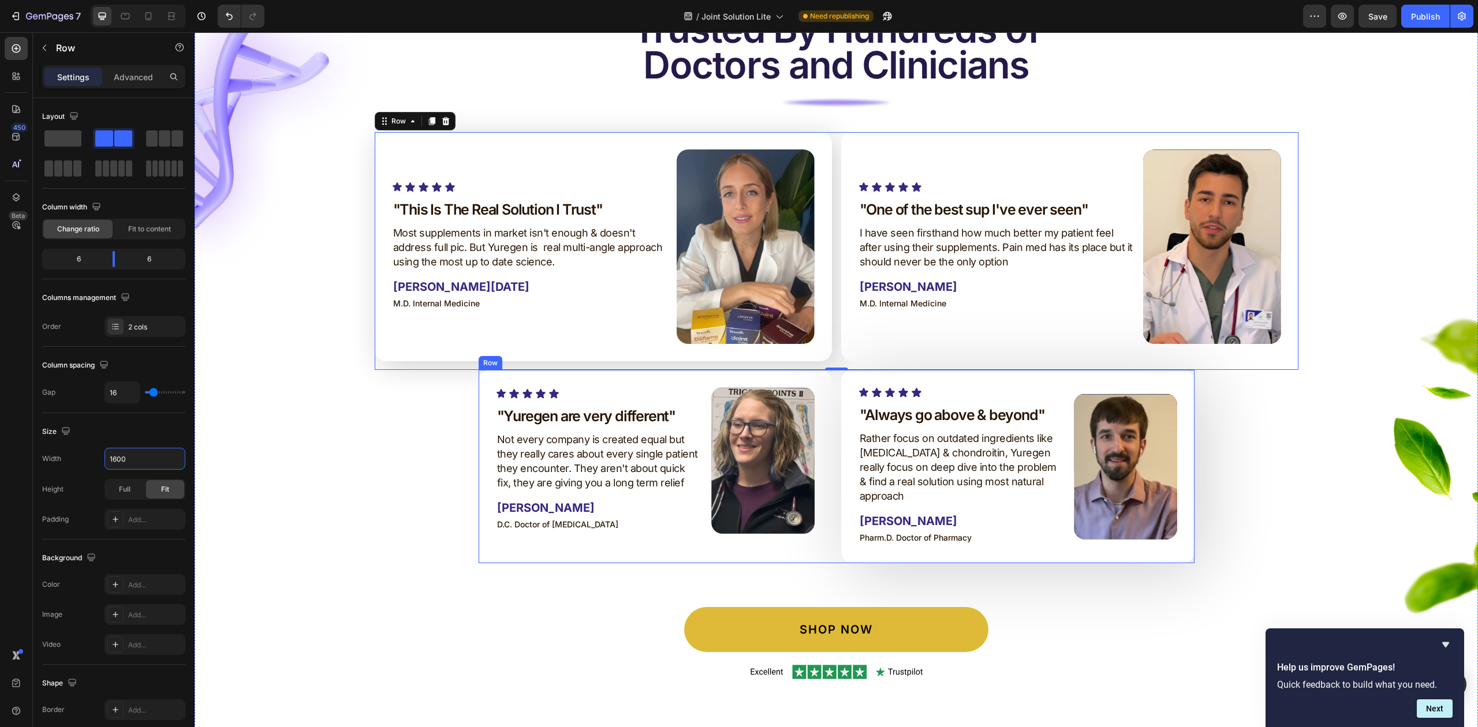
click at [829, 412] on div "Icon Icon Icon Icon Icon Icon List "Yuregen are very different" Heading Not eve…" at bounding box center [836, 466] width 716 height 193
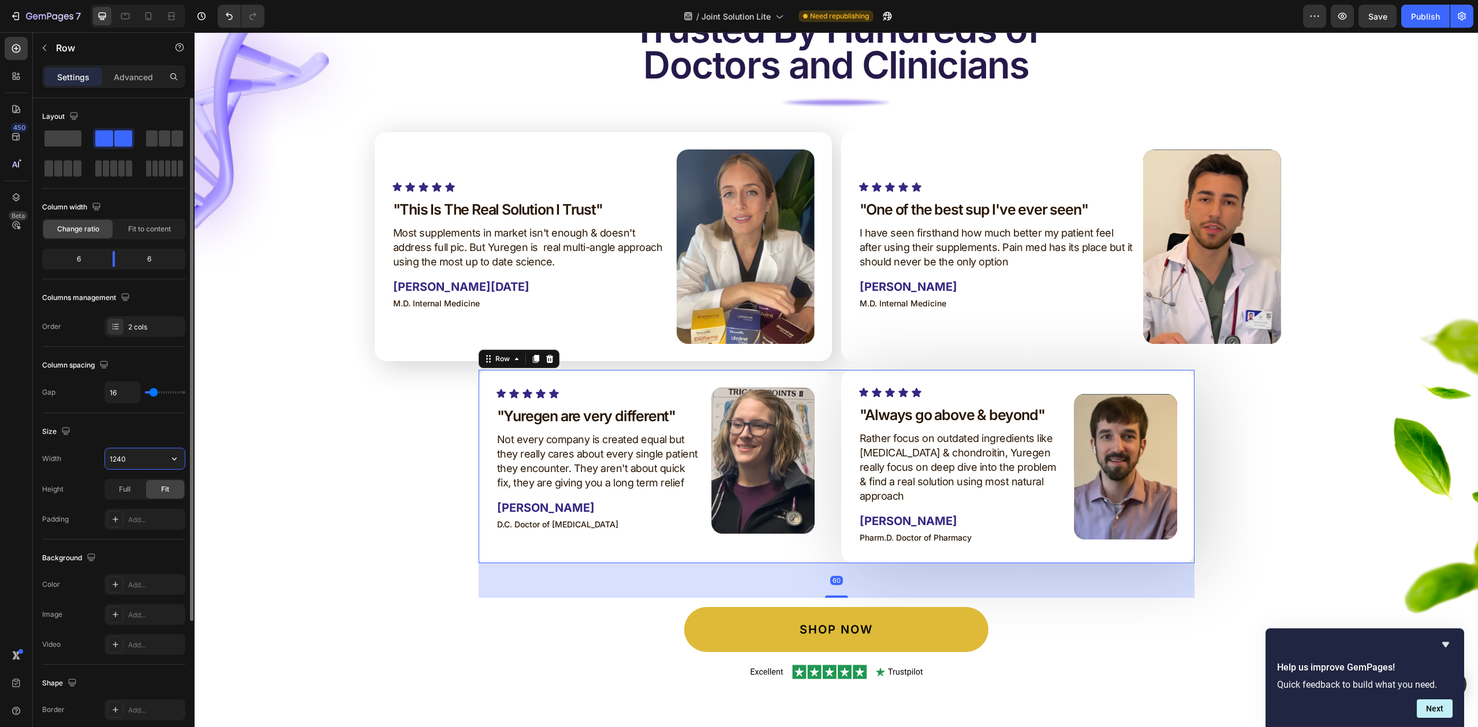
click at [130, 459] on input "1240" at bounding box center [145, 458] width 80 height 21
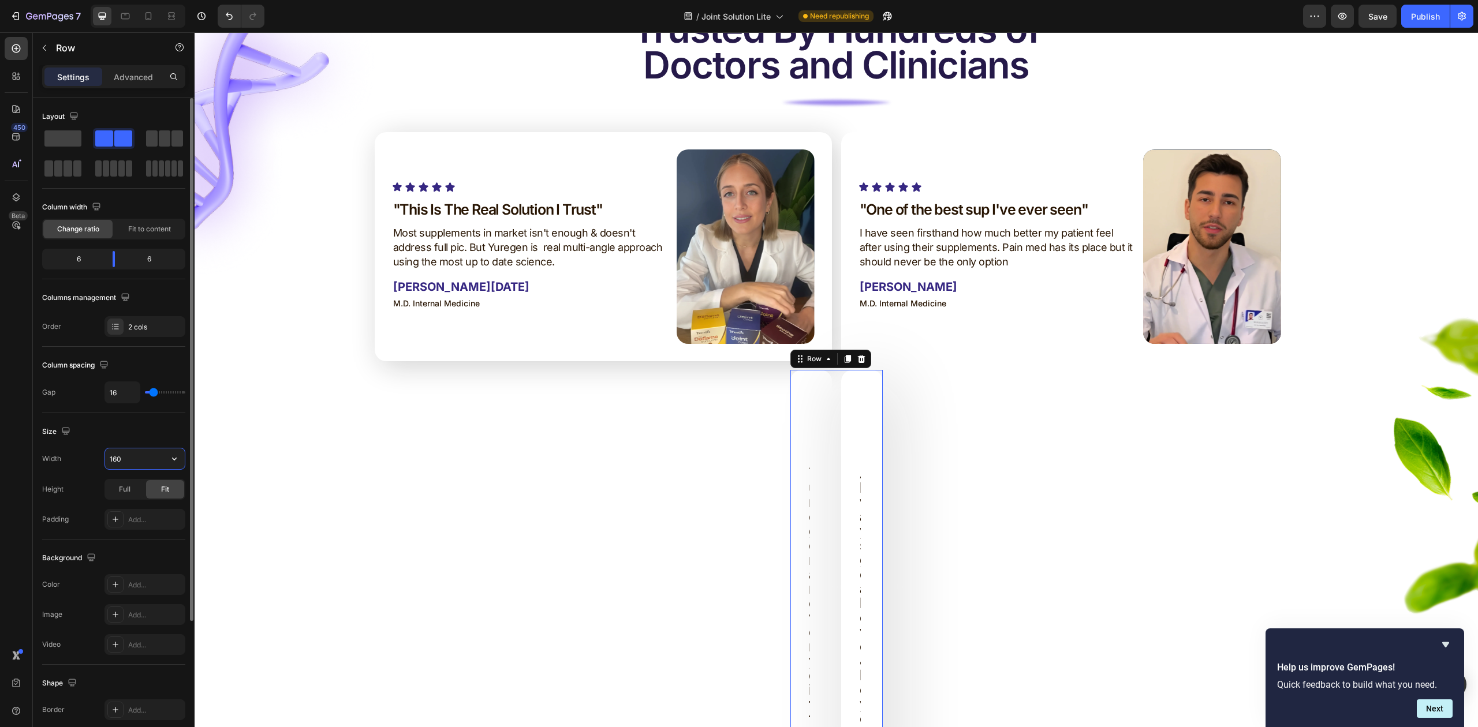
type input "1600"
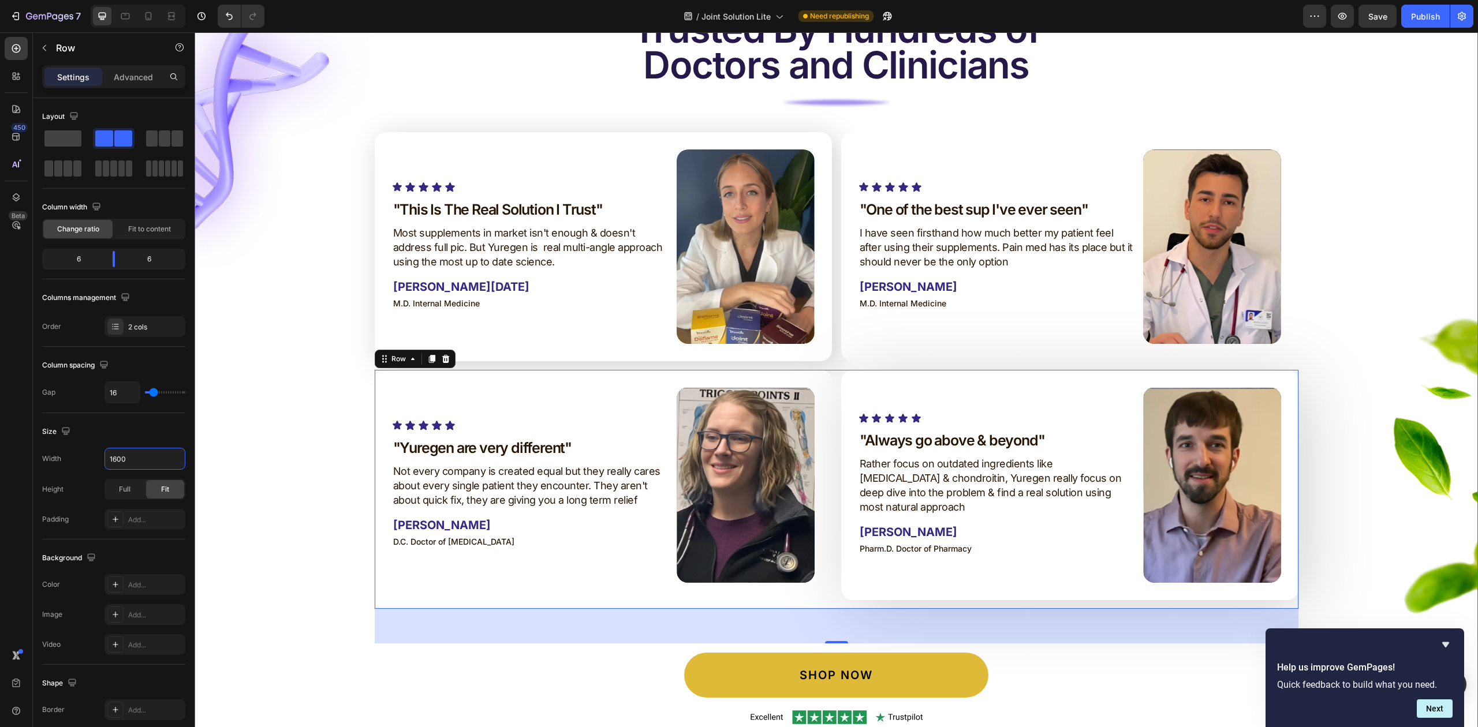
click at [268, 351] on div "Image Image Trusted By Hundreds of Doctors and Clinicians Heading Image Row Ico…" at bounding box center [836, 368] width 1283 height 735
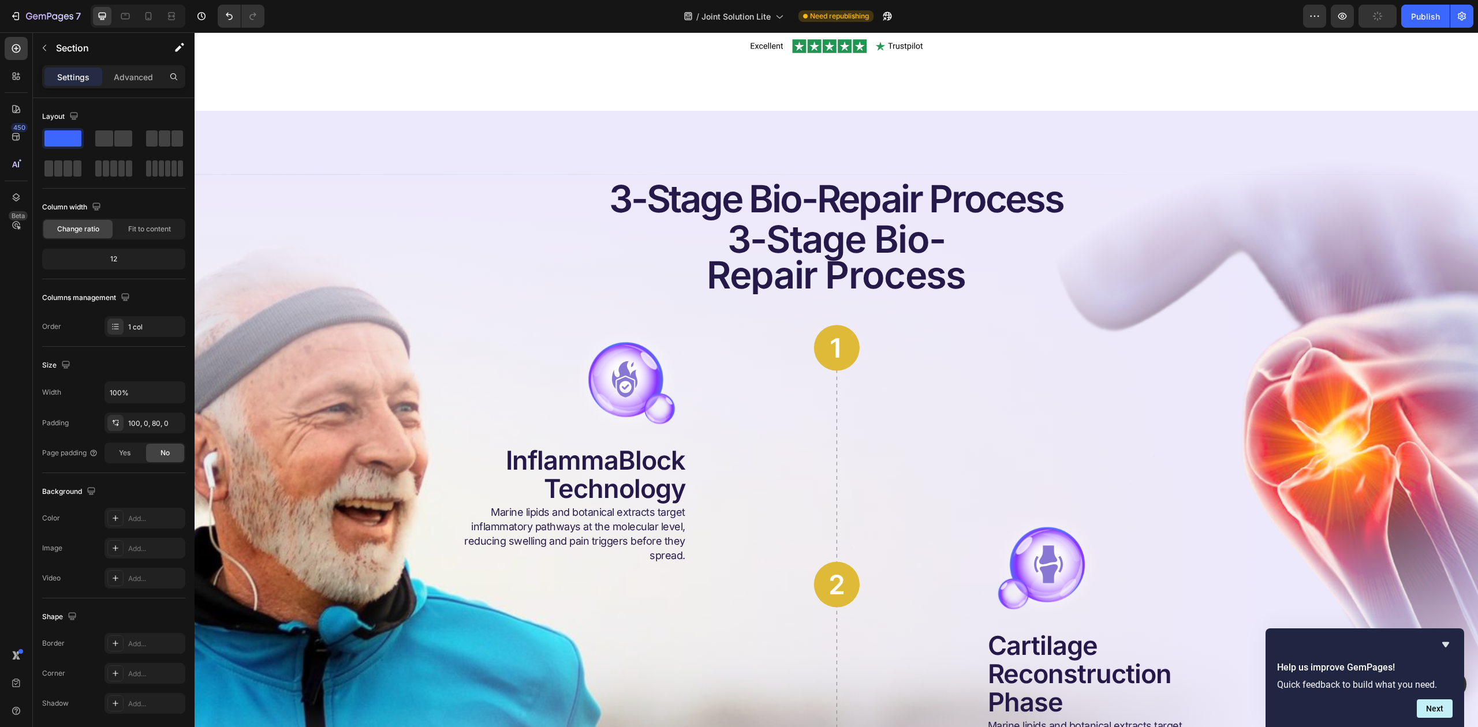
scroll to position [3559, 0]
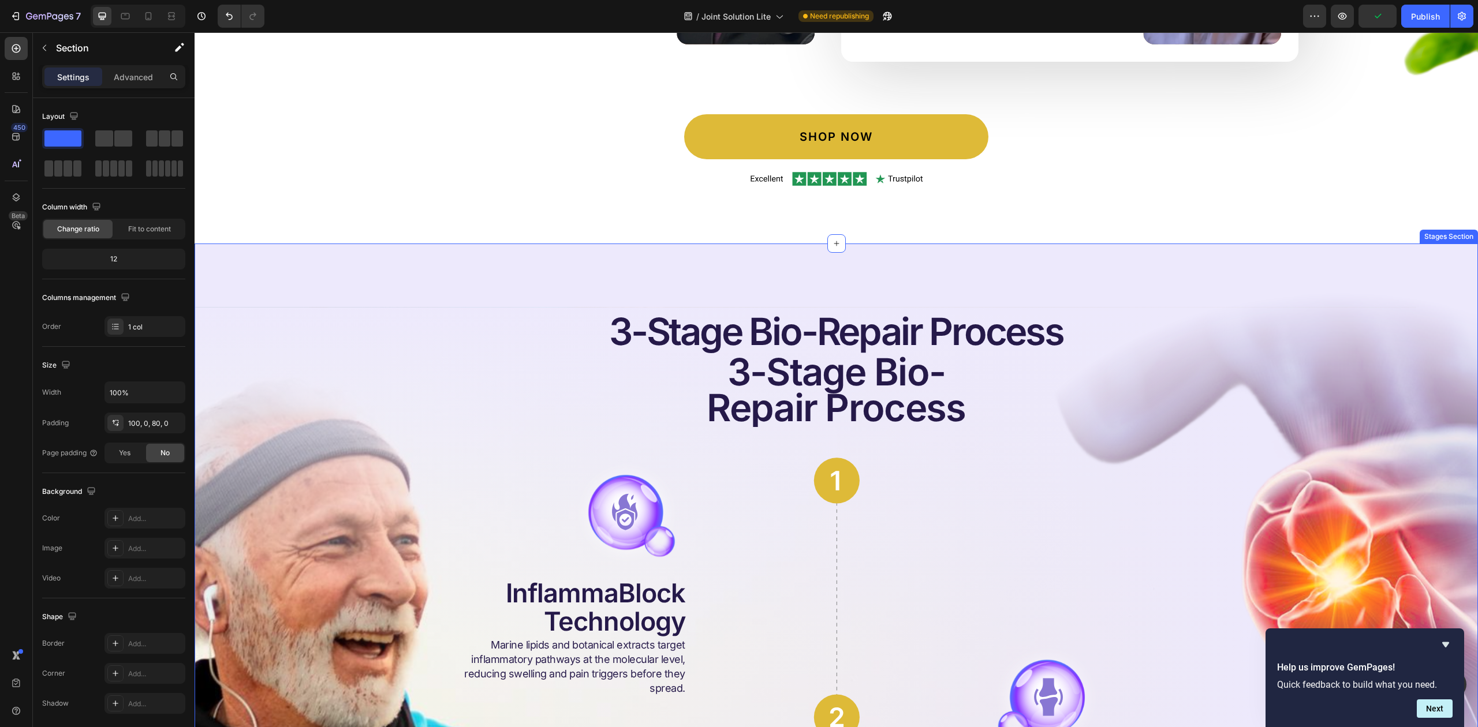
click at [153, 14] on icon at bounding box center [149, 16] width 12 height 12
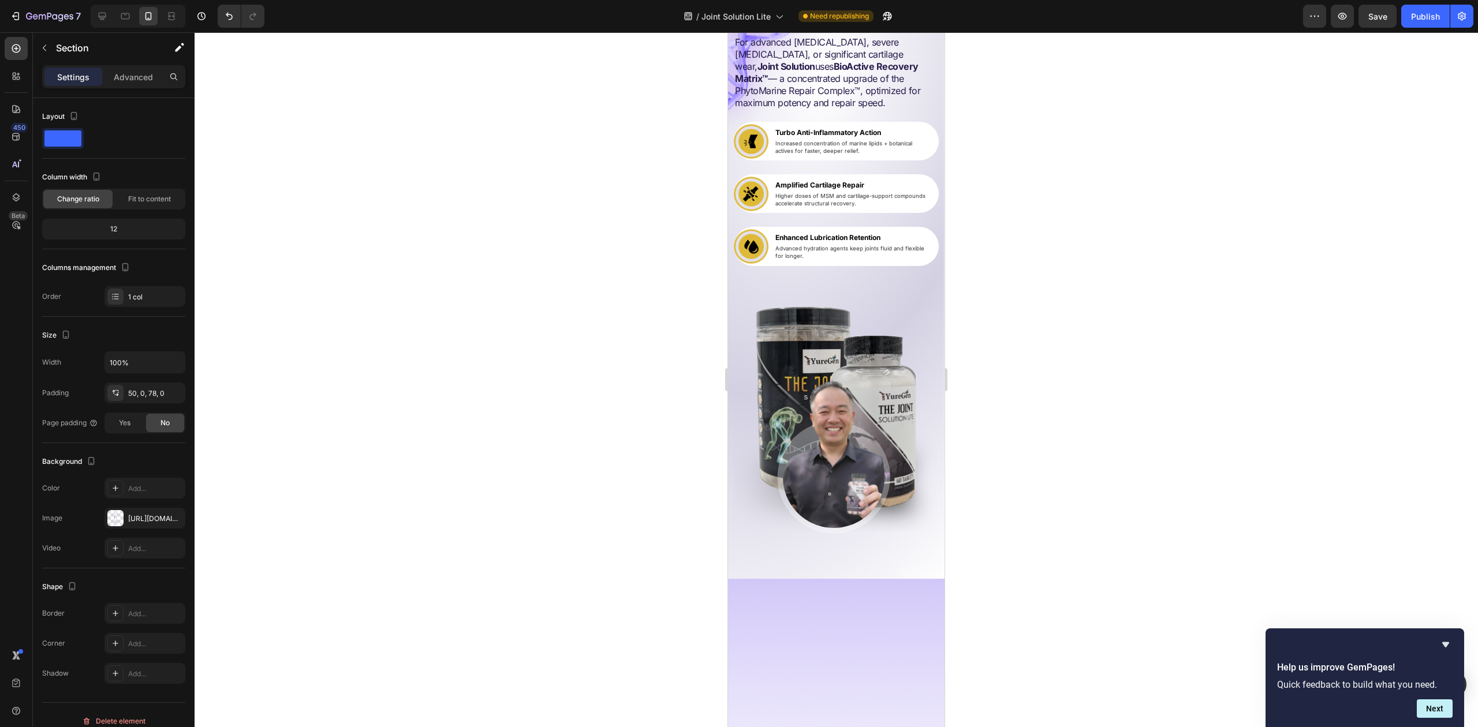
scroll to position [4859, 0]
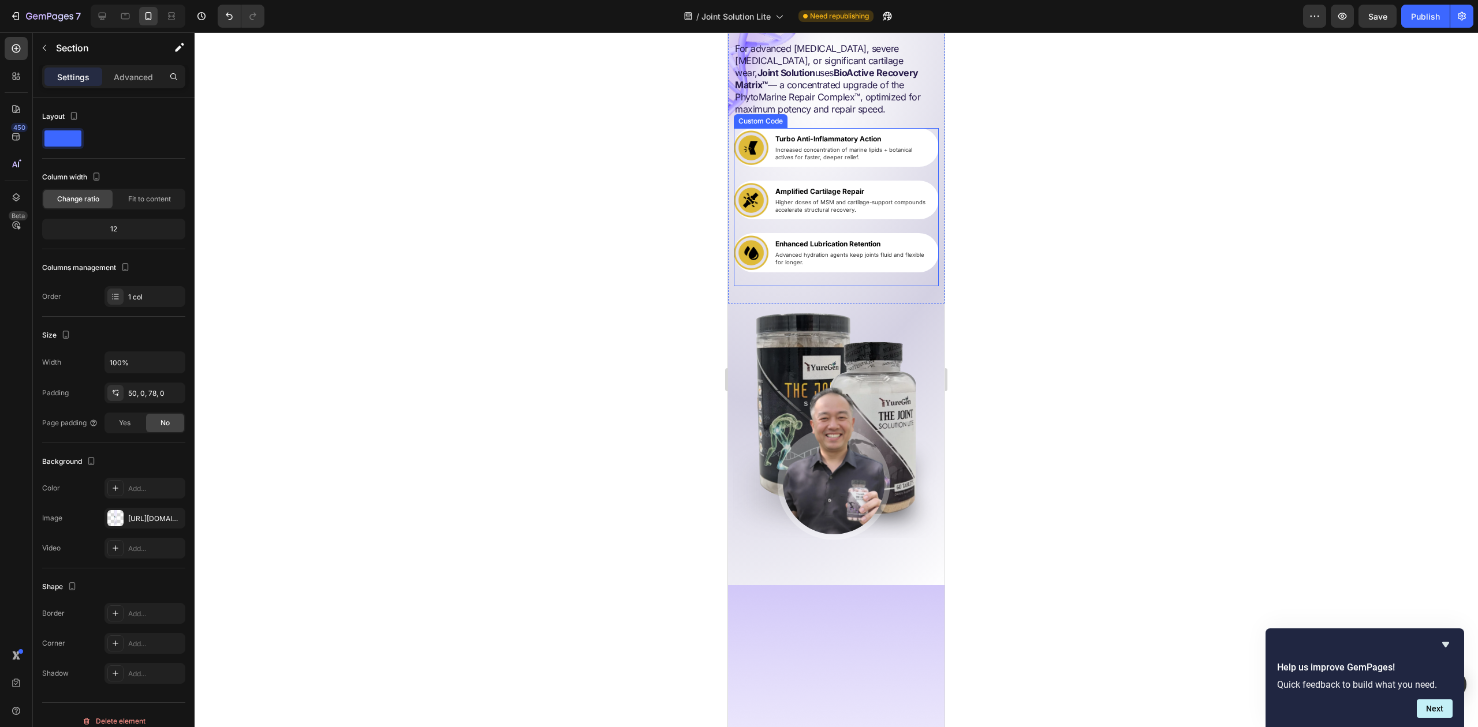
click at [858, 162] on p "Increased concentration of marine lipids + botanical actives for faster, deeper…" at bounding box center [852, 154] width 155 height 16
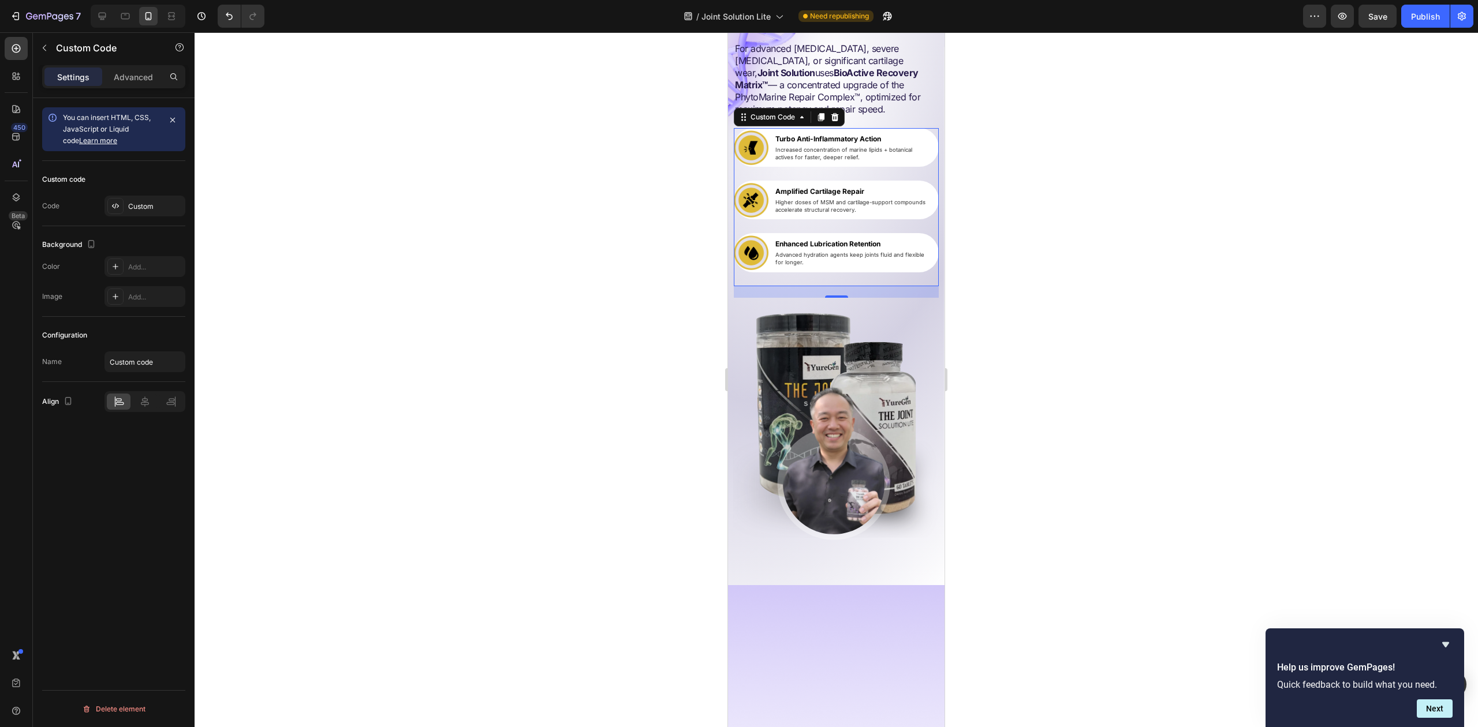
click at [829, 219] on div "Amplified Cartilage Repair Higher doses of MSM and cartilage-support compounds …" at bounding box center [836, 200] width 205 height 39
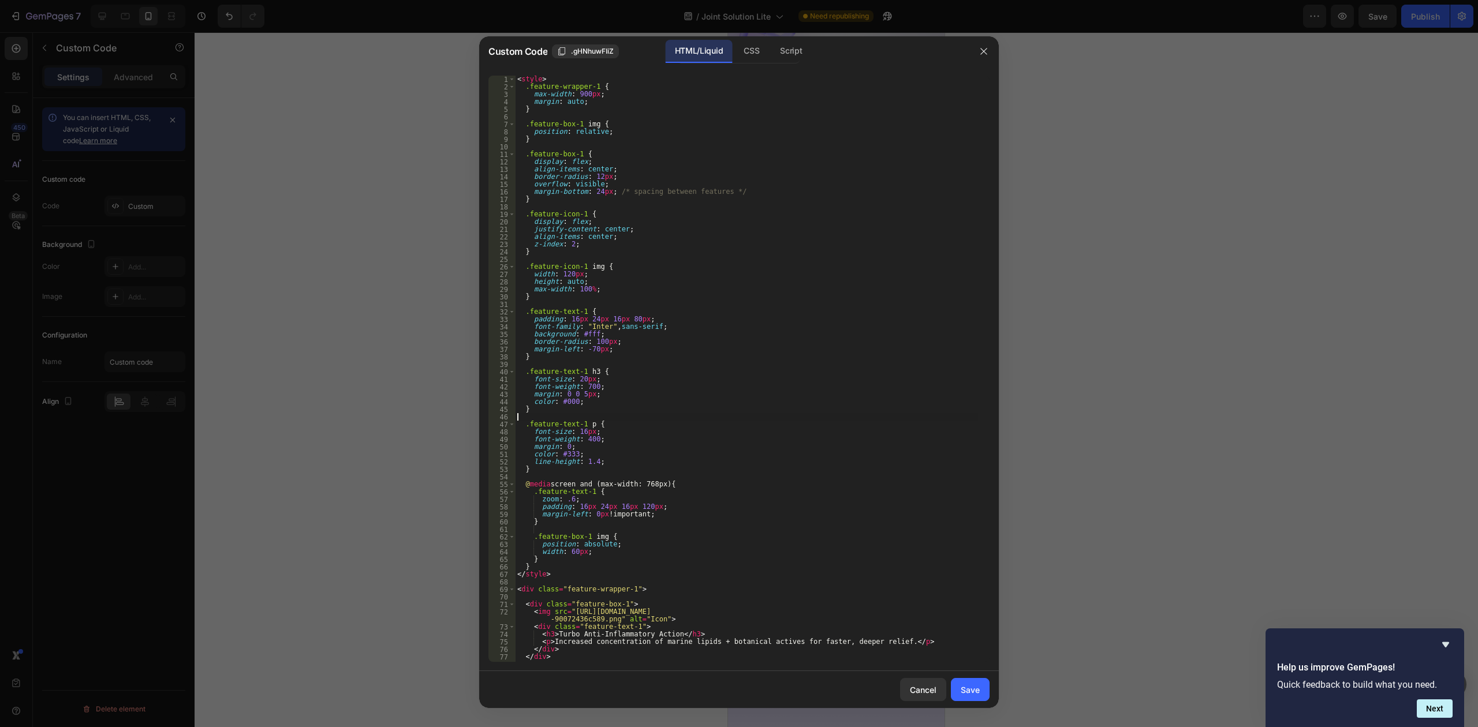
click at [829, 420] on div "< style > .feature-wrapper-1 { max-width : 900 px ; margin : auto ; } .feature-…" at bounding box center [746, 376] width 463 height 601
click at [1147, 327] on div at bounding box center [739, 363] width 1478 height 727
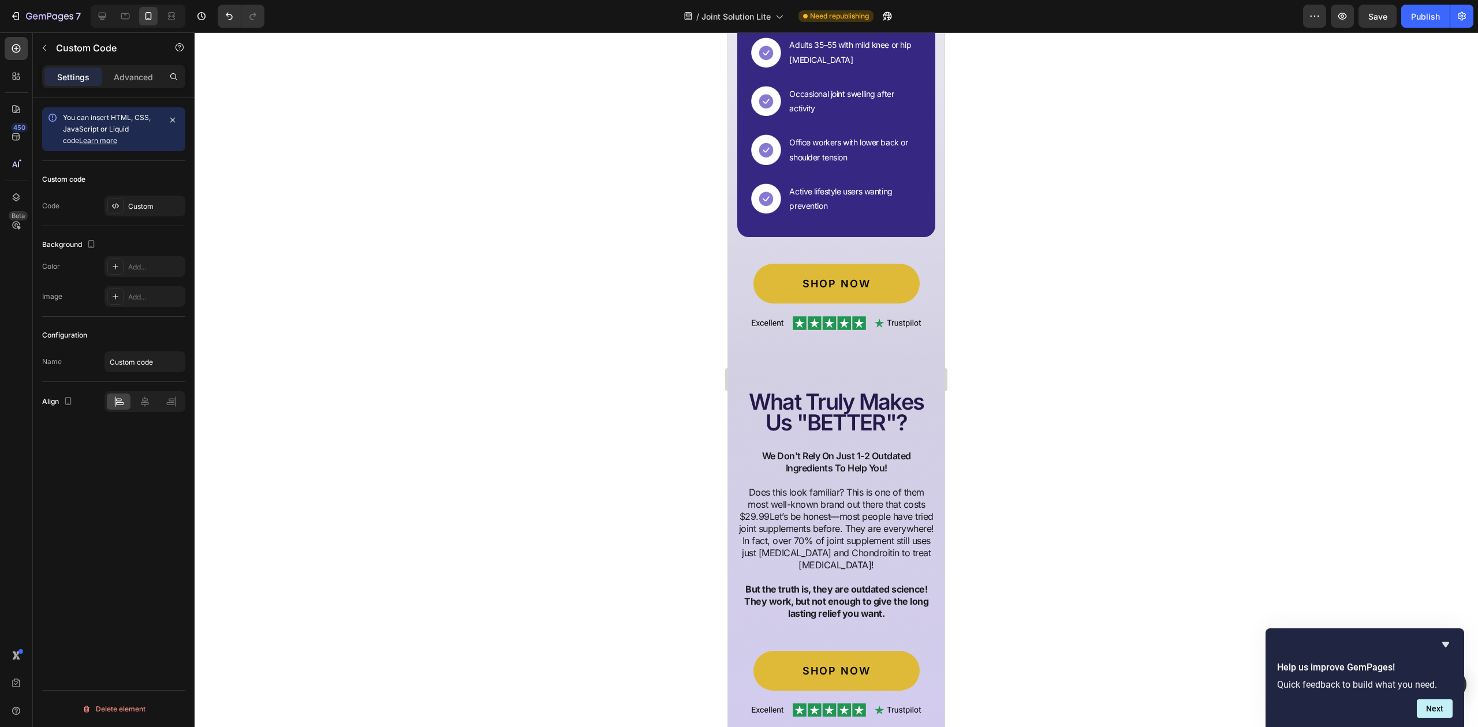
scroll to position [8861, 0]
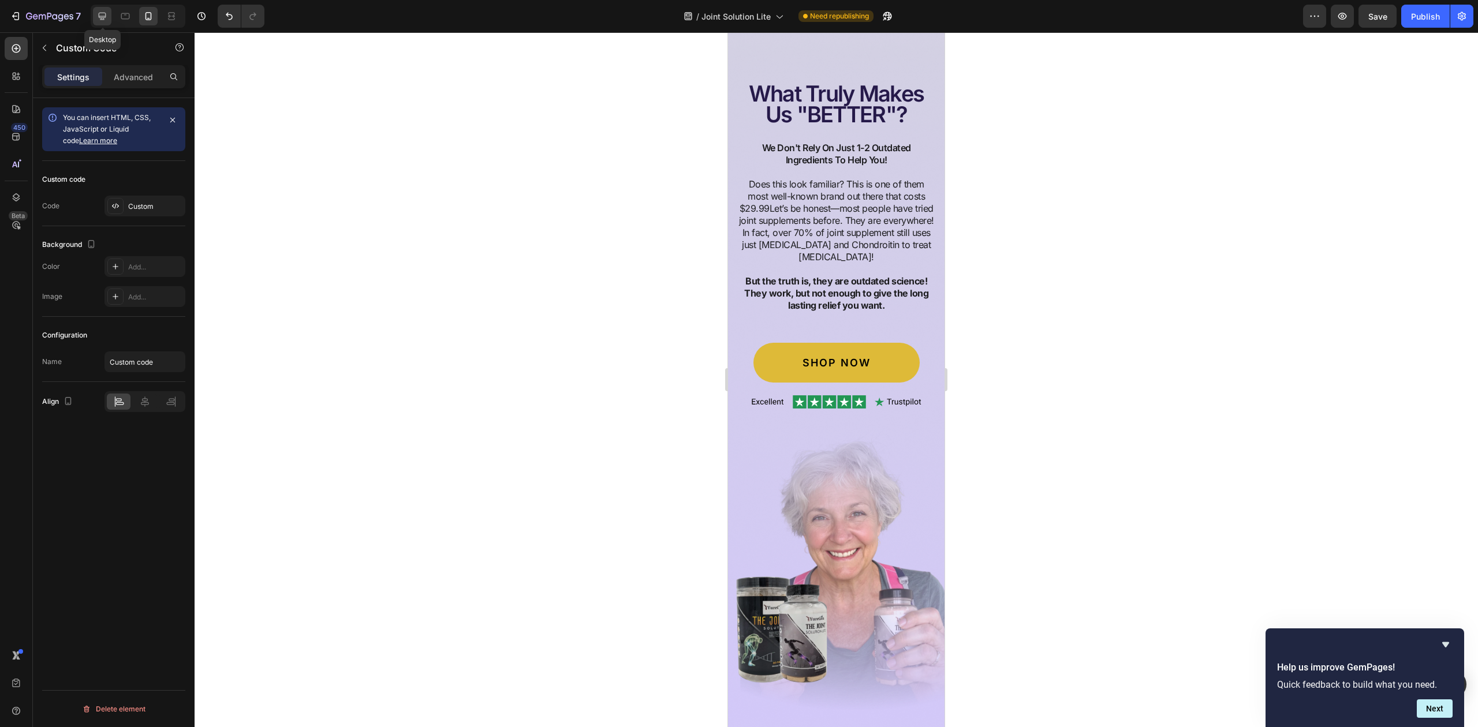
click at [109, 18] on div at bounding box center [102, 16] width 18 height 18
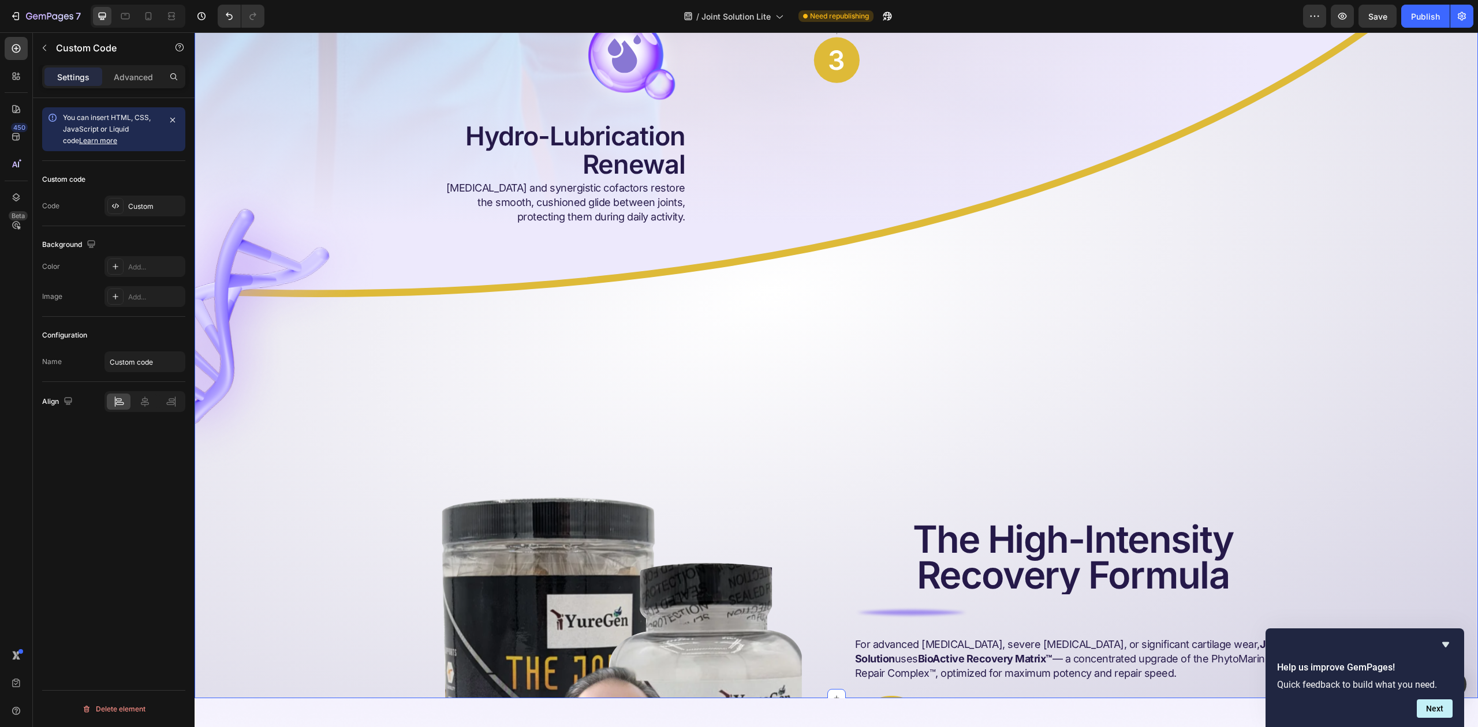
scroll to position [5631, 0]
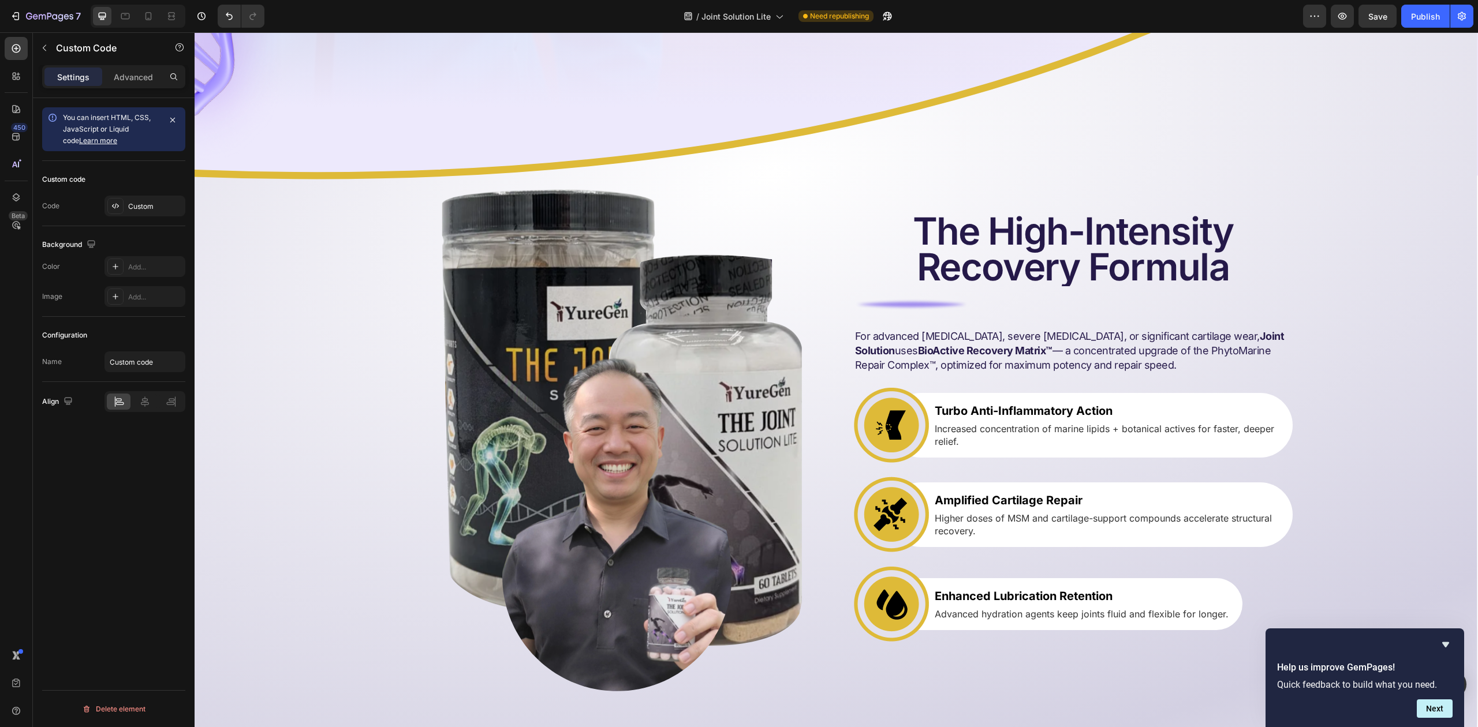
click at [1042, 430] on p "Increased concentration of marine lipids + botanical actives for faster, deeper…" at bounding box center [1106, 435] width 344 height 26
click at [48, 50] on icon "button" at bounding box center [44, 47] width 9 height 9
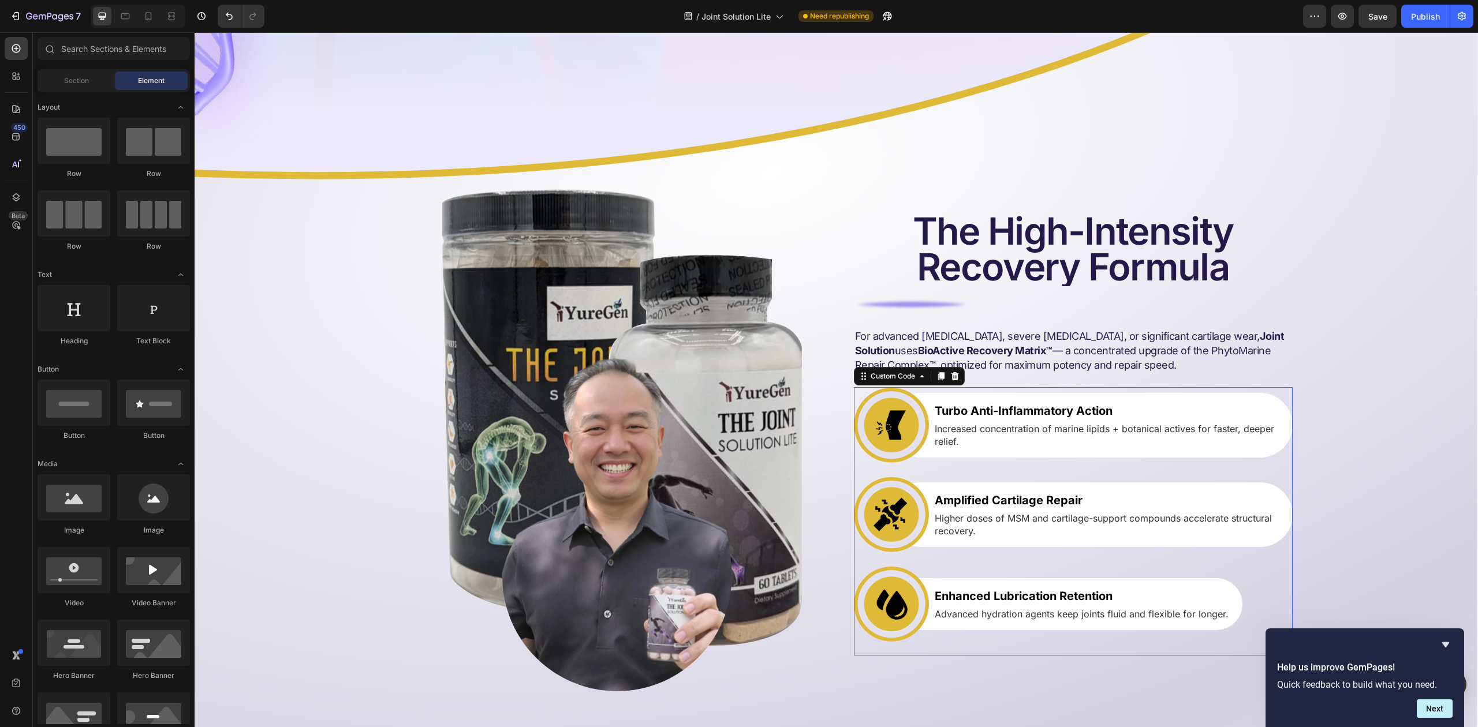
click at [975, 412] on h3 "Turbo Anti-Inflammatory Action" at bounding box center [1106, 410] width 344 height 17
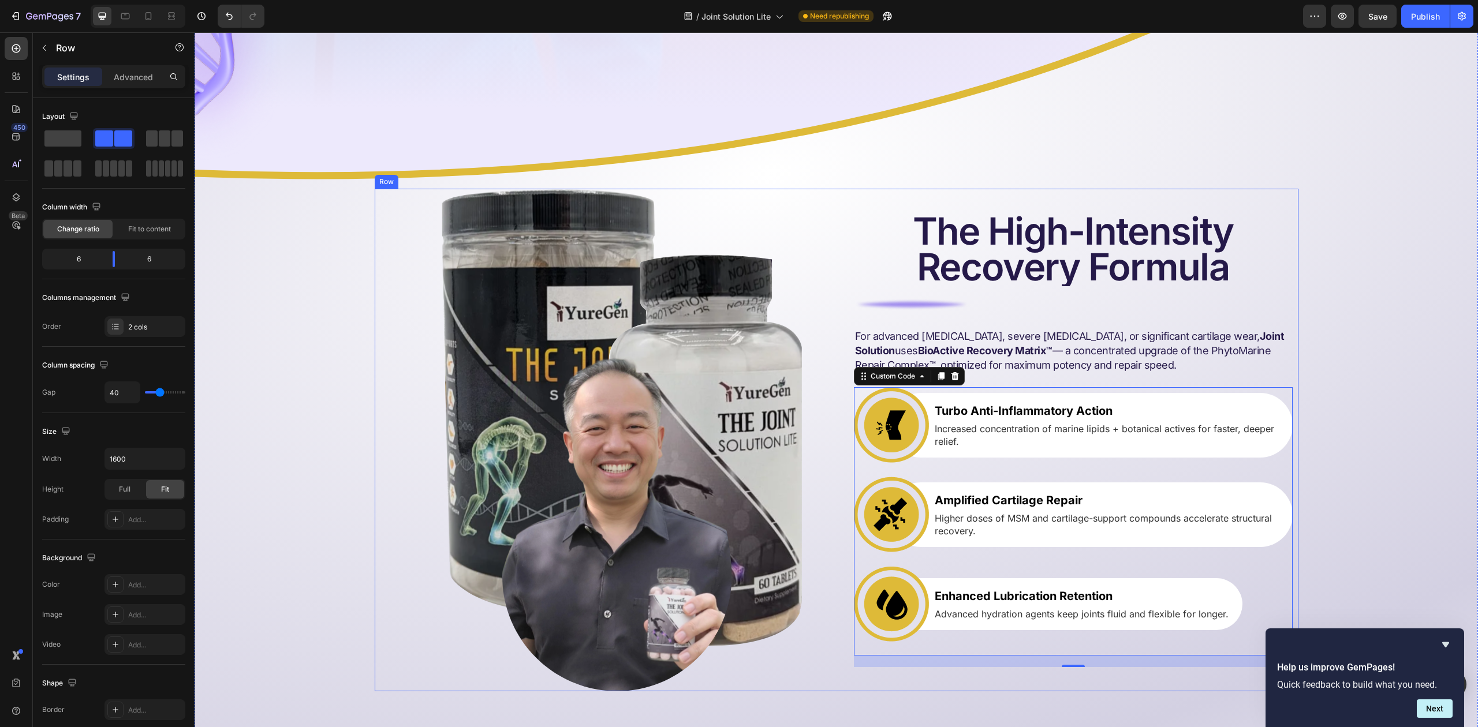
click at [822, 194] on div "Image Row The High-Intensity Recovery Formula Heading Image For advanced [MEDIC…" at bounding box center [836, 440] width 923 height 502
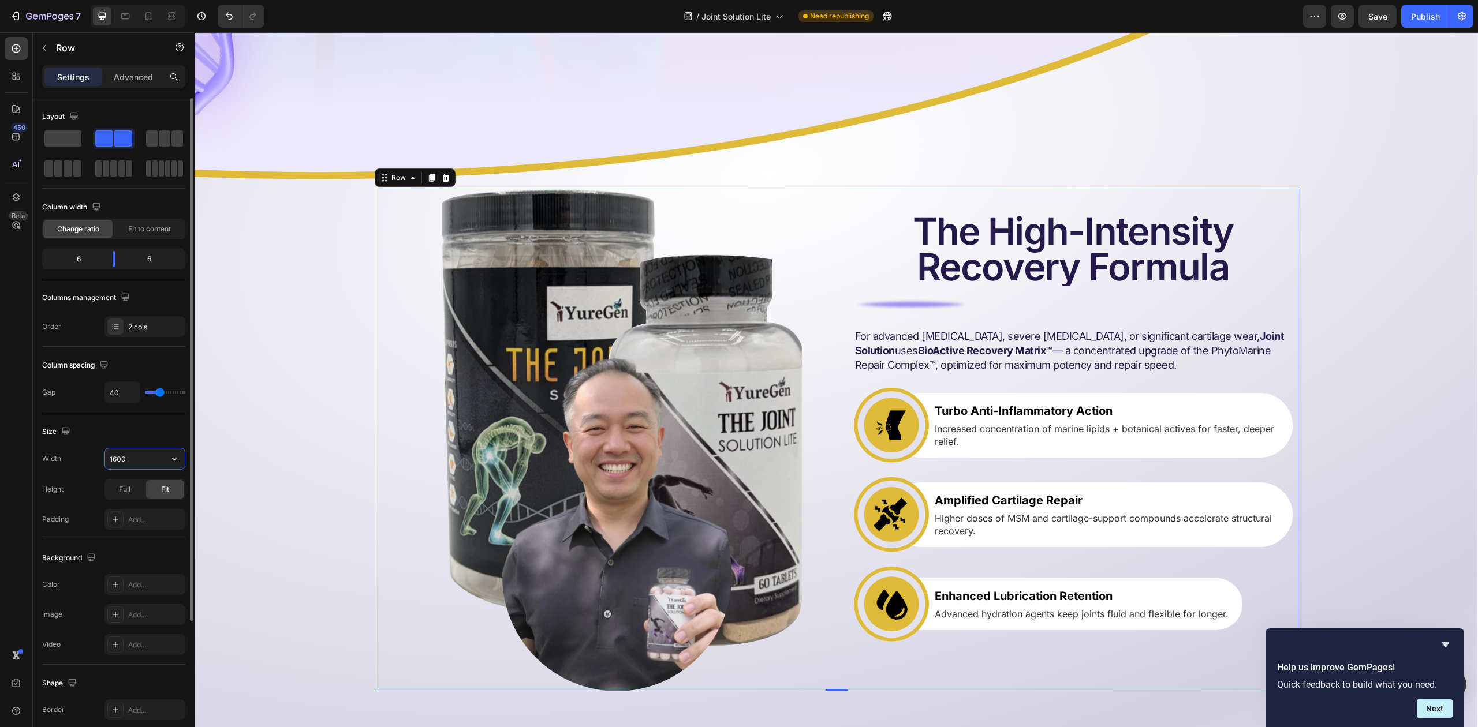
click at [128, 460] on input "1600" at bounding box center [145, 458] width 80 height 21
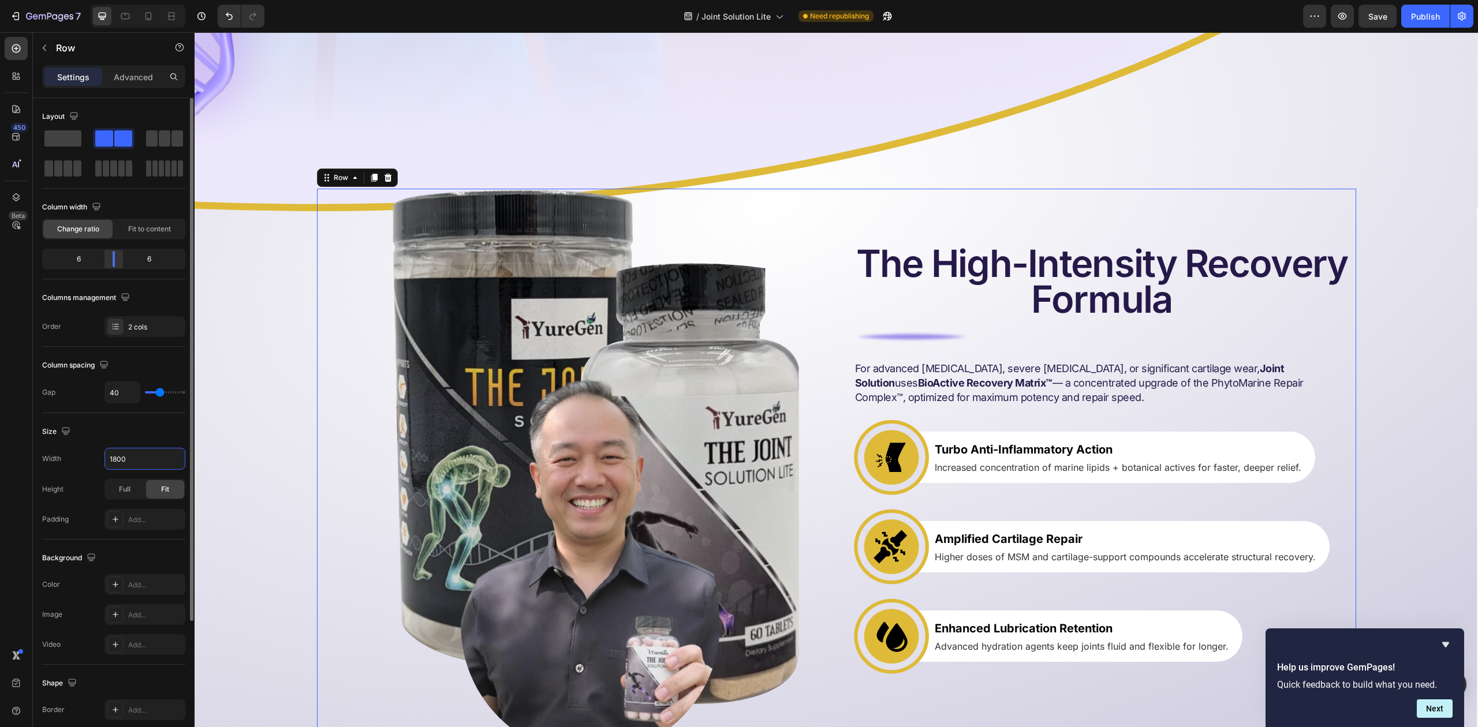
type input "1800"
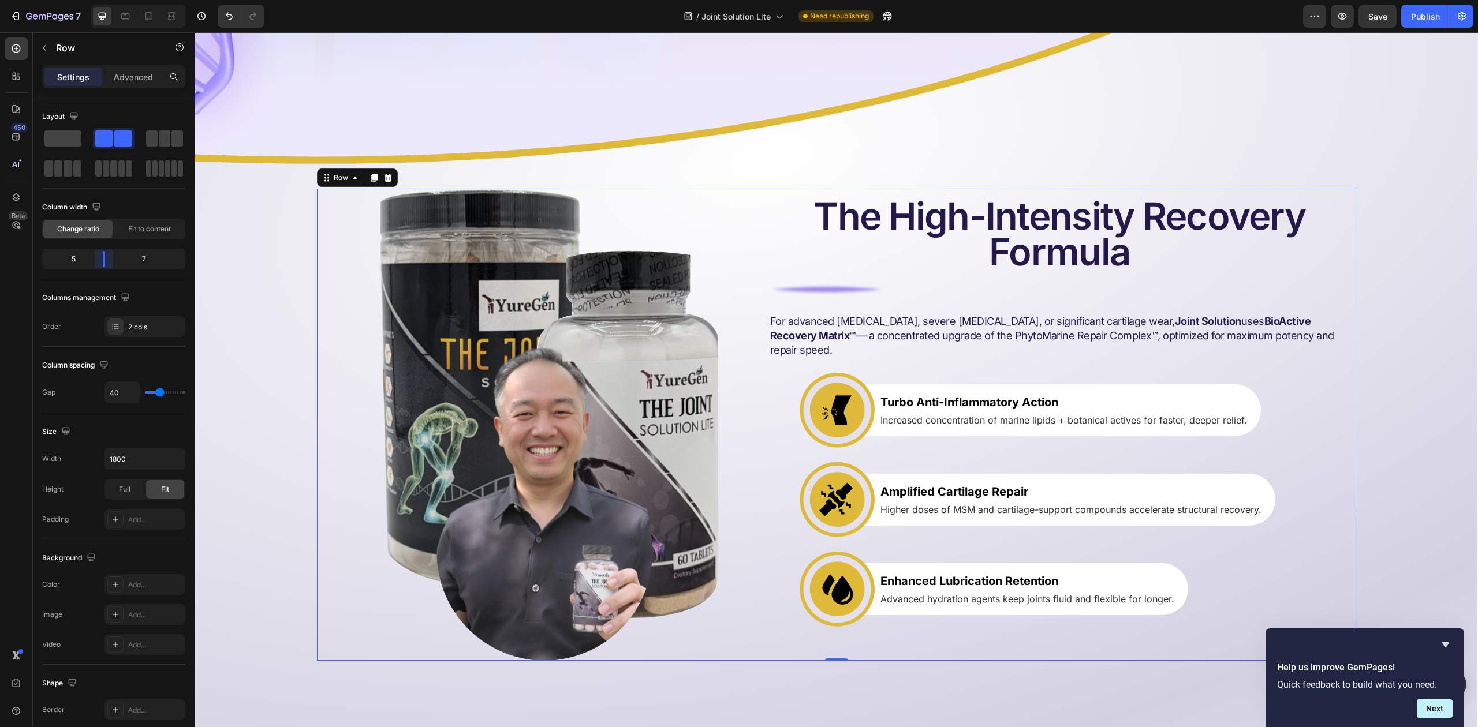
click at [104, 0] on body "7 Version history / Joint Solution Lite Need republishing Preview Save Publish …" at bounding box center [739, 0] width 1478 height 0
click at [153, 17] on icon at bounding box center [149, 16] width 12 height 12
type input "16"
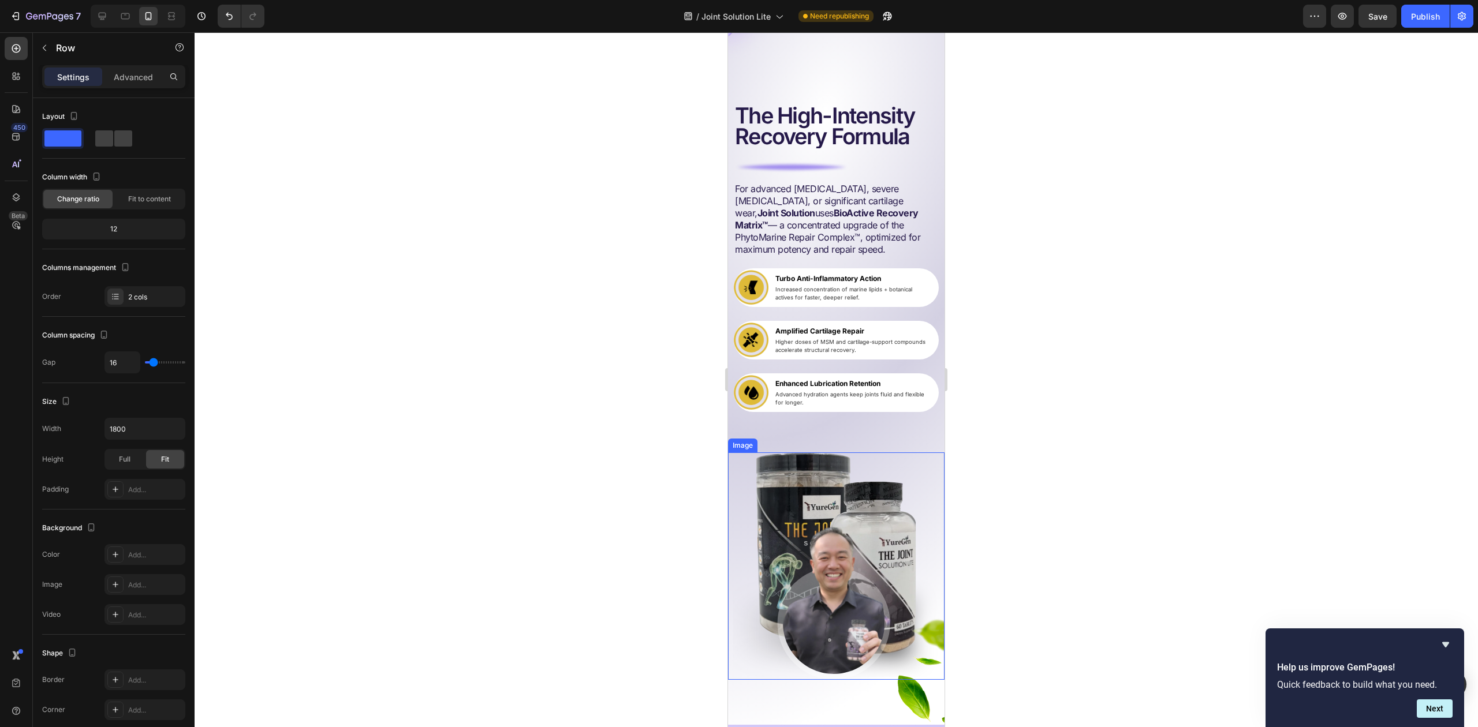
scroll to position [5071, 0]
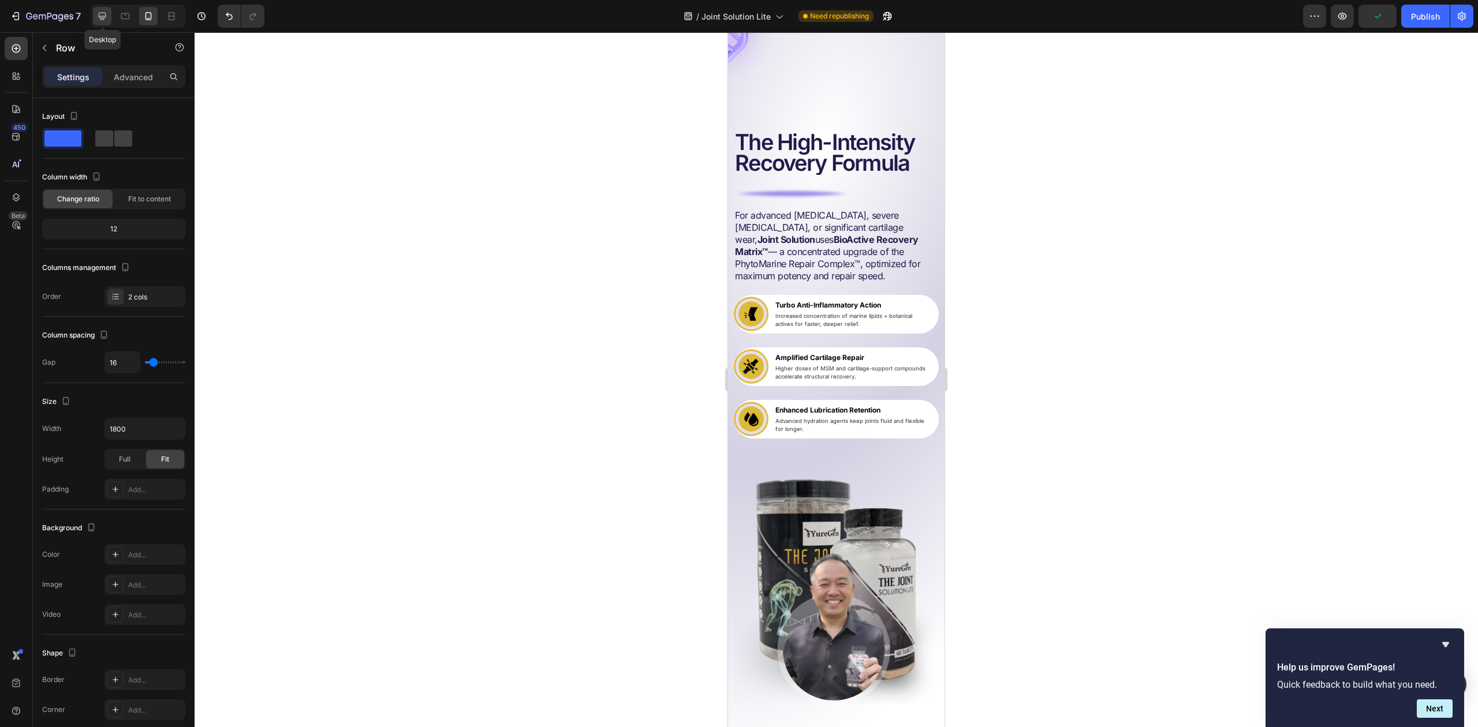
click at [102, 21] on icon at bounding box center [102, 16] width 12 height 12
type input "40"
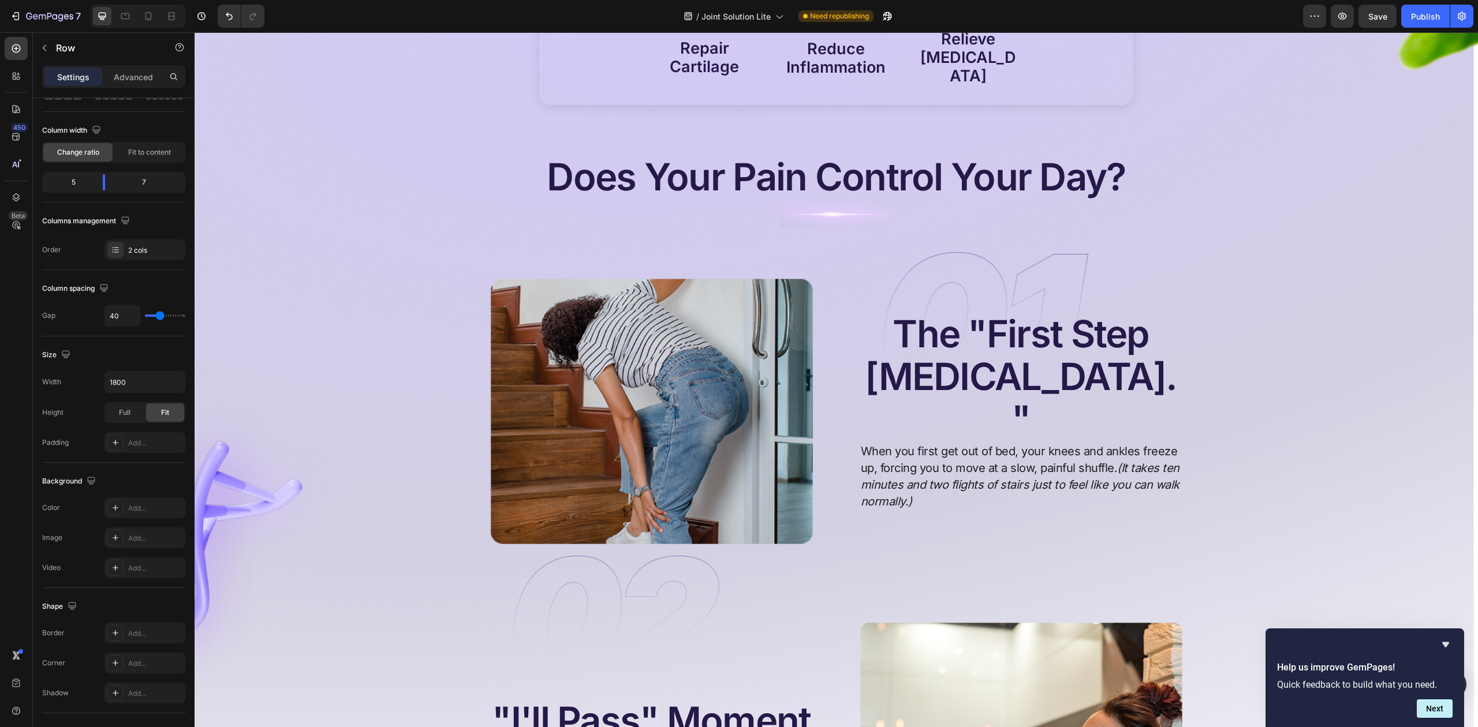
scroll to position [708, 0]
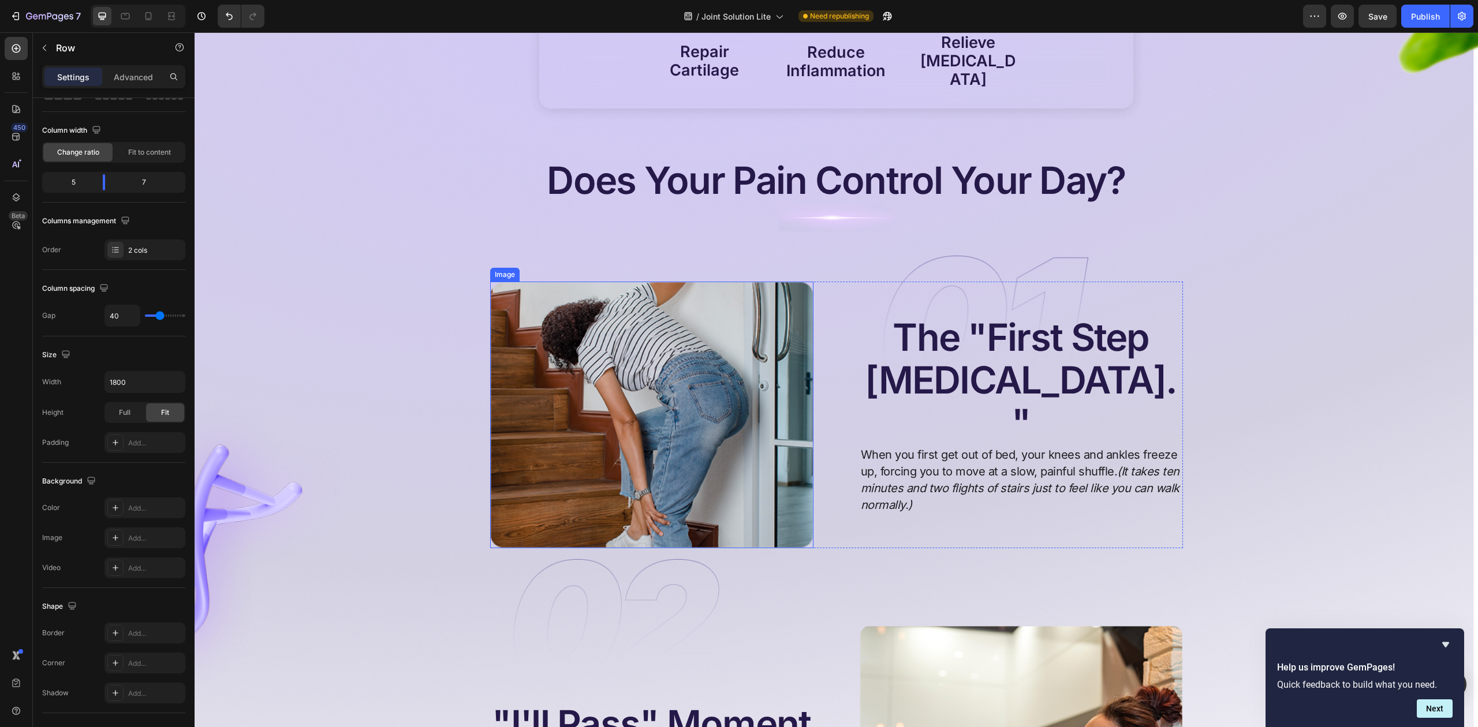
click at [576, 354] on img at bounding box center [651, 415] width 323 height 267
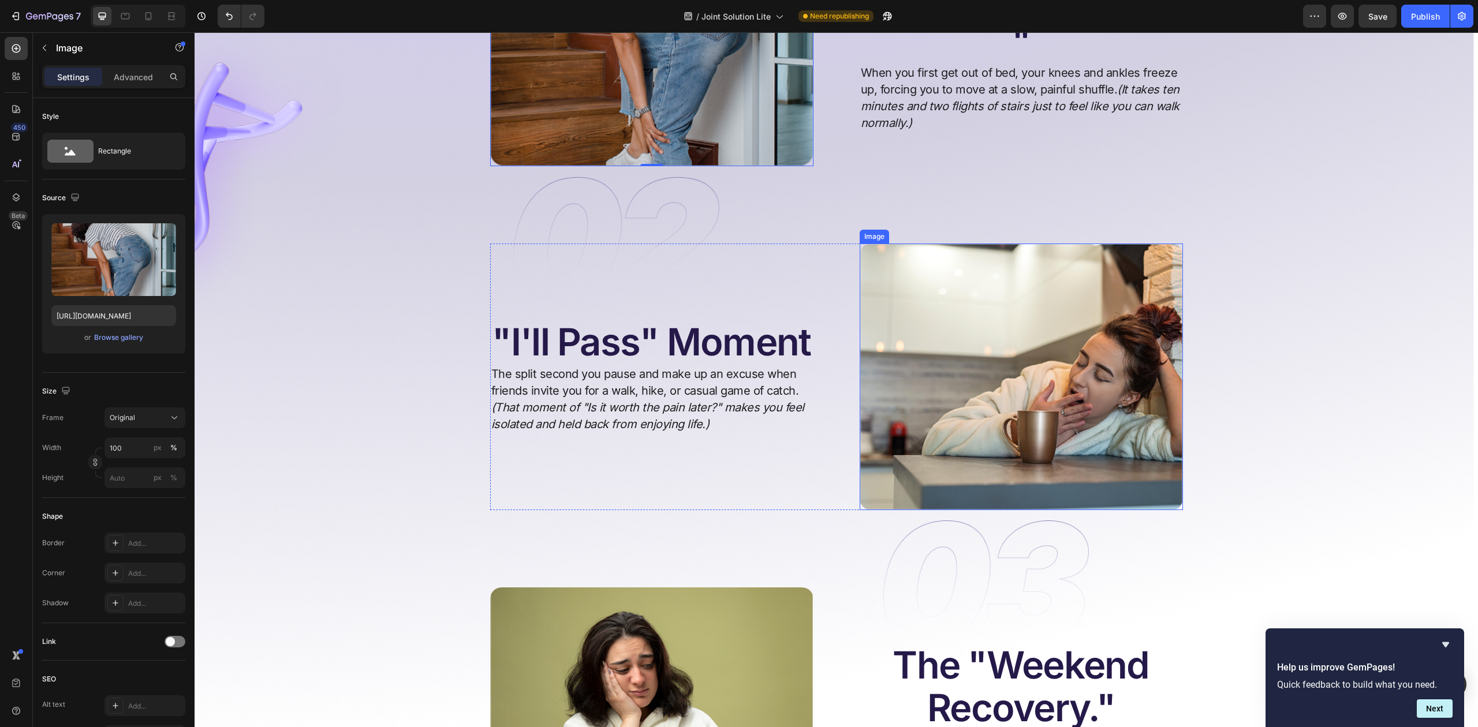
scroll to position [1093, 0]
